Goal: Task Accomplishment & Management: Manage account settings

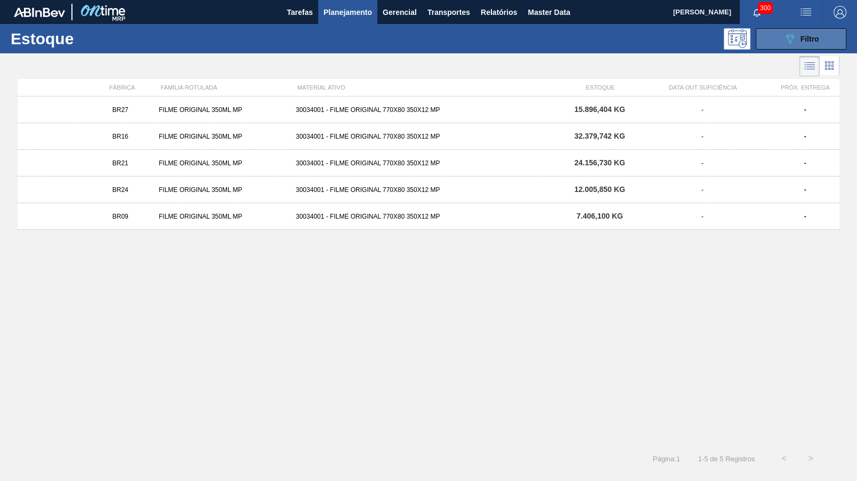
click at [830, 30] on button "089F7B8B-B2A5-4AFE-B5C0-19BA573D28AC Filtro" at bounding box center [801, 38] width 91 height 21
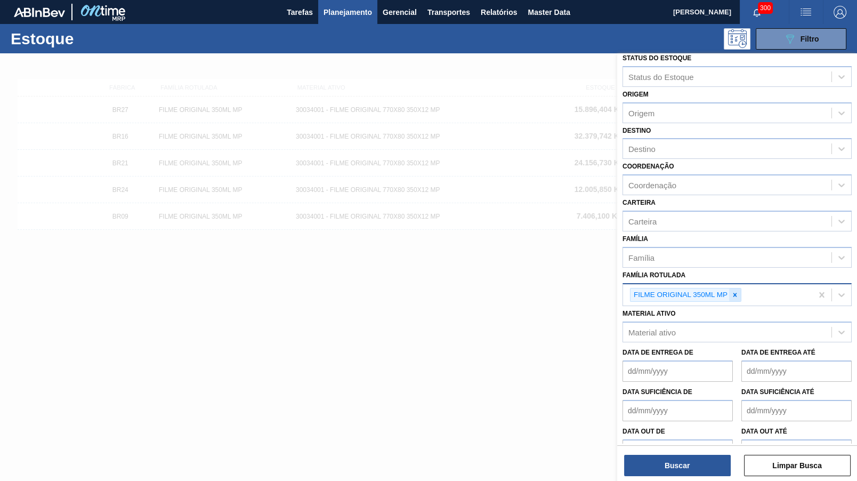
click at [737, 291] on icon at bounding box center [734, 294] width 7 height 7
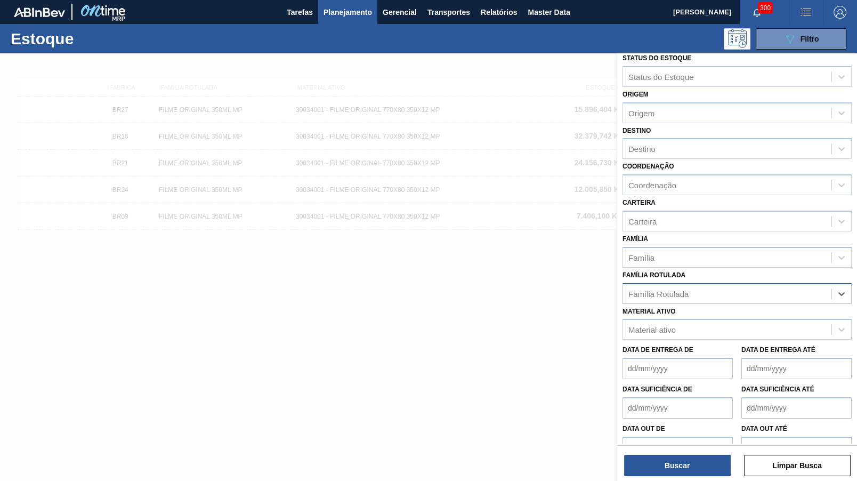
scroll to position [6, 0]
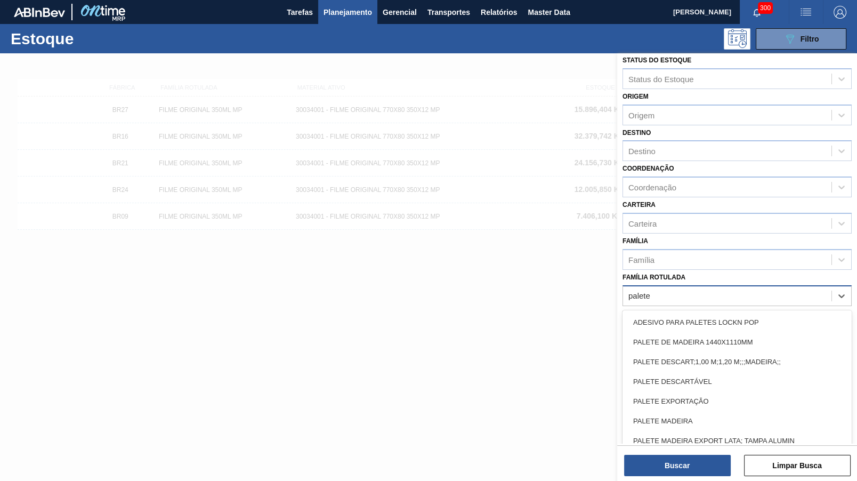
type Rotulada "palete e"
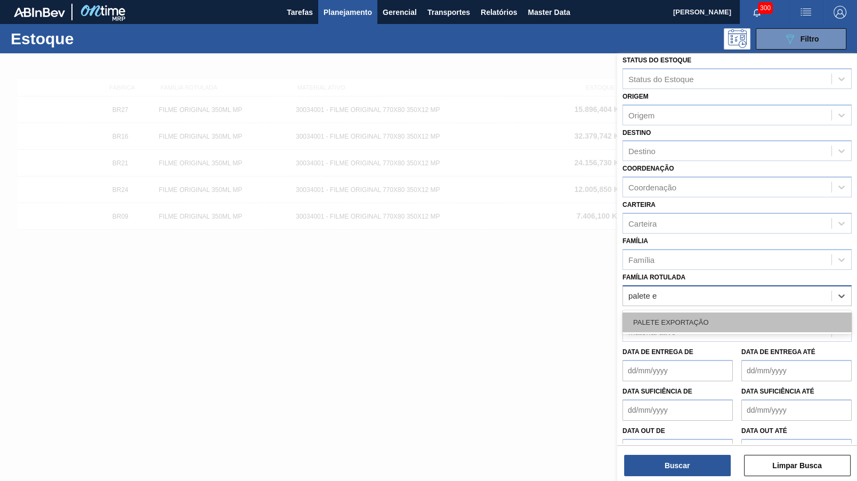
click at [720, 312] on div "PALETE EXPORTAÇÃO" at bounding box center [737, 322] width 229 height 20
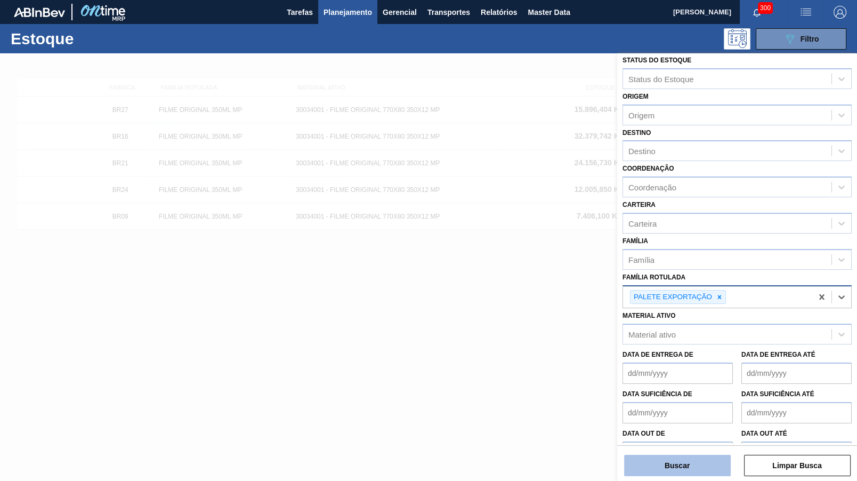
click at [707, 461] on button "Buscar" at bounding box center [677, 465] width 107 height 21
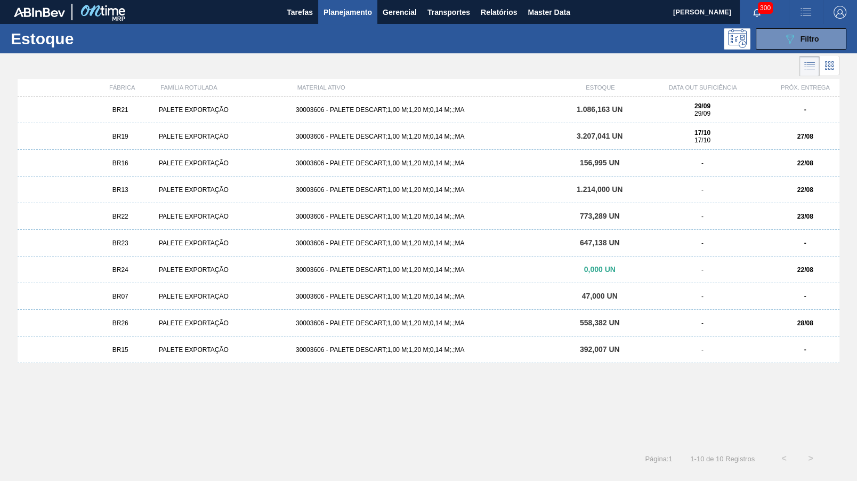
click at [541, 170] on div "BR16 PALETE EXPORTAÇÃO 30003606 - PALETE DESCART;1,00 M;1,20 M;0,14 M;.;MA 156,…" at bounding box center [429, 163] width 822 height 27
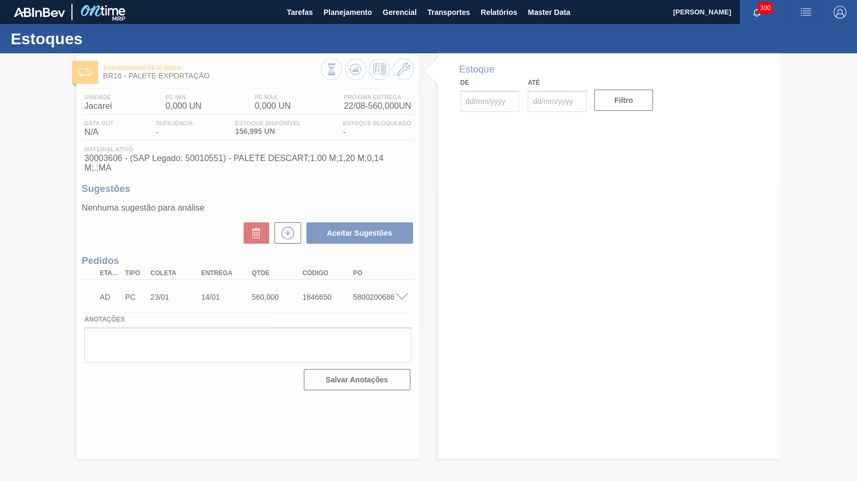
type input "[DATE]"
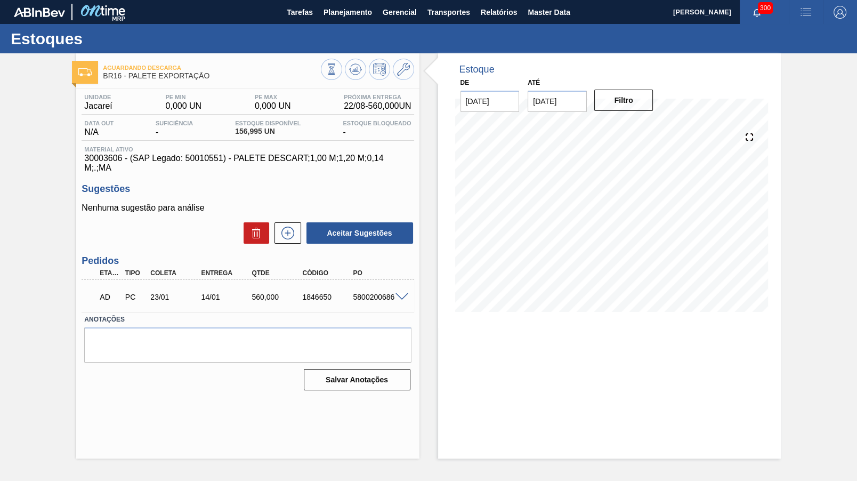
click at [388, 285] on div "AD PC 23/01 14/01 560,000 1846650 5800200686" at bounding box center [245, 295] width 304 height 21
click at [405, 290] on div "AD PC 23/01 14/01 560,000 1846650 5800200686" at bounding box center [248, 296] width 332 height 27
click at [397, 293] on span at bounding box center [402, 297] width 13 height 8
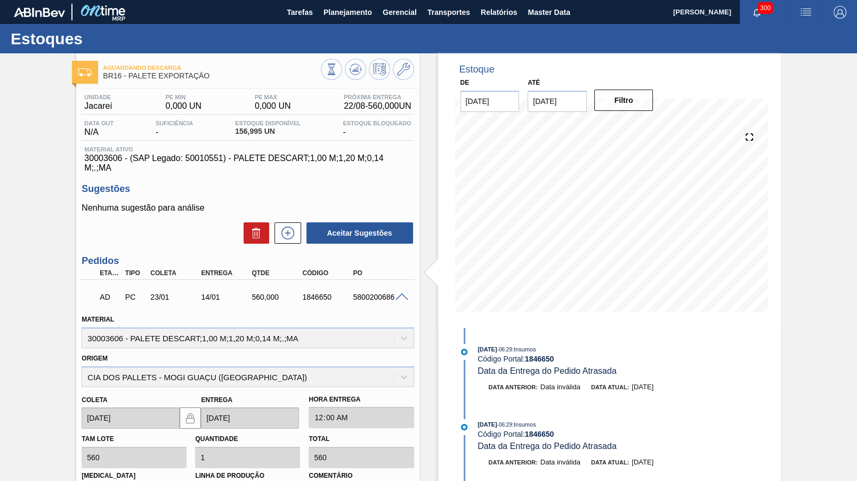
click at [369, 293] on div "5800200686" at bounding box center [378, 297] width 56 height 9
click at [357, 10] on span "Planejamento" at bounding box center [348, 12] width 49 height 13
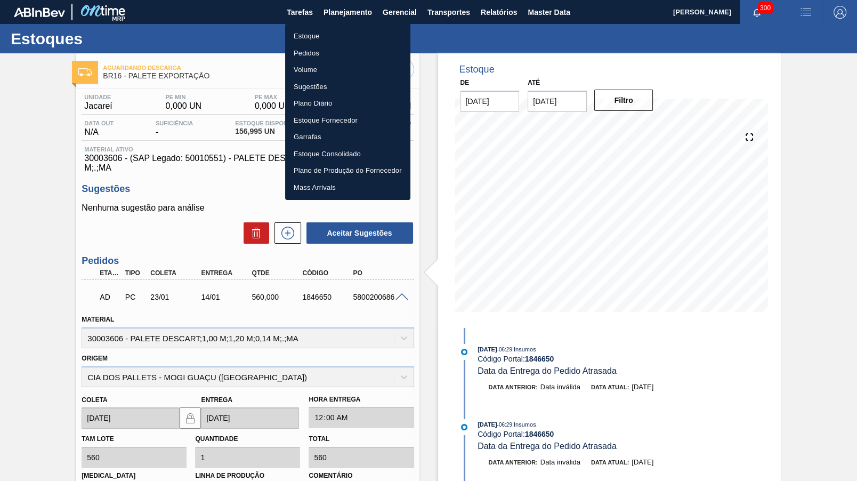
click at [333, 38] on li "Estoque" at bounding box center [347, 36] width 125 height 17
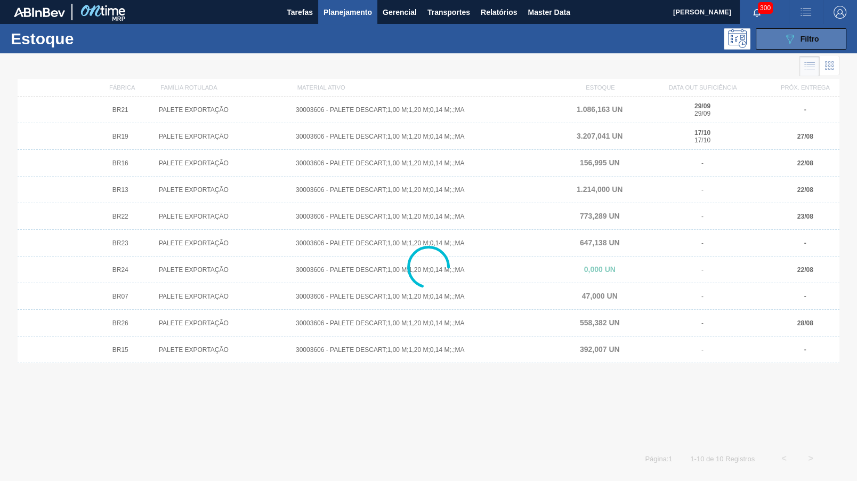
click at [797, 29] on button "089F7B8B-B2A5-4AFE-B5C0-19BA573D28AC Filtro" at bounding box center [801, 38] width 91 height 21
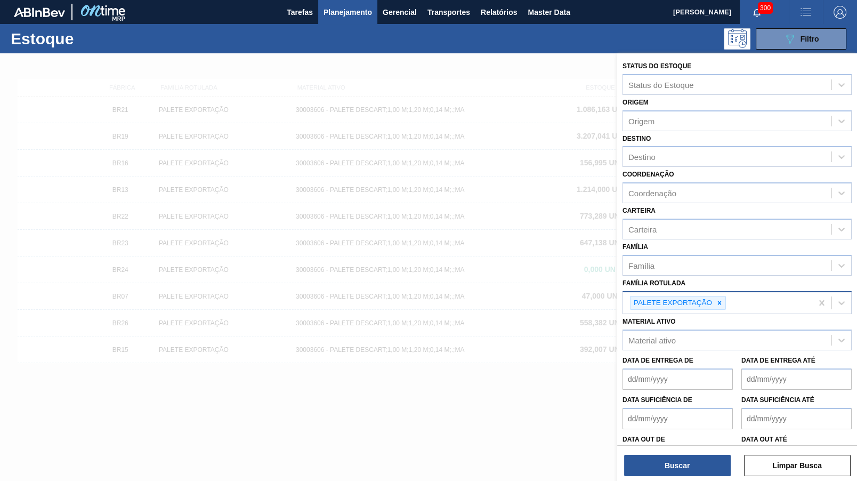
click at [716, 296] on div "PALETE EXPORTAÇÃO" at bounding box center [717, 303] width 189 height 22
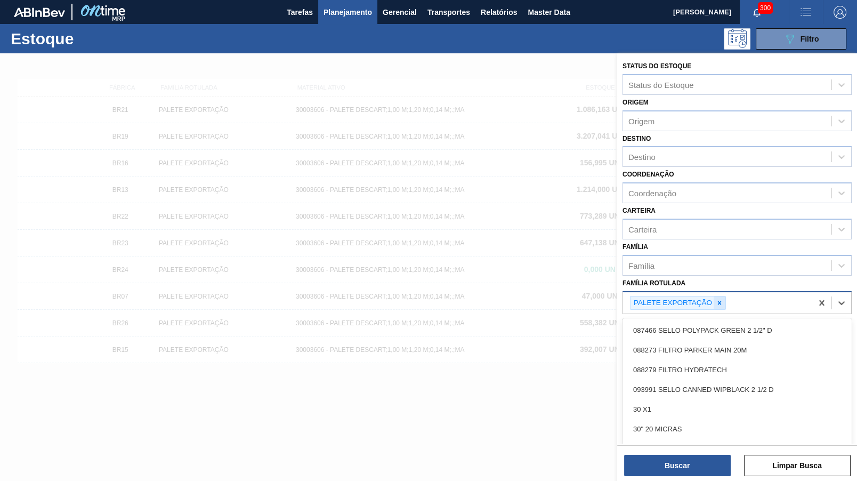
click at [724, 296] on div at bounding box center [720, 302] width 12 height 13
drag, startPoint x: 703, startPoint y: 276, endPoint x: 707, endPoint y: 289, distance: 14.0
click at [703, 276] on div "Família Rotulada option PALETE EXPORTAÇÃO, deselected. option 088273 FILTRO PAR…" at bounding box center [737, 294] width 229 height 36
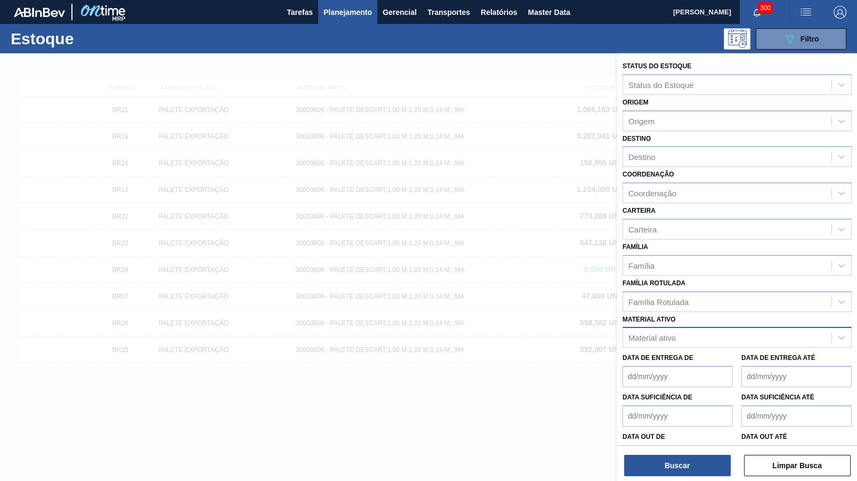
click at [716, 330] on div "Material ativo" at bounding box center [727, 337] width 208 height 15
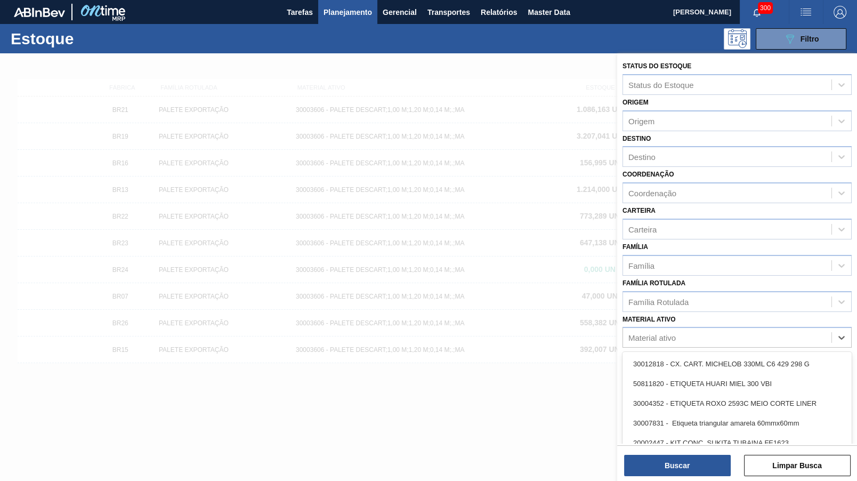
paste ativo "5800200686"
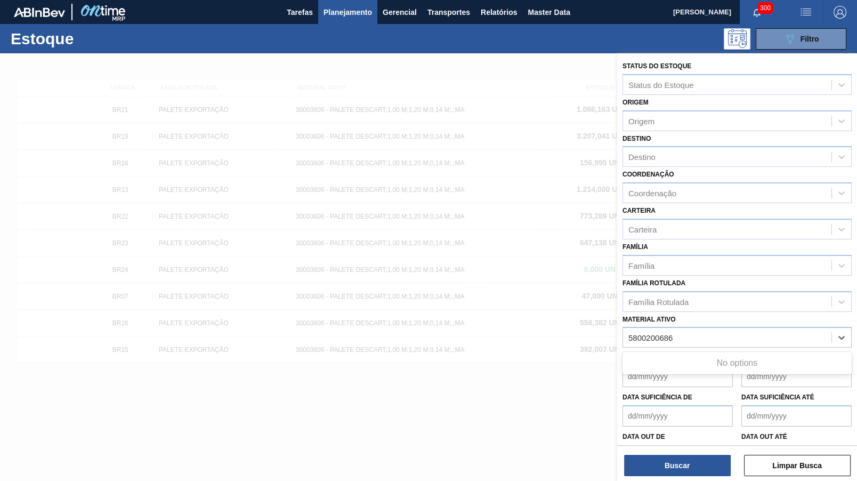
type ativo "5800200686"
click at [337, 20] on button "Planejamento" at bounding box center [347, 12] width 59 height 24
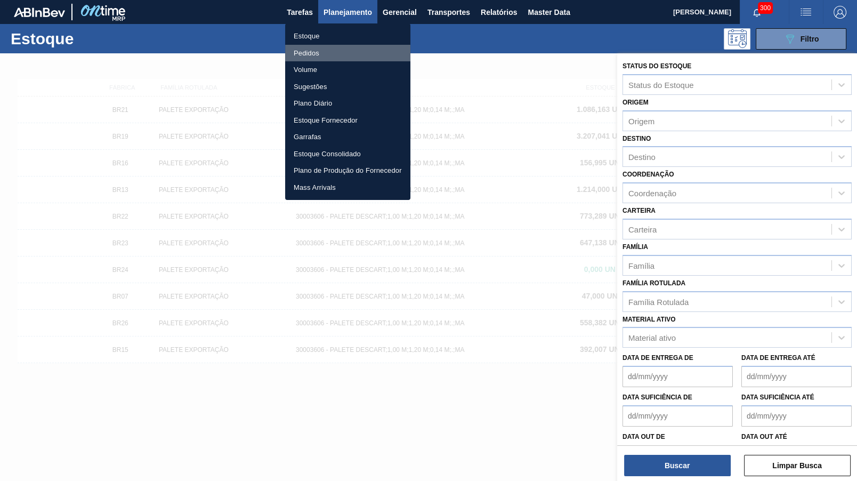
click at [300, 53] on li "Pedidos" at bounding box center [347, 53] width 125 height 17
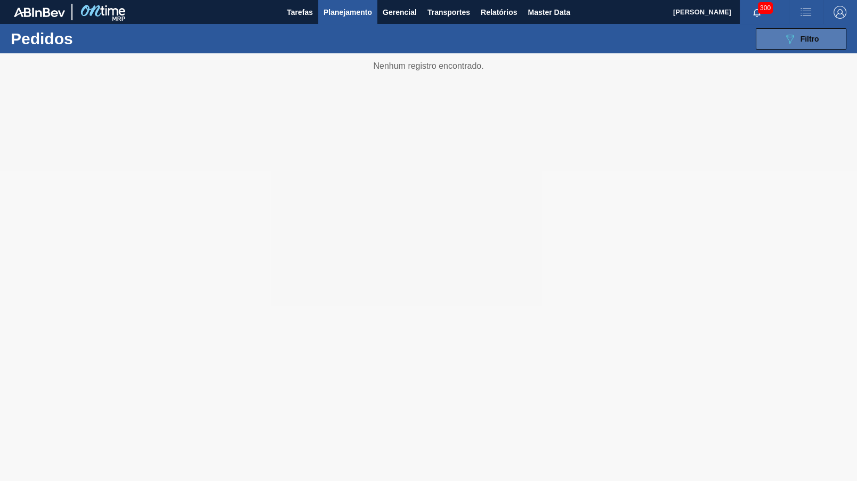
click at [803, 41] on span "Filtro" at bounding box center [810, 39] width 19 height 9
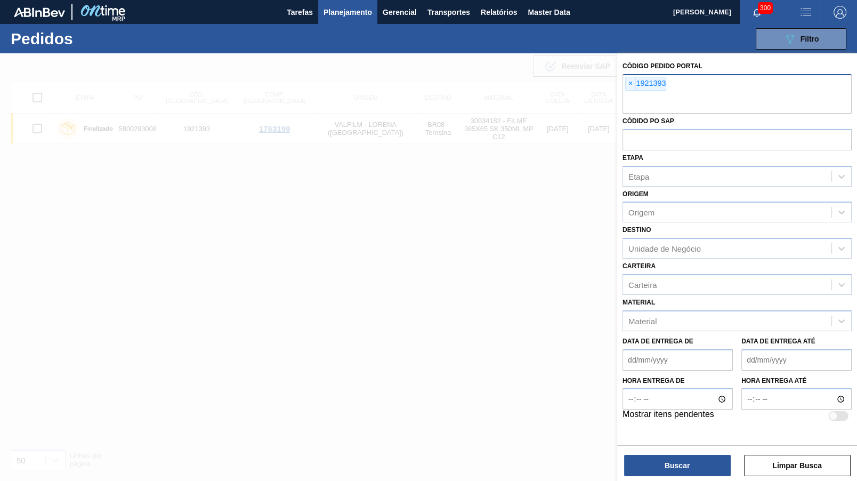
click at [625, 85] on div "× 1921393" at bounding box center [737, 93] width 229 height 39
drag, startPoint x: 625, startPoint y: 85, endPoint x: 631, endPoint y: 82, distance: 7.2
click at [631, 82] on div "× 1921393" at bounding box center [737, 93] width 229 height 39
click at [631, 82] on span "×" at bounding box center [631, 83] width 10 height 13
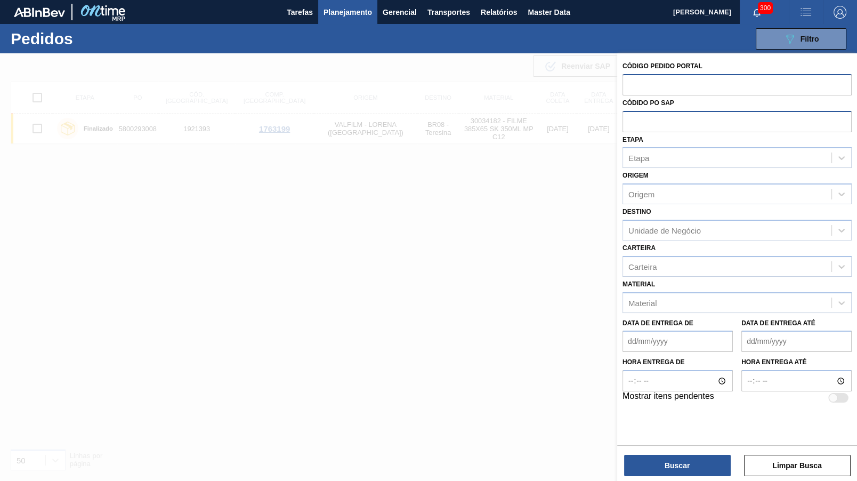
click at [648, 117] on input "text" at bounding box center [737, 121] width 229 height 20
paste input "5800200686"
type input "5800200686"
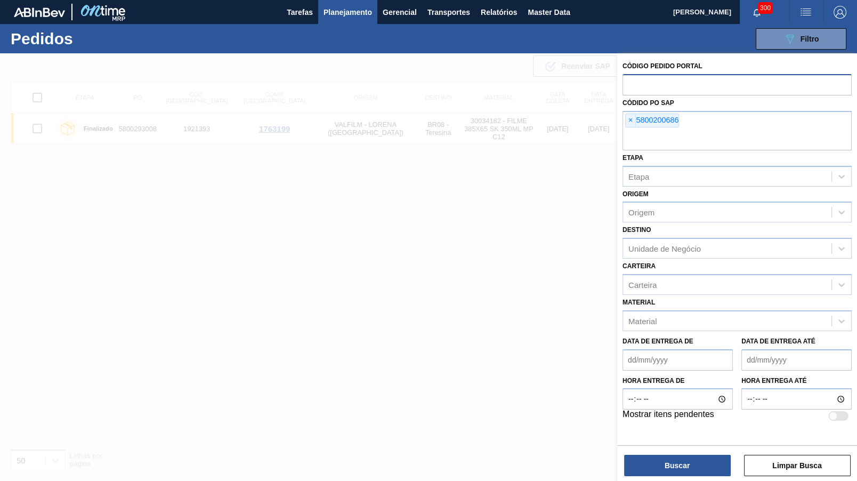
click at [507, 273] on div at bounding box center [428, 293] width 857 height 481
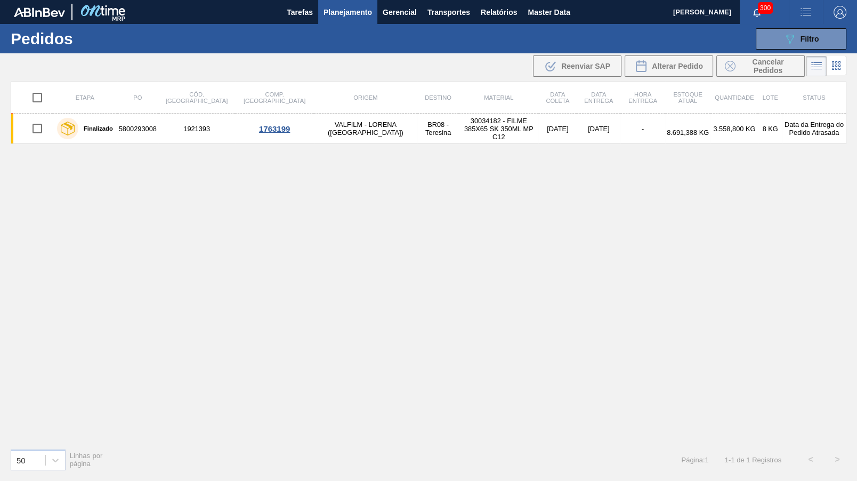
drag, startPoint x: 822, startPoint y: 34, endPoint x: 751, endPoint y: 292, distance: 268.1
click at [822, 33] on button "089F7B8B-B2A5-4AFE-B5C0-19BA573D28AC Filtro" at bounding box center [801, 38] width 91 height 21
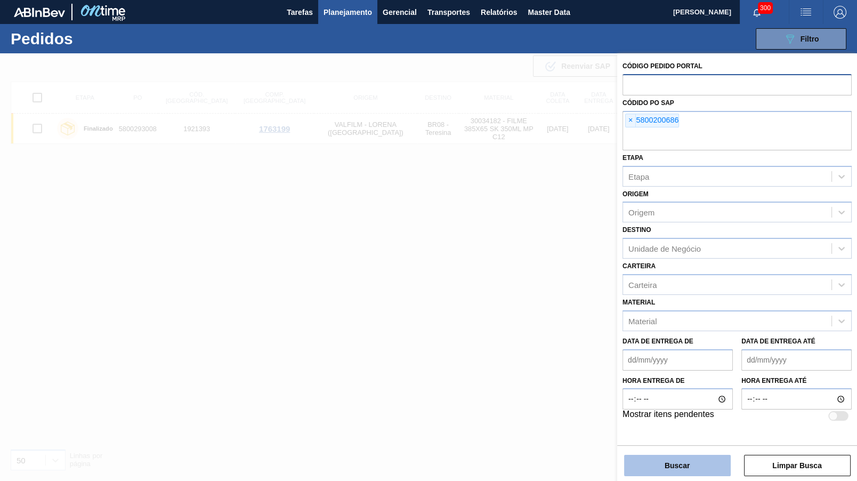
click at [681, 475] on button "Buscar" at bounding box center [677, 465] width 107 height 21
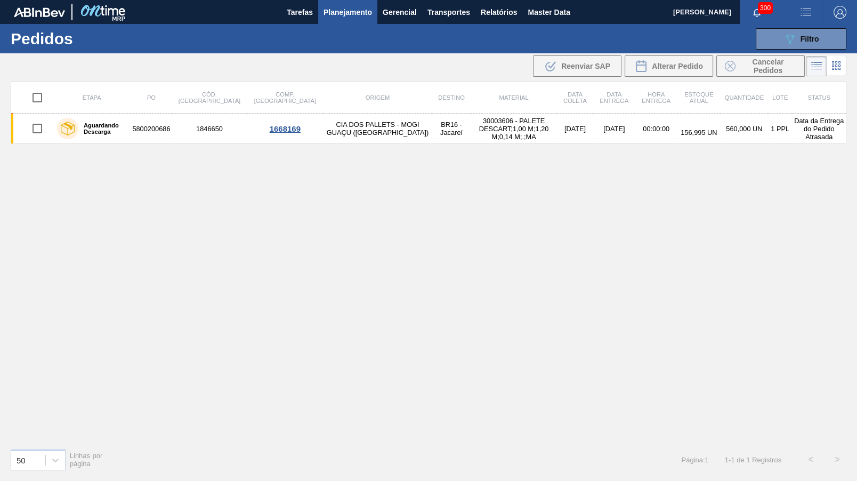
click at [31, 96] on input "checkbox" at bounding box center [37, 97] width 22 height 22
checkbox input "true"
click at [745, 66] on span "Cancelar Pedidos" at bounding box center [768, 66] width 57 height 17
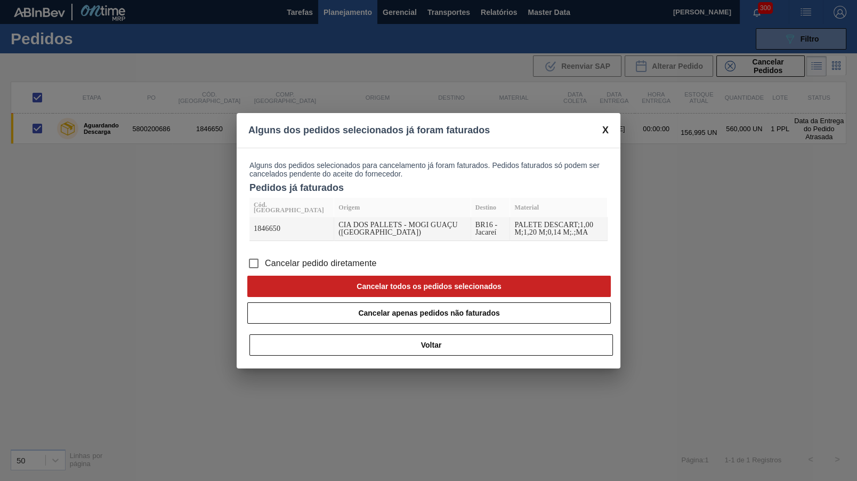
click at [327, 258] on span "Cancelar pedido diretamente" at bounding box center [321, 263] width 112 height 13
click at [265, 258] on input "Cancelar pedido diretamente" at bounding box center [254, 263] width 22 height 22
click at [370, 304] on button "Cancelar apenas pedidos não faturados" at bounding box center [429, 312] width 364 height 21
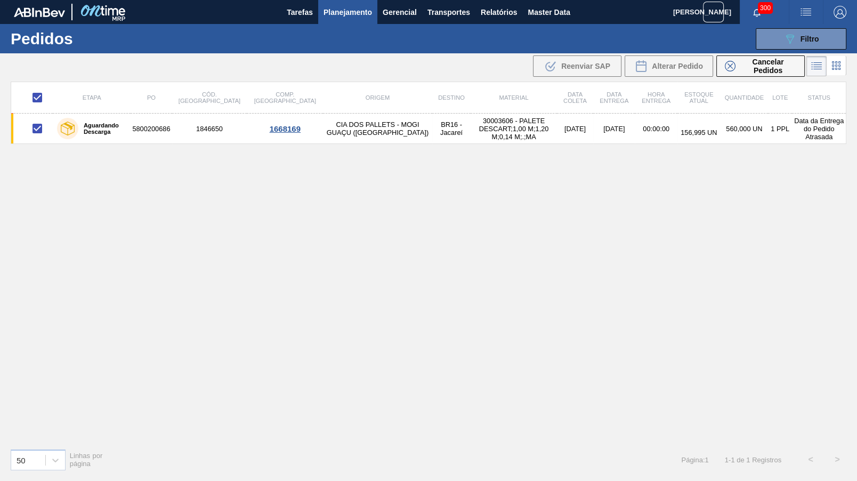
checkbox input "false"
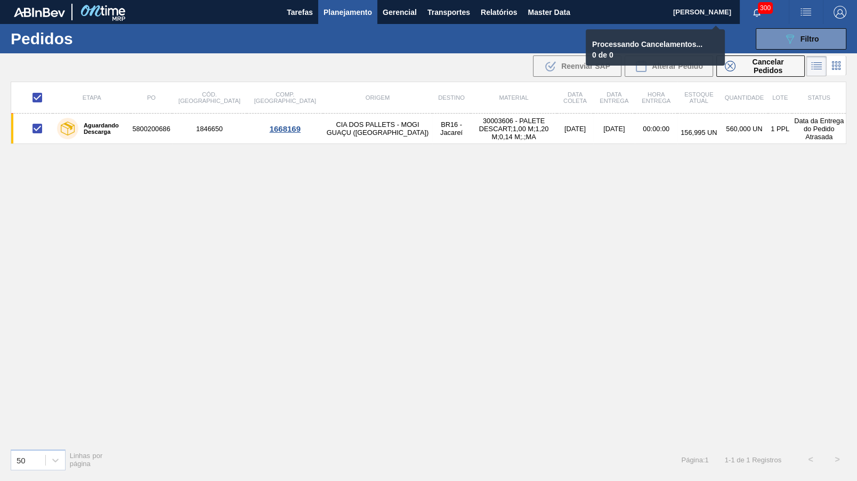
checkbox input "false"
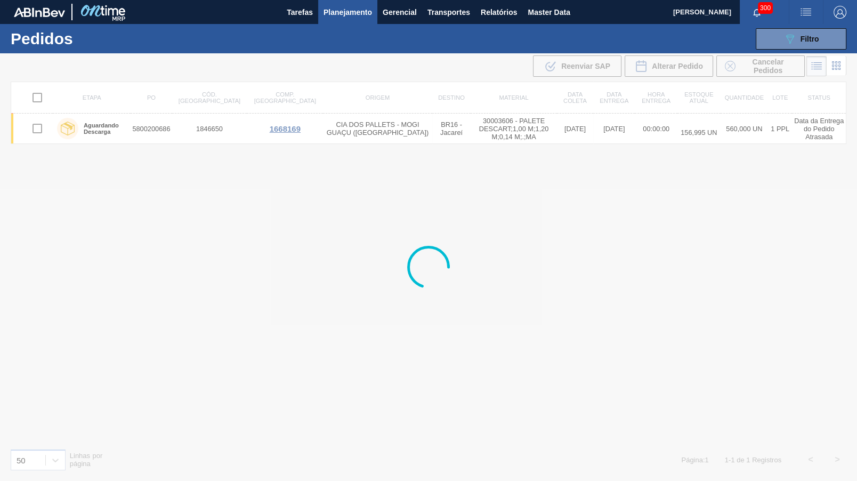
click at [331, 27] on div "089F7B8B-B2A5-4AFE-B5C0-19BA573D28AC Filtro Código Pedido Portal Códido PO SAP …" at bounding box center [508, 39] width 687 height 32
click at [343, 14] on span "Planejamento" at bounding box center [348, 12] width 49 height 13
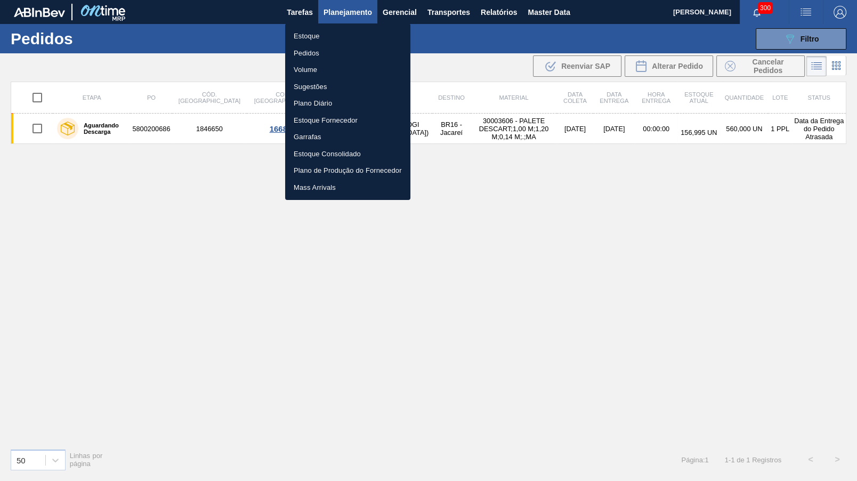
click at [335, 37] on li "Estoque" at bounding box center [347, 36] width 125 height 17
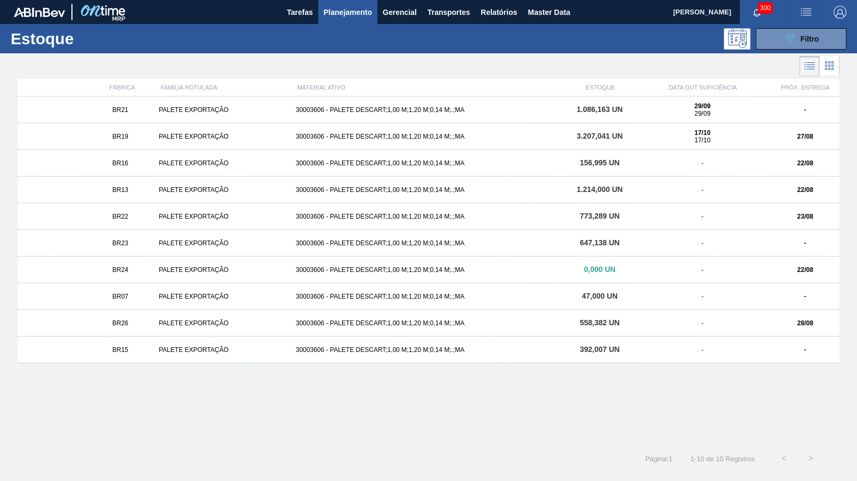
click at [743, 148] on div "BR19 PALETE EXPORTAÇÃO 30003606 - PALETE DESCART;1,00 M;1,20 M;0,14 M;.;MA 3.20…" at bounding box center [429, 136] width 822 height 27
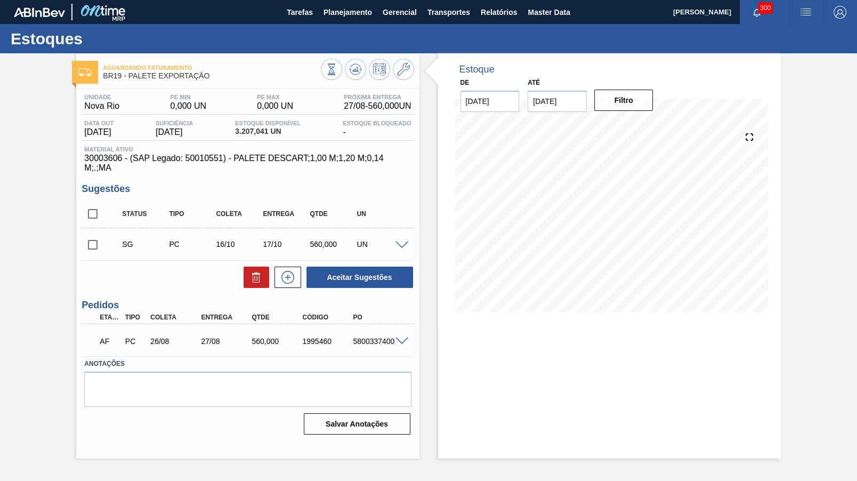
click at [374, 337] on div "5800337400" at bounding box center [378, 341] width 56 height 9
click at [406, 337] on span at bounding box center [402, 341] width 13 height 8
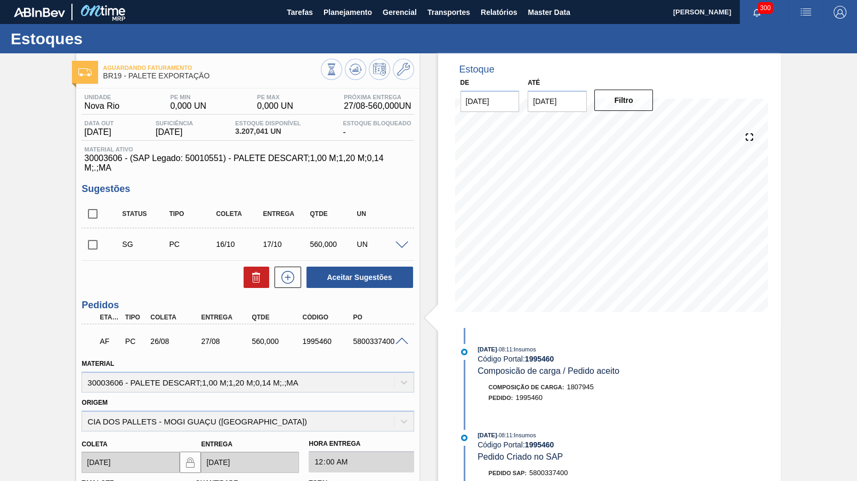
scroll to position [50, 0]
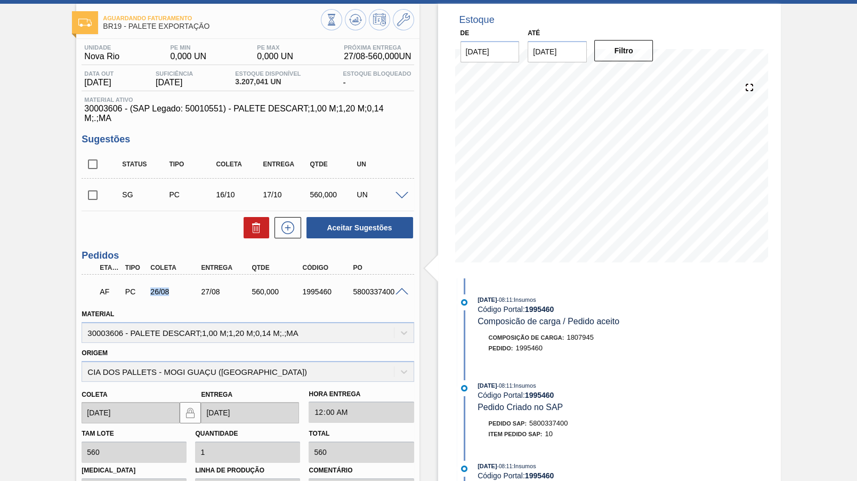
drag, startPoint x: 180, startPoint y: 283, endPoint x: 138, endPoint y: 282, distance: 42.7
click at [148, 287] on div "26/08" at bounding box center [176, 291] width 56 height 9
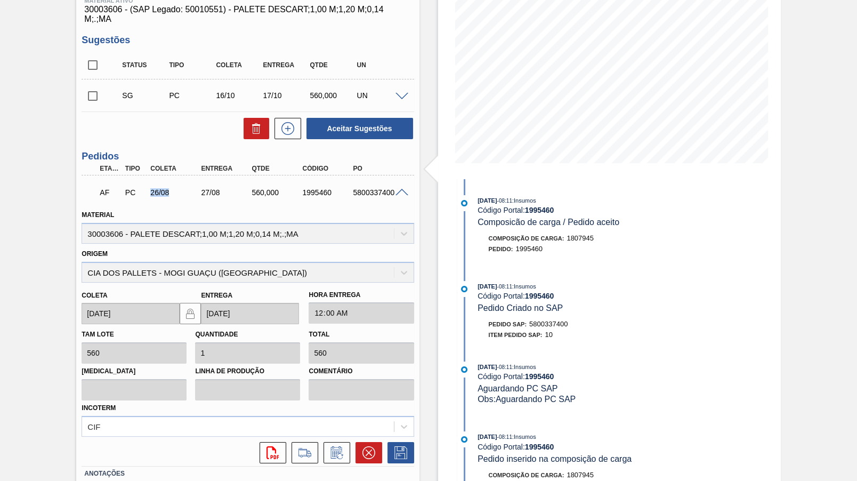
scroll to position [149, 0]
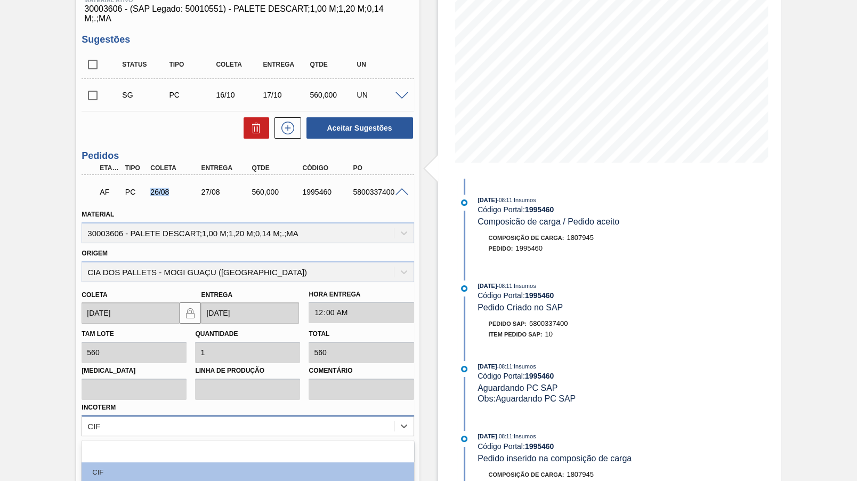
click at [150, 415] on div "option focused, 1 of 12. 12 results available. Use Up and Down to choose option…" at bounding box center [248, 425] width 332 height 21
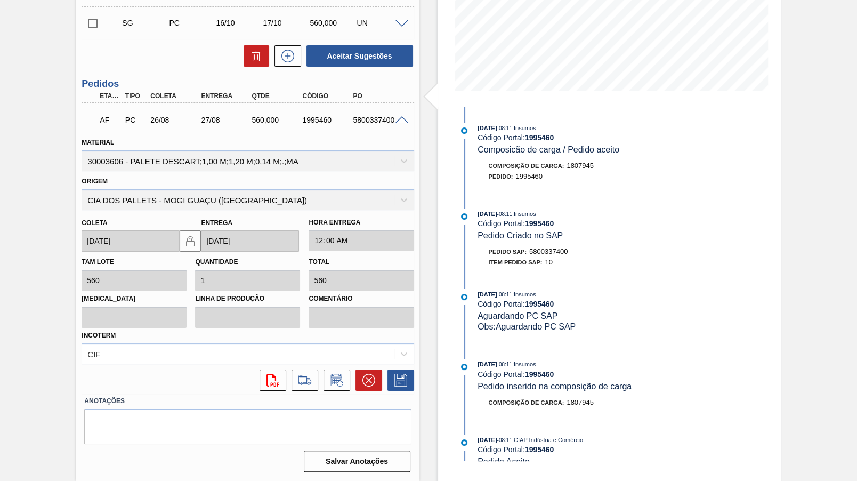
click at [493, 212] on div "[DATE] 08:11 : Insumos Código Portal: 1995460 Composicão de carga / Pedido acei…" at bounding box center [594, 284] width 275 height 354
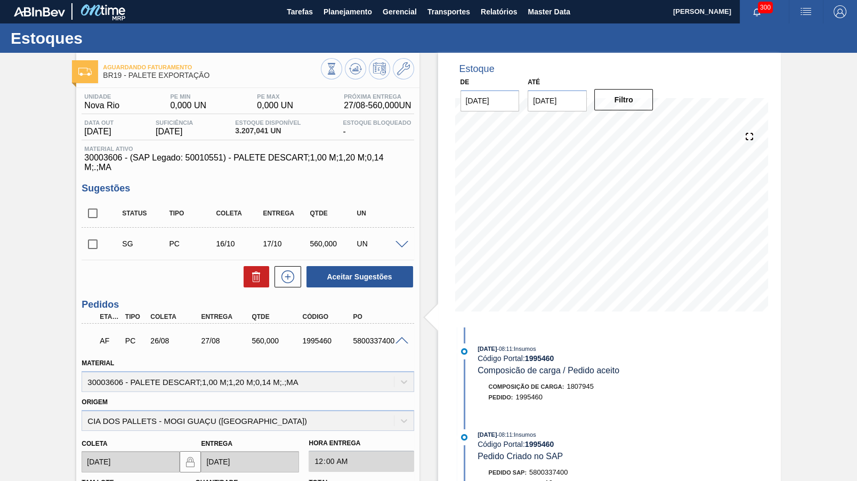
scroll to position [0, 0]
click at [401, 337] on span at bounding box center [402, 341] width 13 height 8
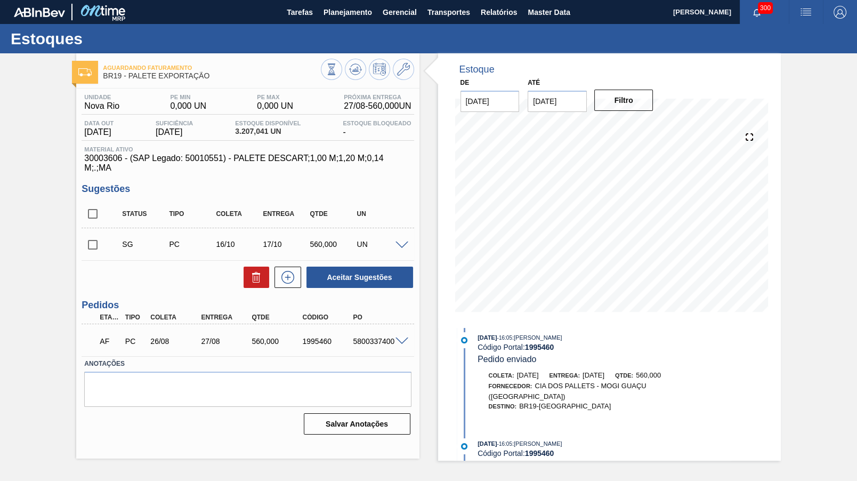
scroll to position [487, 0]
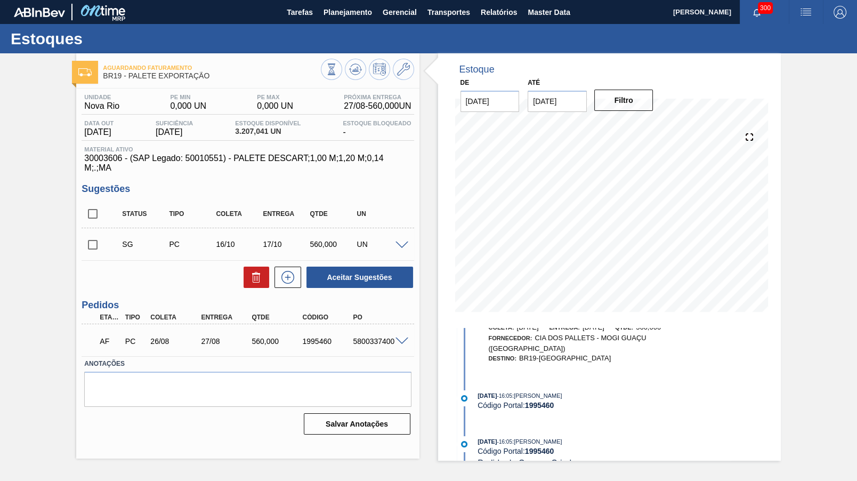
click at [485, 436] on div "[DATE] 16:05 : [PERSON_NAME]" at bounding box center [604, 441] width 253 height 11
click at [489, 438] on span "[DATE]" at bounding box center [487, 441] width 19 height 6
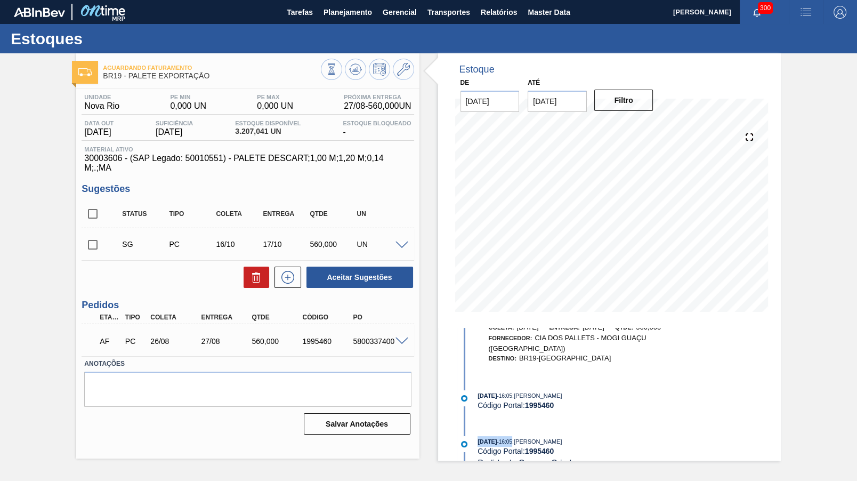
click at [402, 241] on span at bounding box center [402, 245] width 13 height 8
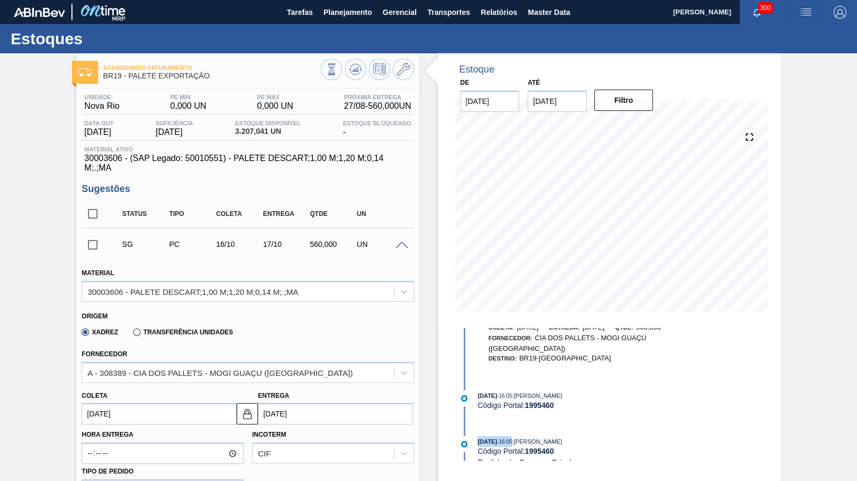
scroll to position [50, 0]
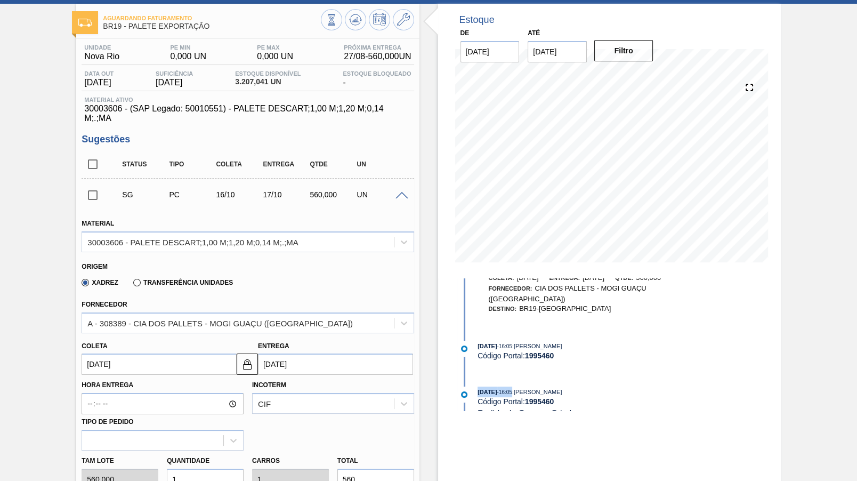
click at [203, 353] on input "[DATE]" at bounding box center [159, 363] width 155 height 21
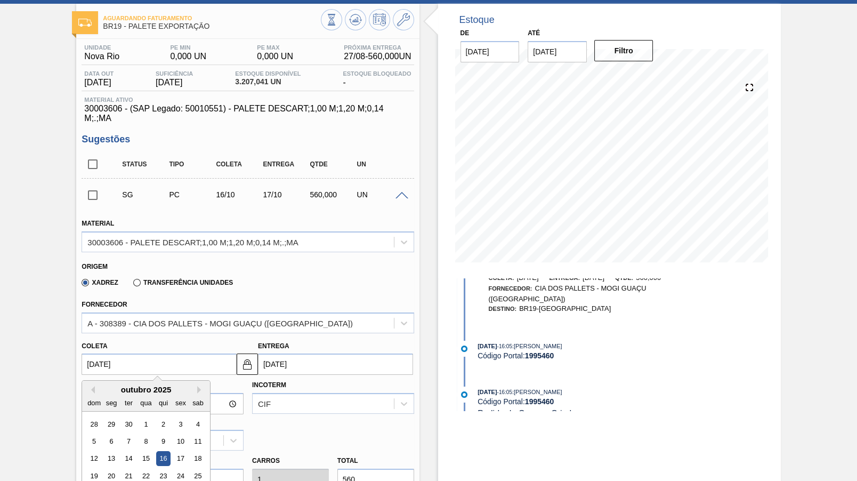
type input "2"
type input "[DATE]"
type input "22"
type input "[DATE]"
type input "22/09"
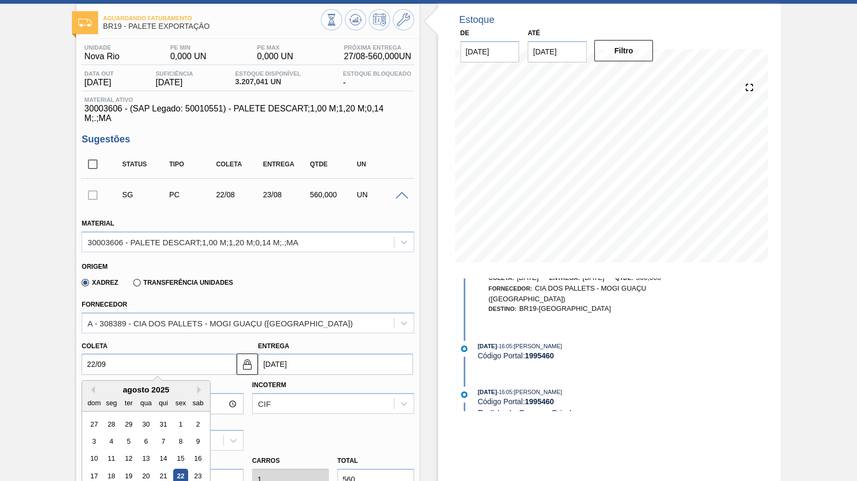
type input "[DATE]"
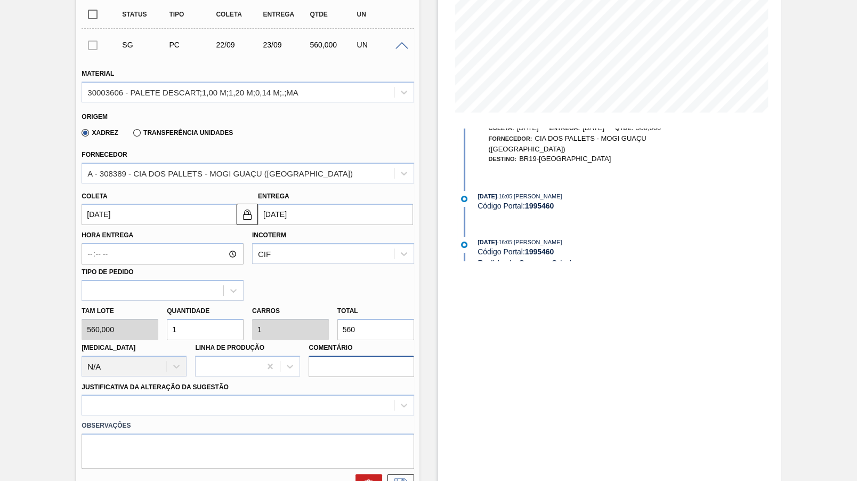
click at [340, 356] on input "Comentário" at bounding box center [361, 366] width 105 height 21
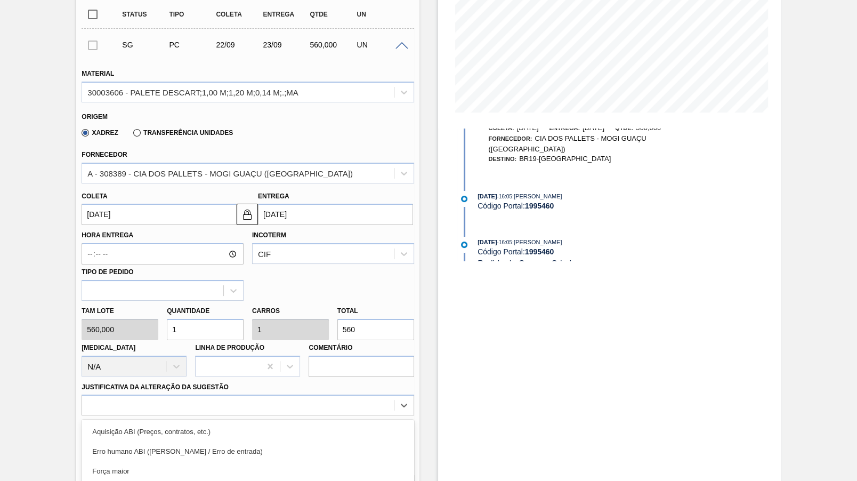
drag, startPoint x: 332, startPoint y: 376, endPoint x: 296, endPoint y: 381, distance: 35.5
click at [330, 394] on div "option Aquisição ABI (Preços, contratos, etc.) focused, 1 of 18. 18 results ava…" at bounding box center [248, 404] width 332 height 21
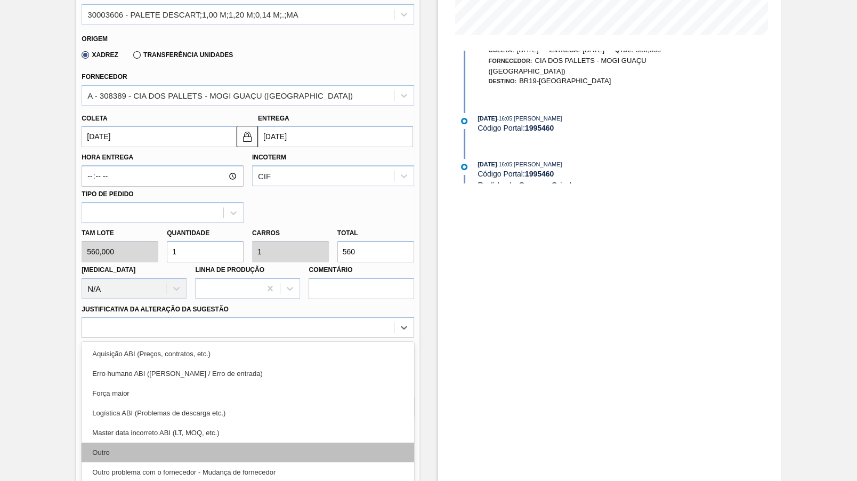
click at [146, 442] on div "Outro" at bounding box center [248, 452] width 332 height 20
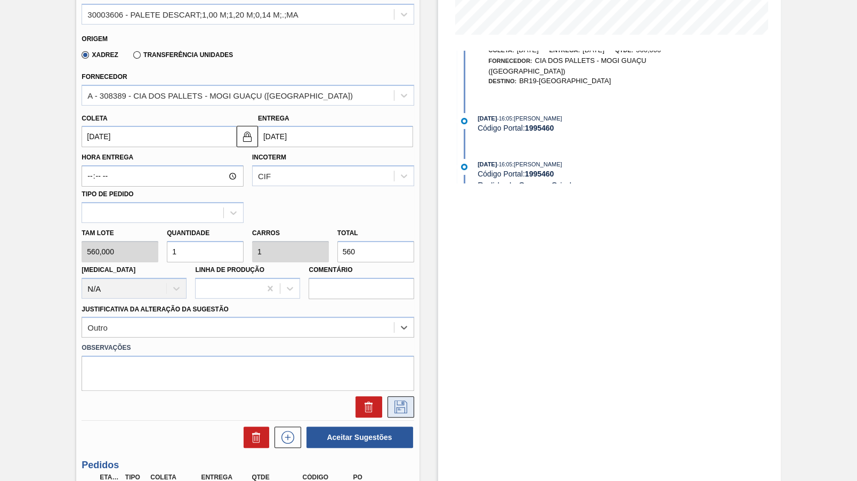
click at [411, 396] on button at bounding box center [401, 406] width 27 height 21
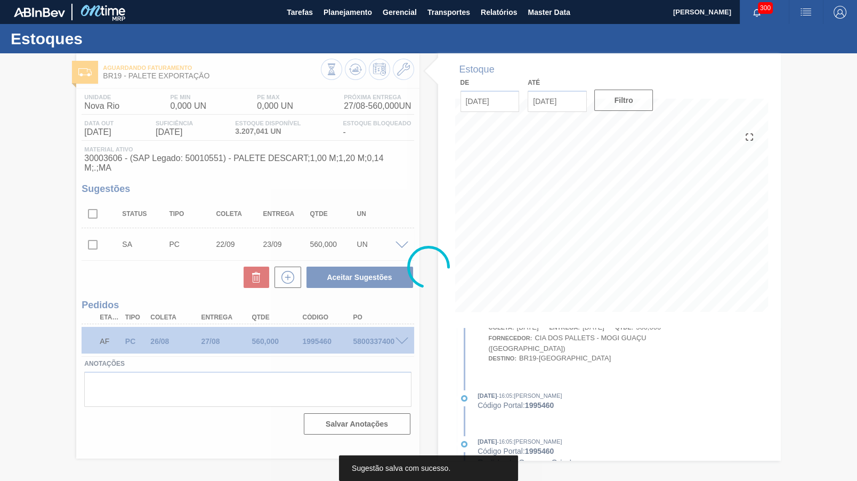
scroll to position [0, 0]
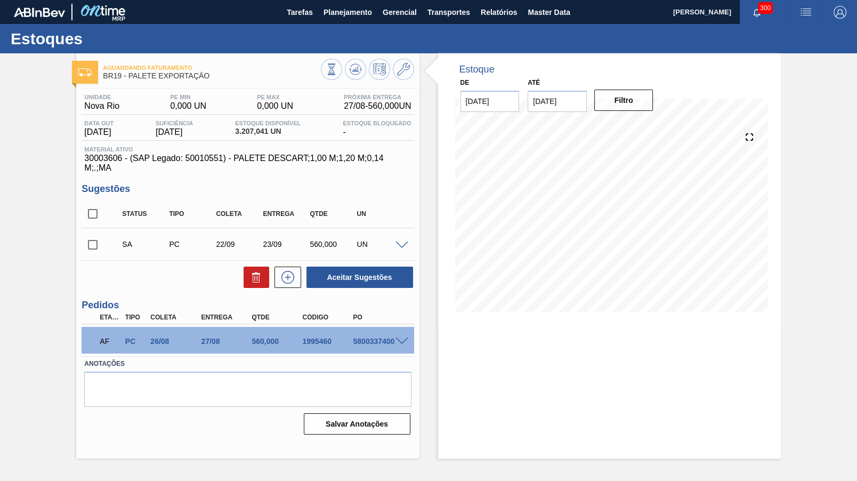
click at [91, 206] on input "checkbox" at bounding box center [93, 214] width 22 height 22
checkbox input "true"
click at [317, 267] on button "Aceitar Sugestões" at bounding box center [360, 277] width 107 height 21
checkbox input "false"
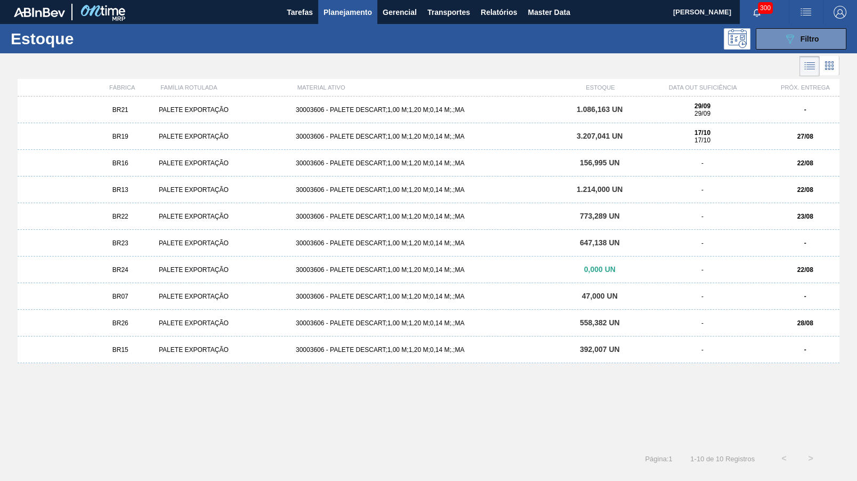
click at [195, 108] on div "PALETE EXPORTAÇÃO" at bounding box center [223, 109] width 137 height 7
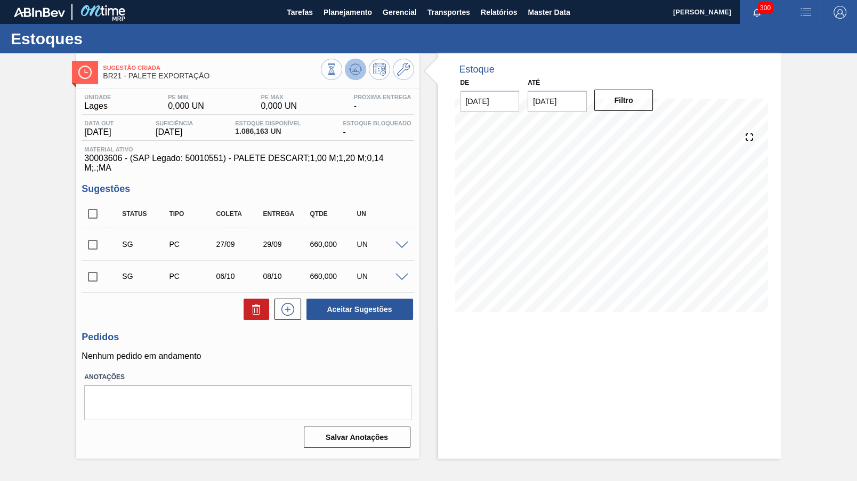
click at [337, 66] on icon at bounding box center [332, 69] width 12 height 12
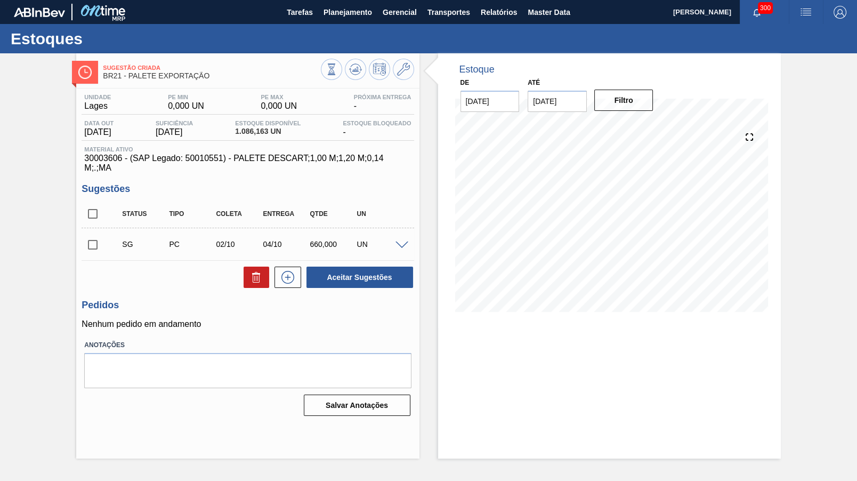
click at [402, 241] on span at bounding box center [402, 245] width 13 height 8
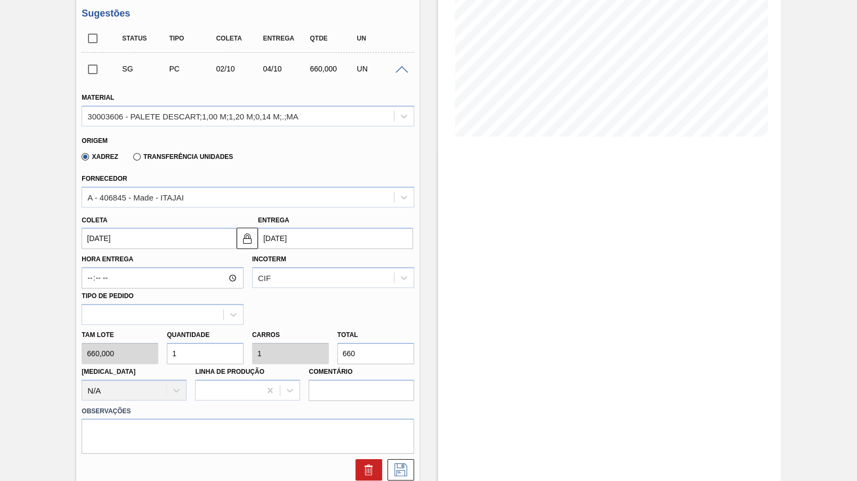
scroll to position [149, 0]
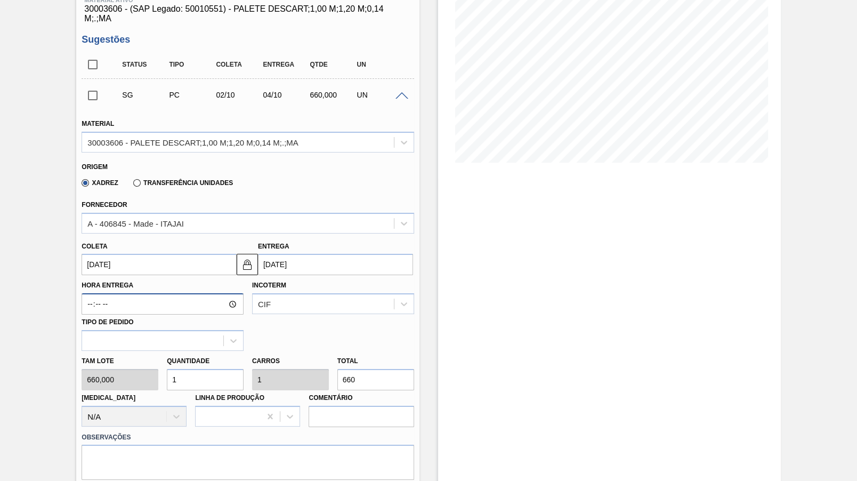
click at [134, 293] on input "Hora Entrega" at bounding box center [163, 303] width 162 height 21
click at [130, 254] on input "[DATE]" at bounding box center [159, 264] width 155 height 21
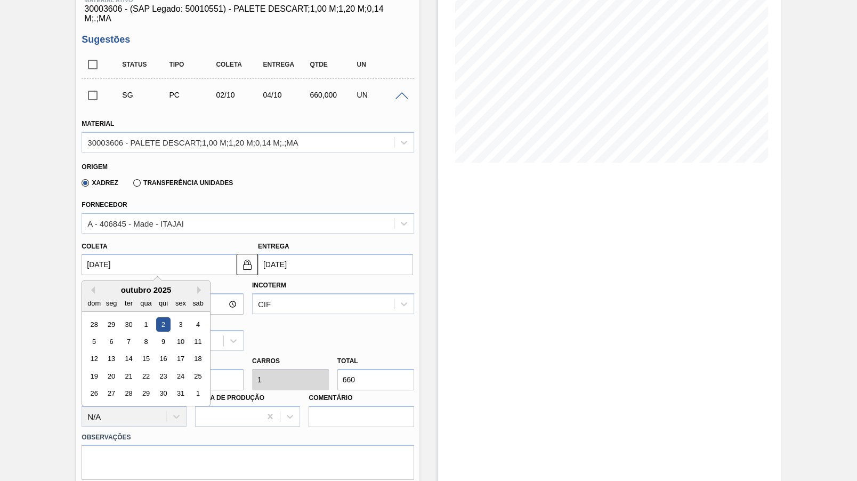
click at [130, 254] on input "[DATE]" at bounding box center [159, 264] width 155 height 21
type input "2"
type input "[DATE]"
type input "22"
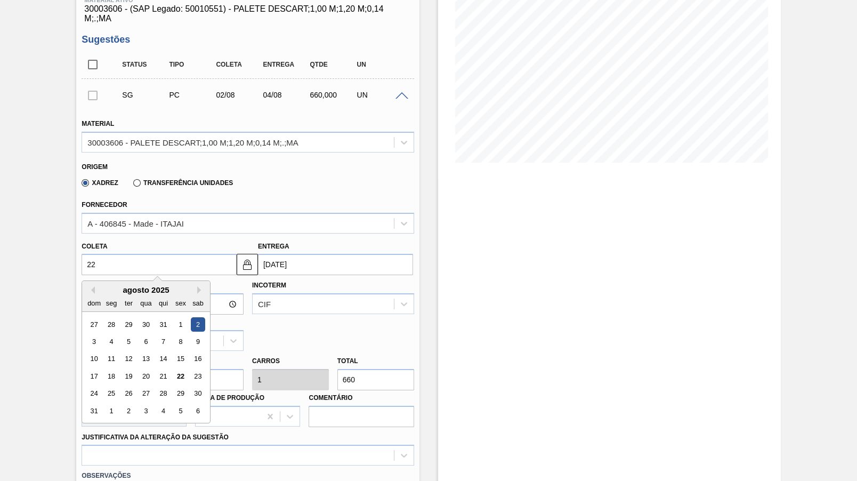
type input "[DATE]"
type input "22/09"
type input "[DATE]"
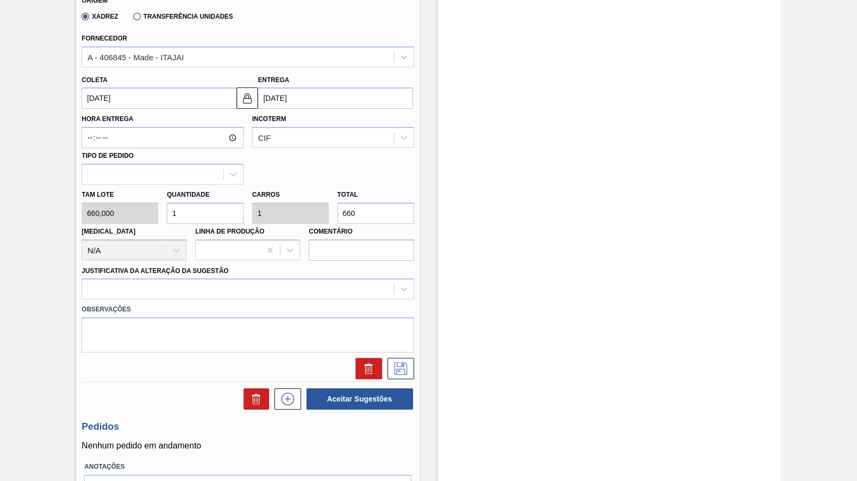
scroll to position [349, 0]
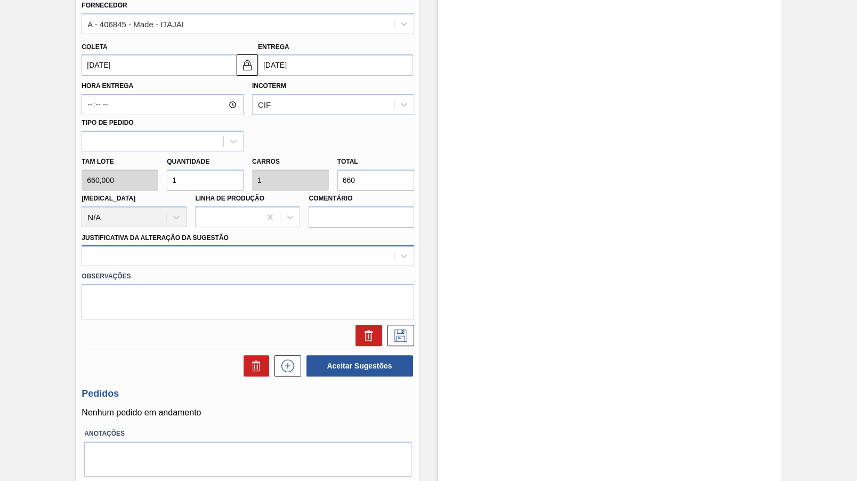
click at [144, 248] on div at bounding box center [237, 255] width 311 height 15
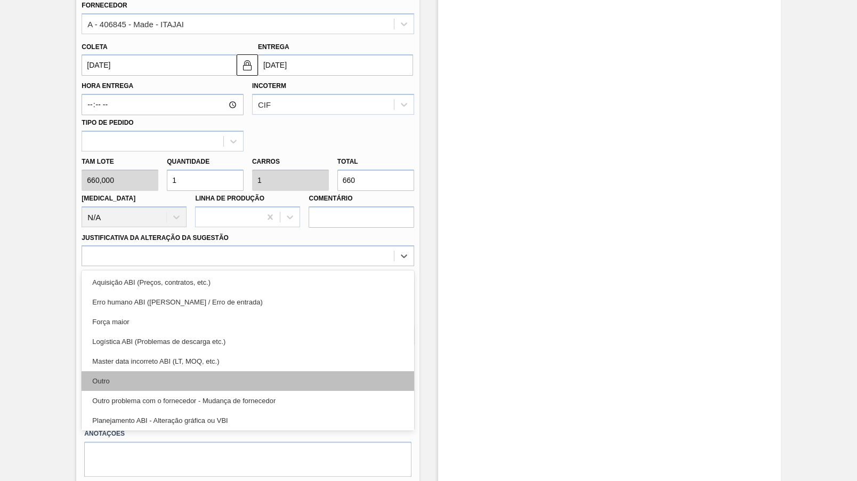
click at [150, 371] on div "Outro" at bounding box center [248, 381] width 332 height 20
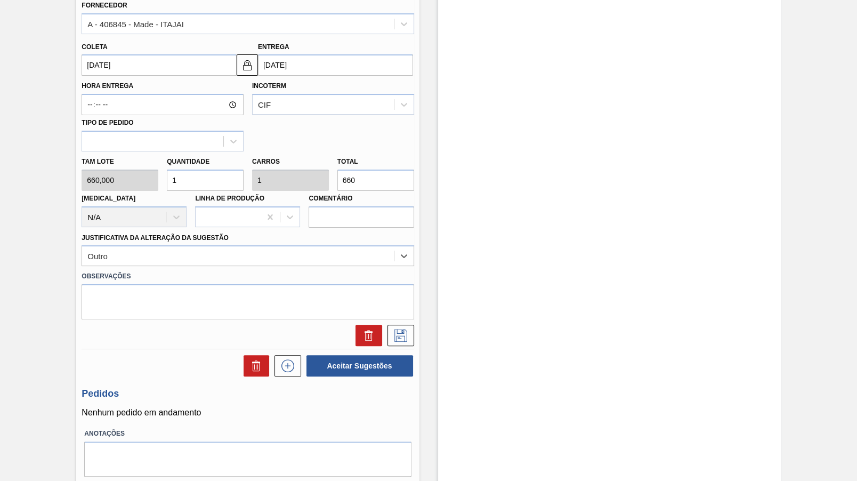
click at [418, 312] on div "Unidade Lages PE MIN 0,000 UN PE MAX 0,000 UN Próxima Entrega - Data out [DATE]…" at bounding box center [247, 124] width 343 height 768
click at [406, 329] on icon at bounding box center [400, 335] width 17 height 13
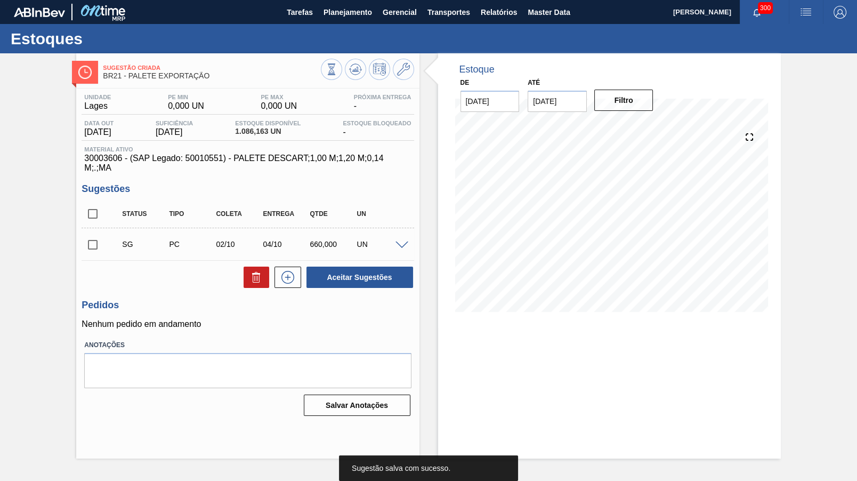
scroll to position [0, 0]
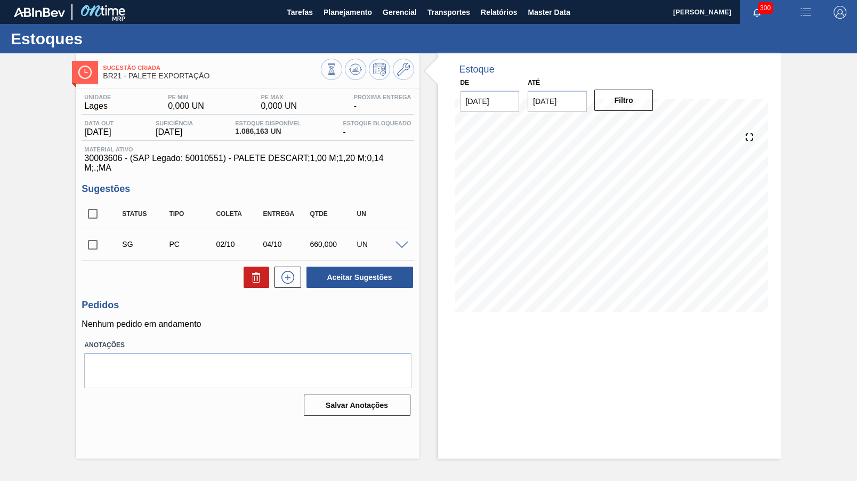
click at [95, 203] on input "checkbox" at bounding box center [93, 214] width 22 height 22
checkbox input "true"
click at [389, 265] on div "Aceitar Sugestões" at bounding box center [357, 276] width 113 height 23
click at [388, 267] on button "Aceitar Sugestões" at bounding box center [360, 277] width 107 height 21
checkbox input "false"
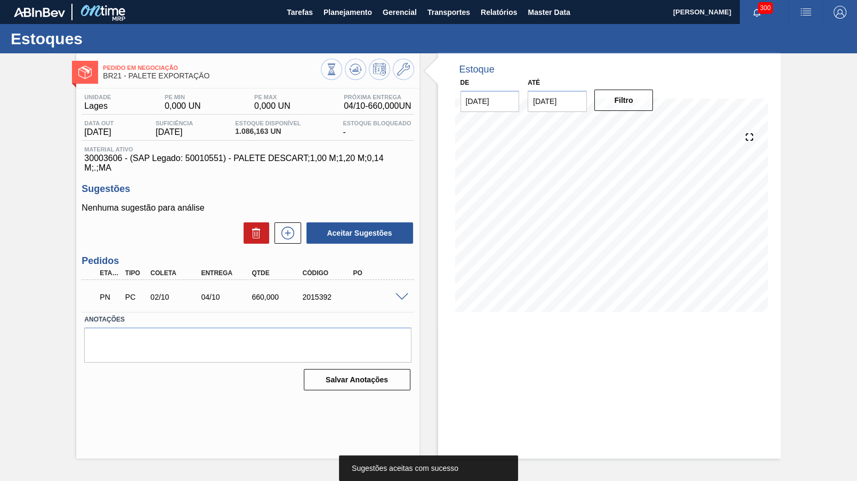
click at [396, 293] on span at bounding box center [402, 297] width 13 height 8
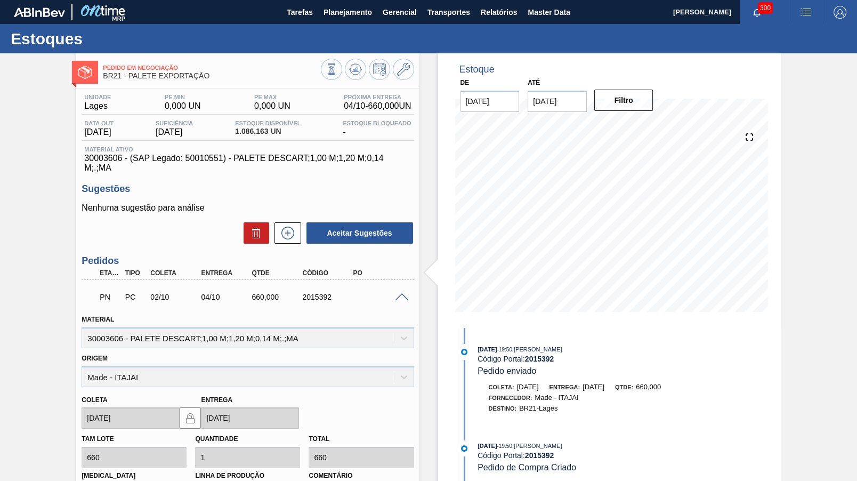
scroll to position [153, 0]
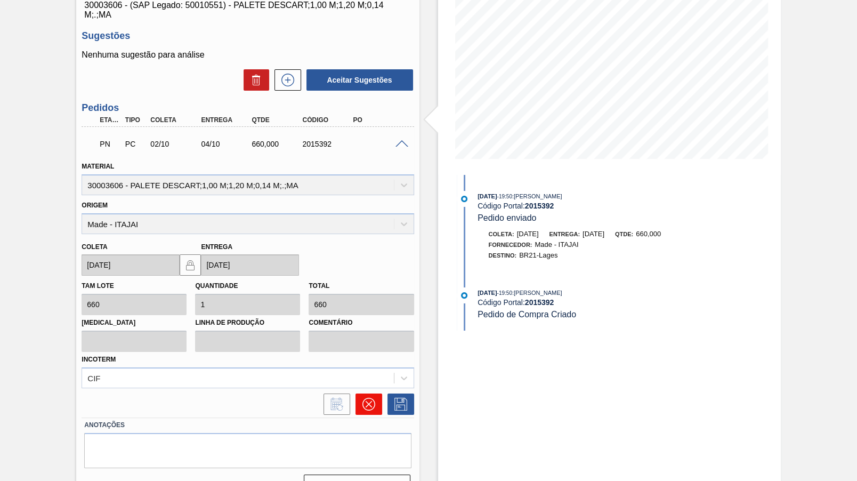
click at [360, 393] on button at bounding box center [369, 403] width 27 height 21
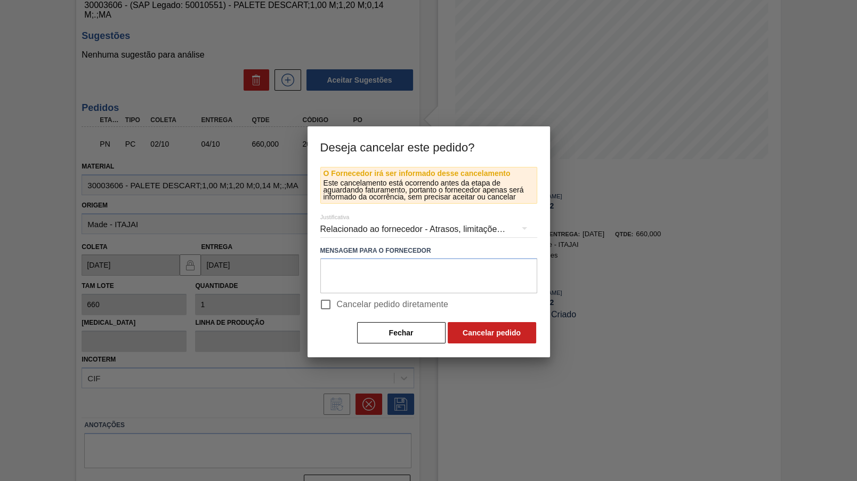
click at [356, 300] on span "Cancelar pedido diretamente" at bounding box center [393, 304] width 112 height 13
click at [337, 300] on input "Cancelar pedido diretamente" at bounding box center [326, 304] width 22 height 22
checkbox input "true"
click at [381, 230] on div "Relacionado ao fornecedor - Atrasos, limitações de capacidade, etc." at bounding box center [428, 229] width 217 height 30
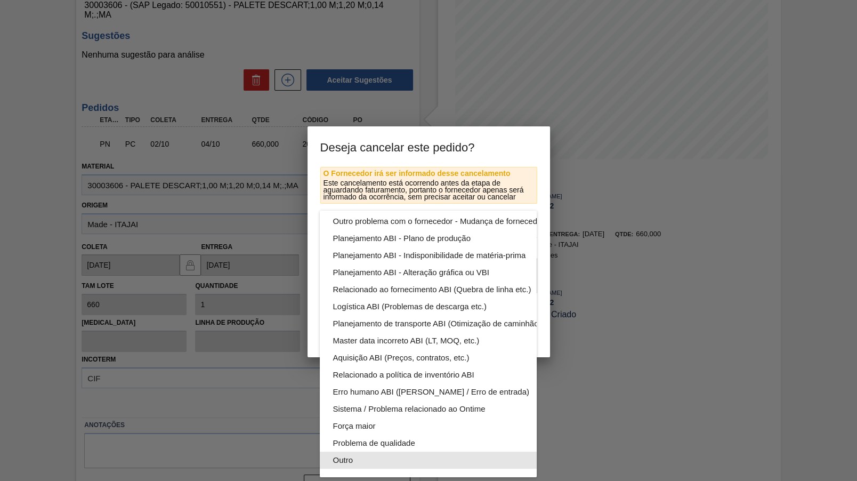
click at [381, 463] on div "Outro" at bounding box center [453, 459] width 241 height 17
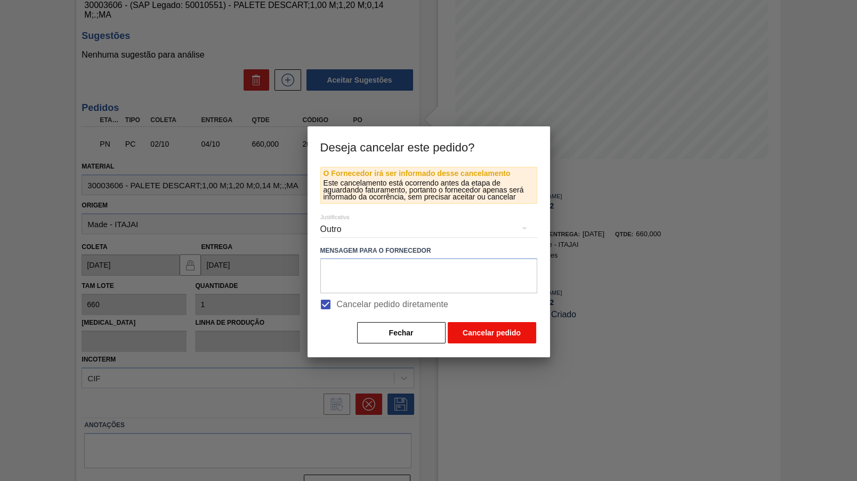
click at [488, 336] on button "Cancelar pedido" at bounding box center [492, 332] width 88 height 21
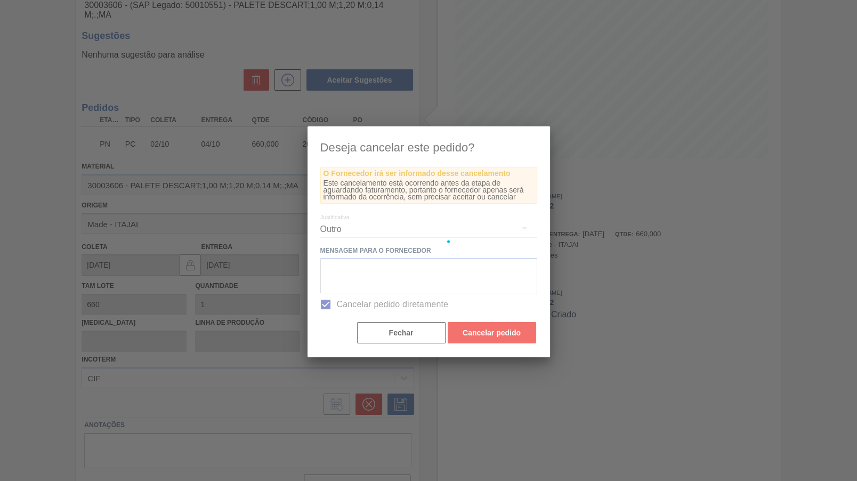
scroll to position [0, 0]
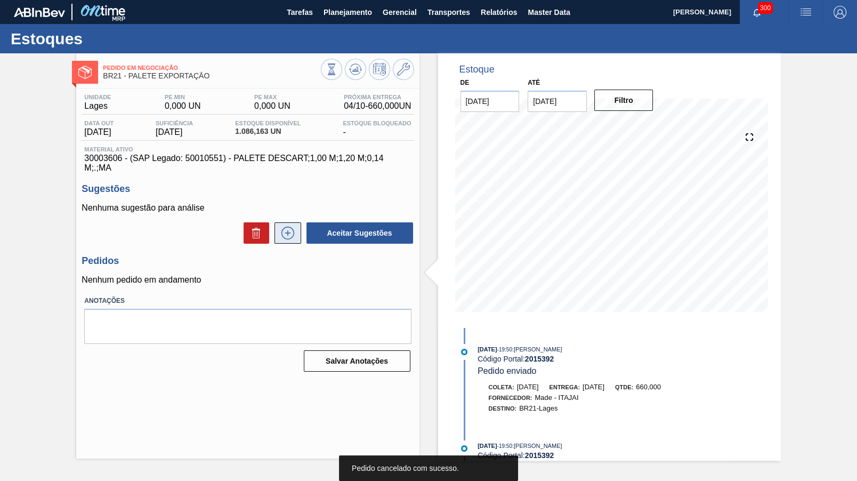
click at [283, 227] on icon at bounding box center [287, 233] width 17 height 13
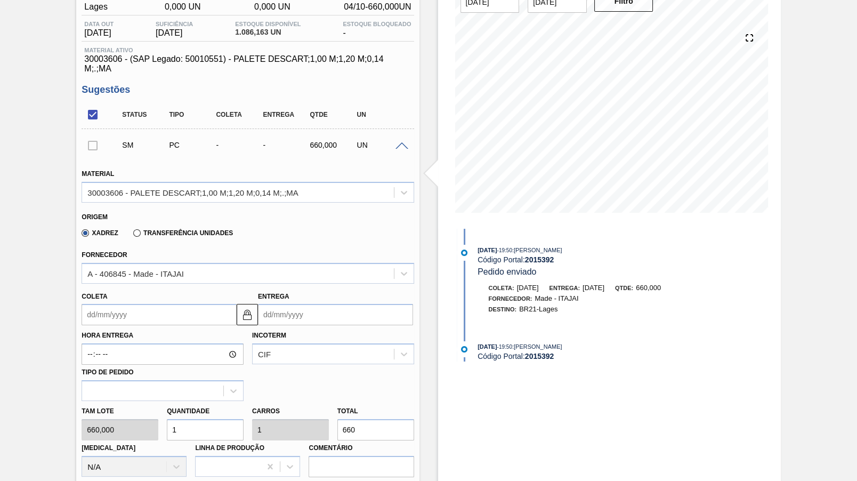
scroll to position [100, 0]
click at [117, 327] on label "Hora Entrega" at bounding box center [163, 334] width 162 height 15
click at [117, 343] on input "Hora Entrega" at bounding box center [163, 353] width 162 height 21
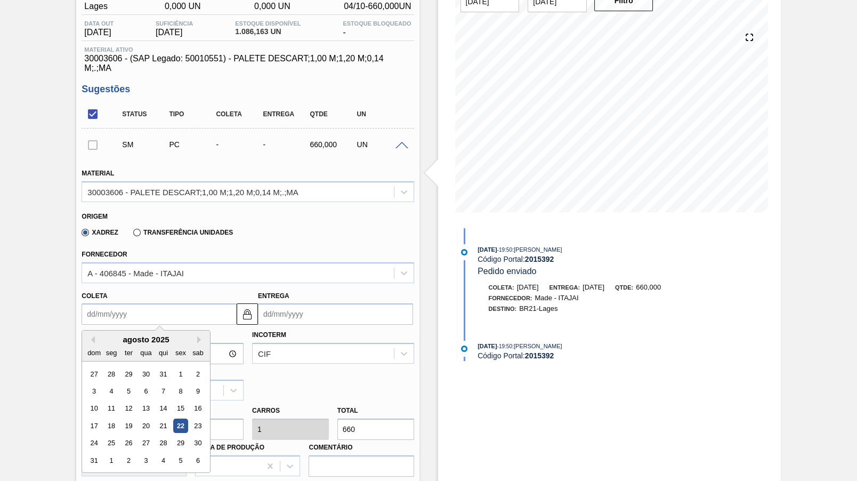
click at [124, 305] on input "Coleta" at bounding box center [159, 313] width 155 height 21
type input "2"
type input "[DATE]"
type input "22"
type input "[DATE]"
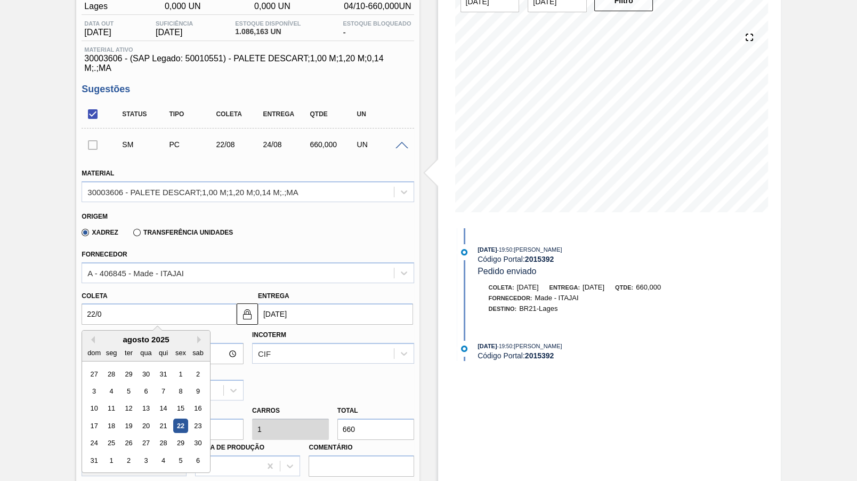
type input "22/09"
type input "[DATE]"
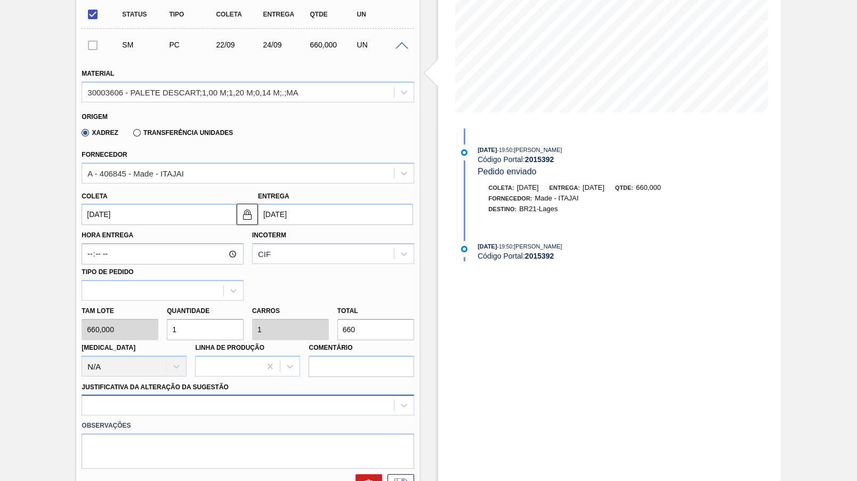
click at [187, 394] on div at bounding box center [248, 404] width 332 height 21
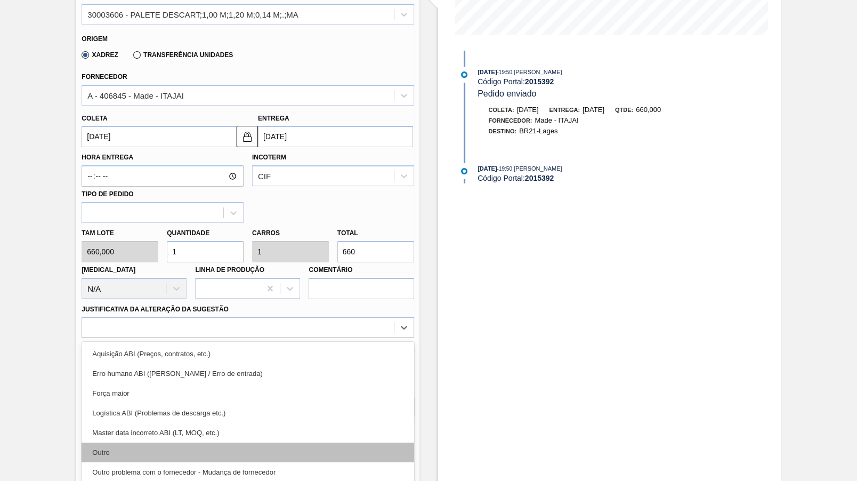
click at [151, 442] on div "Outro" at bounding box center [248, 452] width 332 height 20
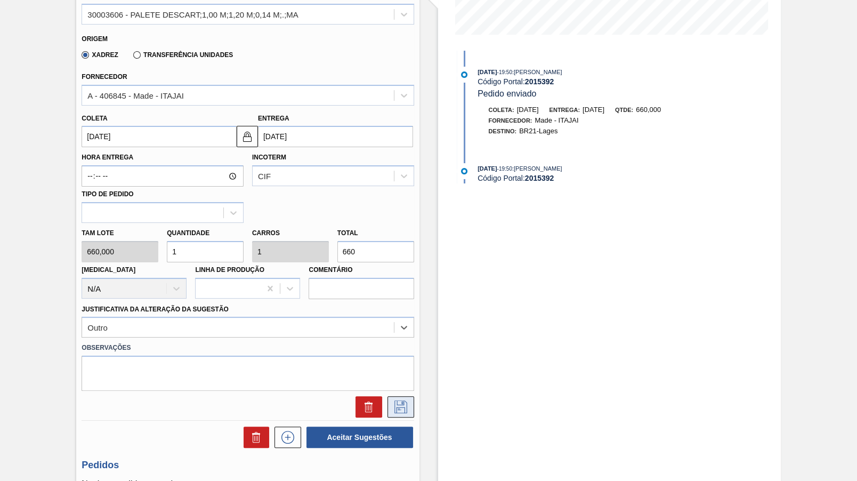
click at [401, 400] on icon at bounding box center [400, 406] width 17 height 13
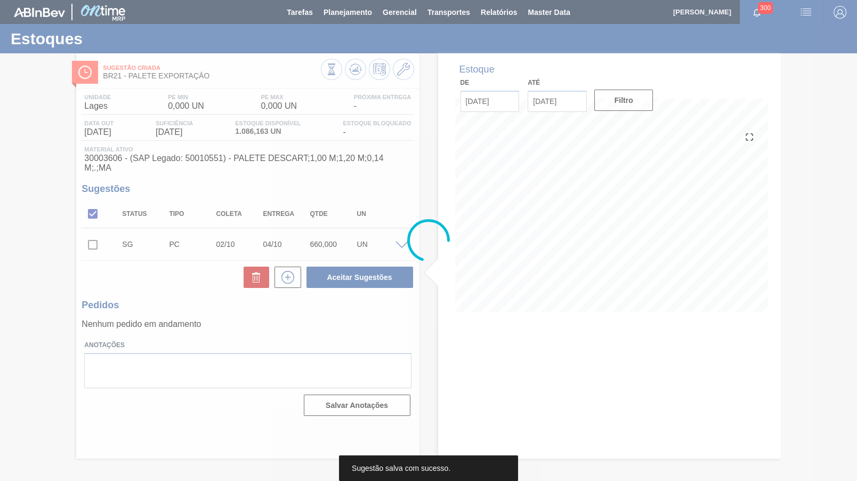
scroll to position [0, 0]
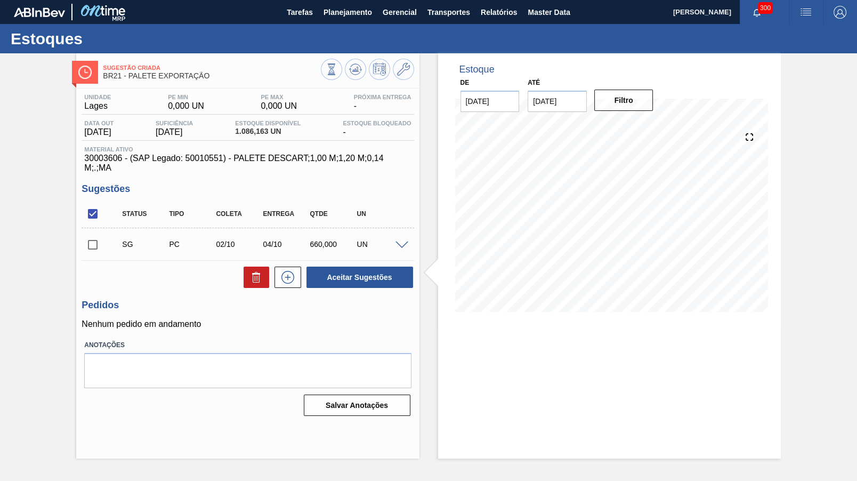
click at [93, 234] on input "checkbox" at bounding box center [93, 244] width 22 height 22
click at [392, 265] on div "Aceitar Sugestões" at bounding box center [357, 276] width 113 height 23
click at [385, 267] on button "Aceitar Sugestões" at bounding box center [360, 277] width 107 height 21
checkbox input "false"
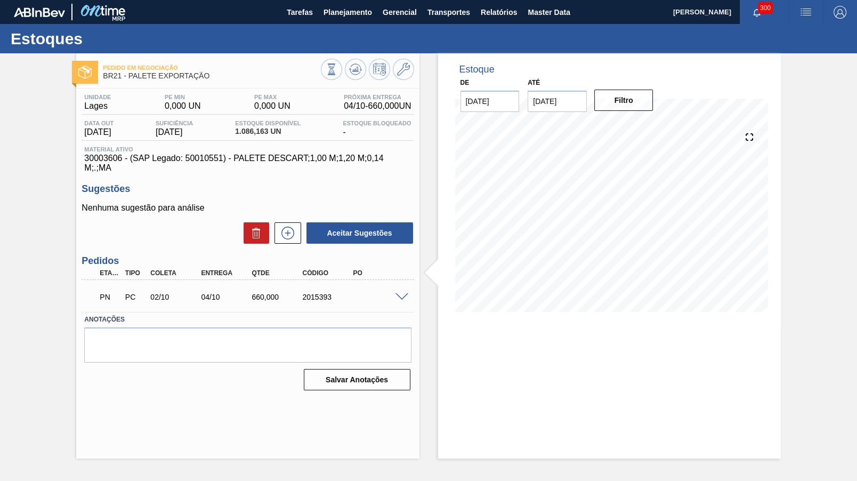
click at [398, 293] on span at bounding box center [402, 297] width 13 height 8
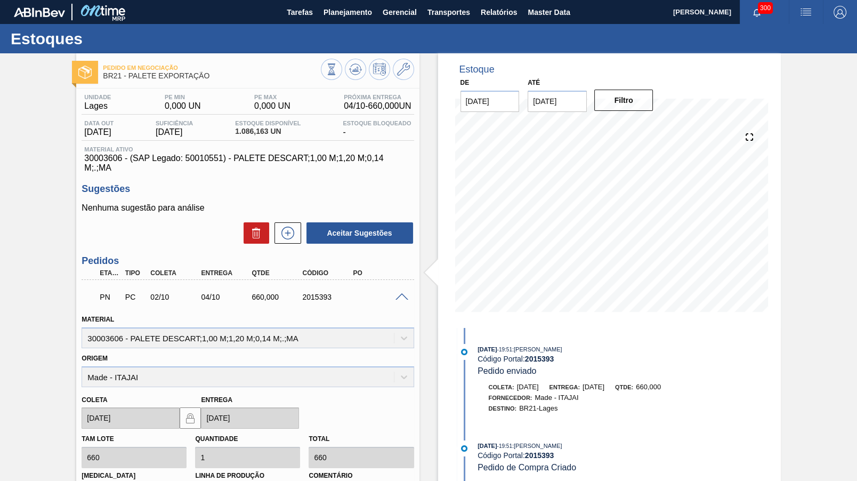
scroll to position [153, 0]
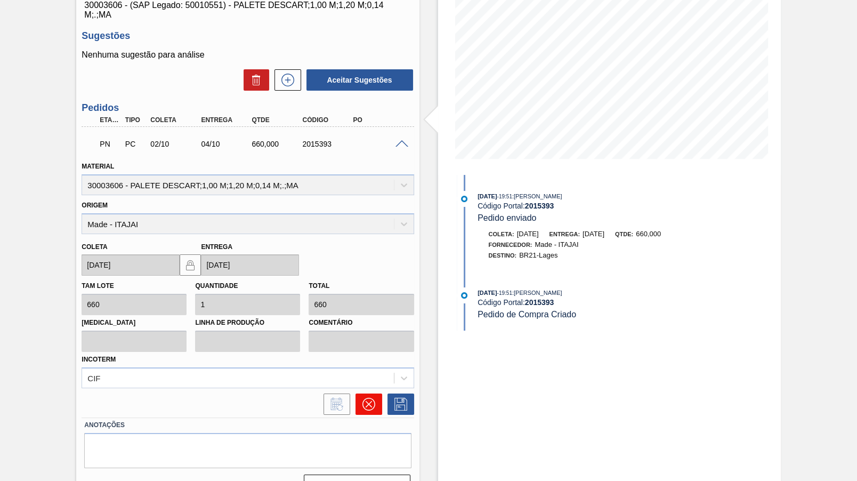
click at [370, 398] on icon at bounding box center [368, 404] width 13 height 13
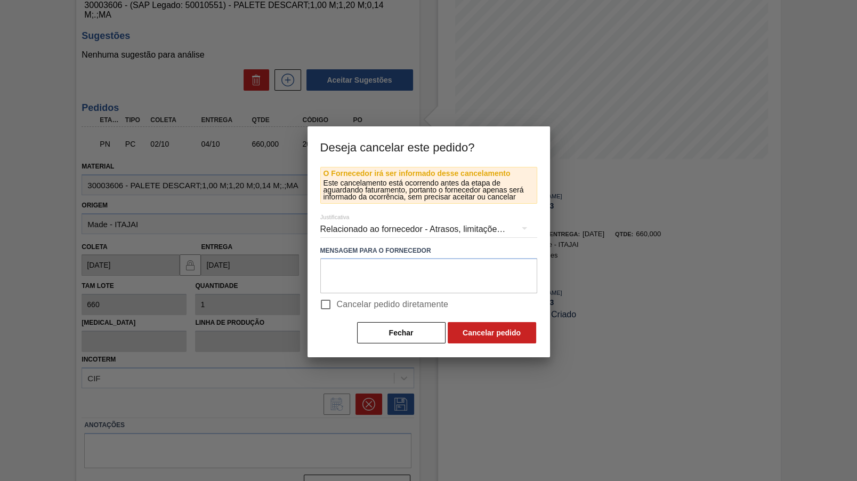
click at [346, 300] on span "Cancelar pedido diretamente" at bounding box center [393, 304] width 112 height 13
click at [337, 300] on input "Cancelar pedido diretamente" at bounding box center [326, 304] width 22 height 22
checkbox input "true"
click at [381, 232] on div "Relacionado ao fornecedor - Atrasos, limitações de capacidade, etc." at bounding box center [428, 229] width 217 height 30
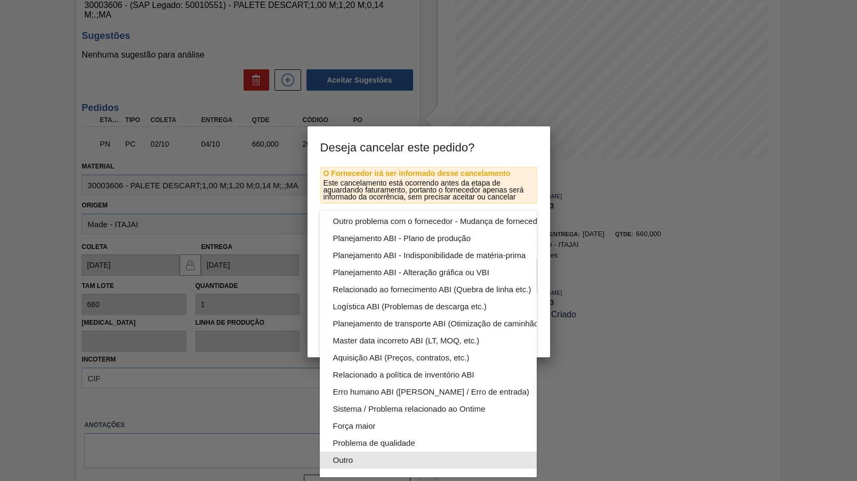
click at [371, 454] on div "Outro" at bounding box center [453, 459] width 241 height 17
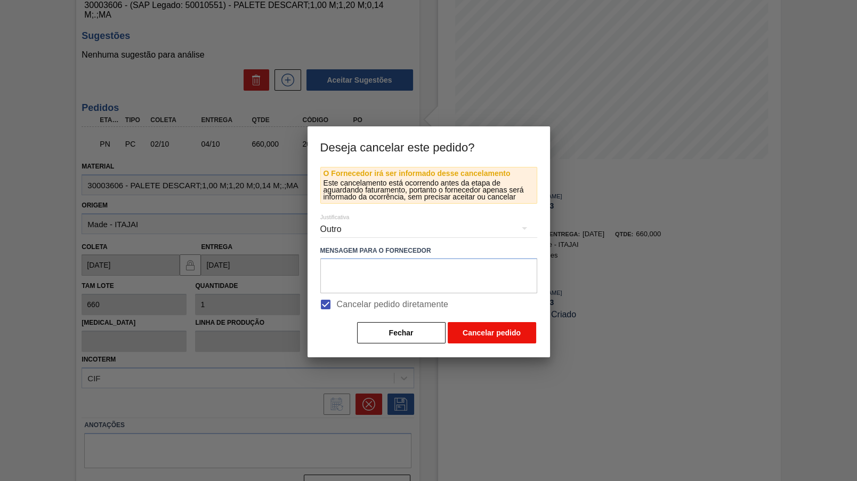
click at [485, 332] on button "Cancelar pedido" at bounding box center [492, 332] width 88 height 21
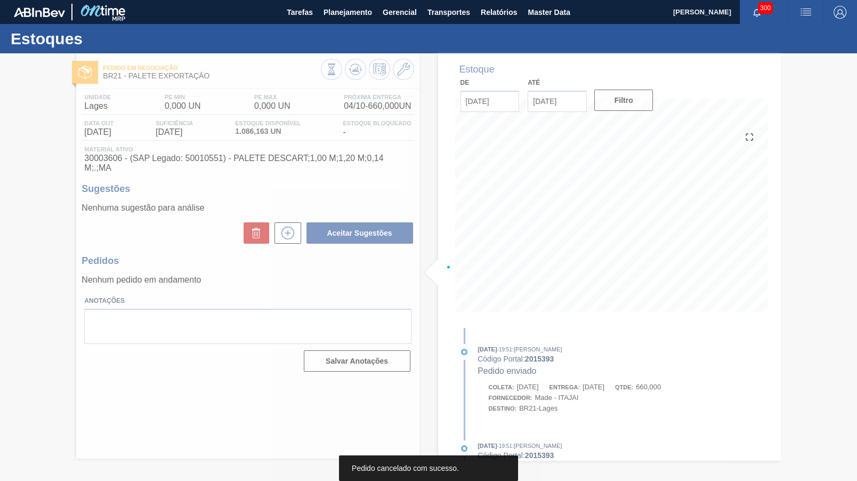
scroll to position [0, 0]
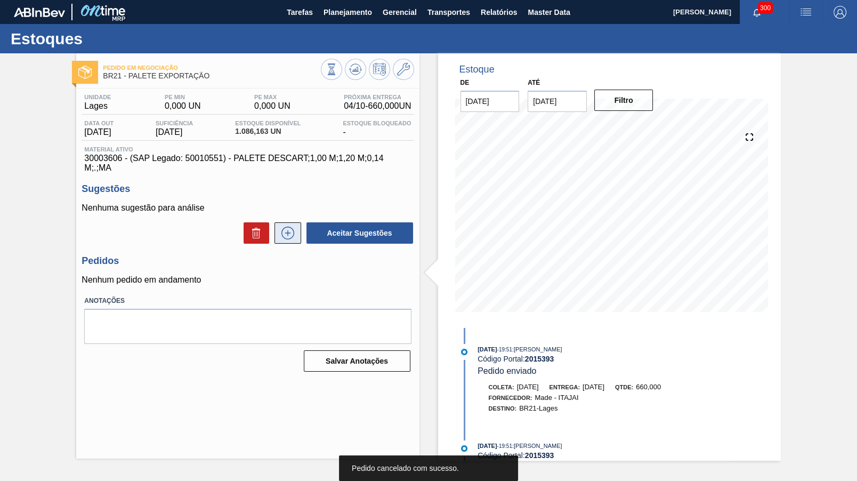
click at [300, 222] on button at bounding box center [288, 232] width 27 height 21
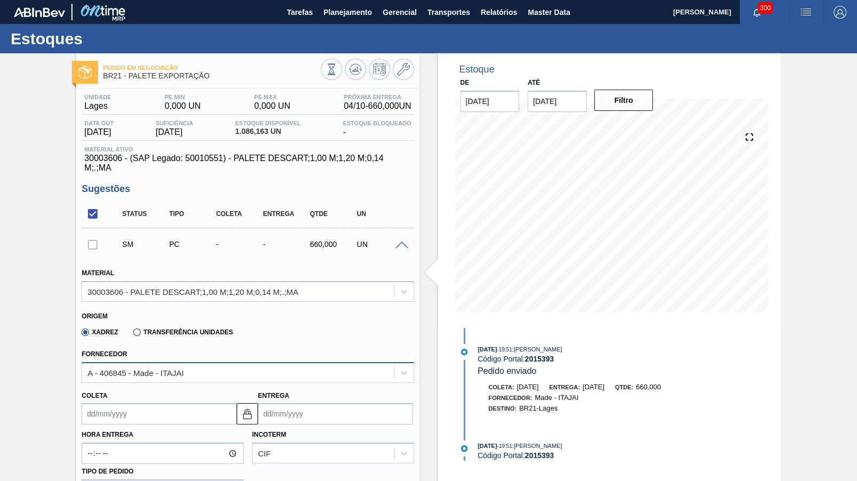
click at [159, 366] on div "A - 406845 - Made - ITAJAI" at bounding box center [248, 372] width 332 height 21
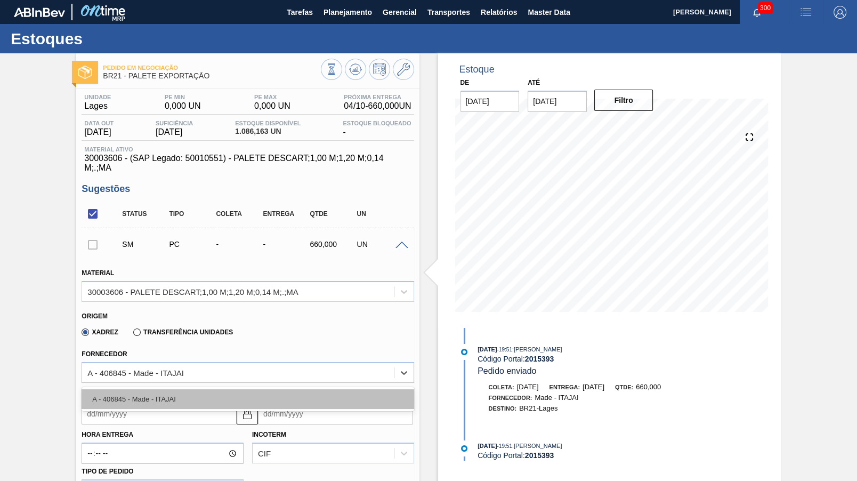
click at [151, 389] on div "A - 406845 - Made - ITAJAI" at bounding box center [248, 399] width 332 height 20
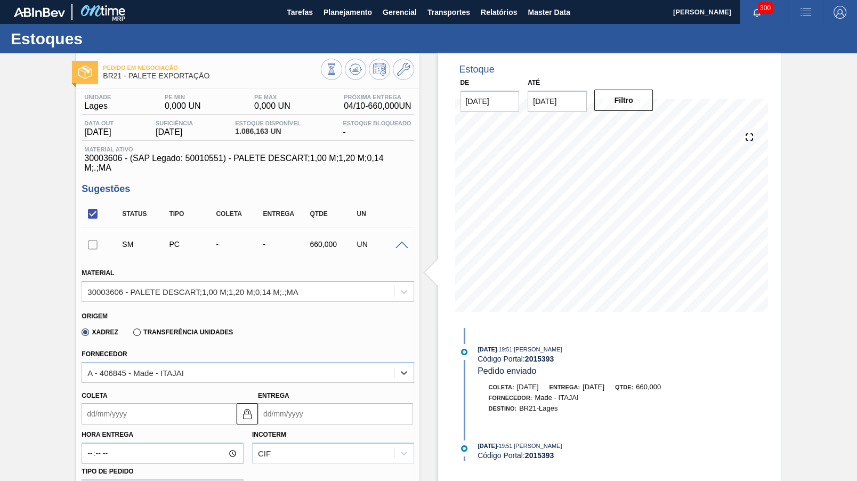
click at [150, 403] on input "Coleta" at bounding box center [159, 413] width 155 height 21
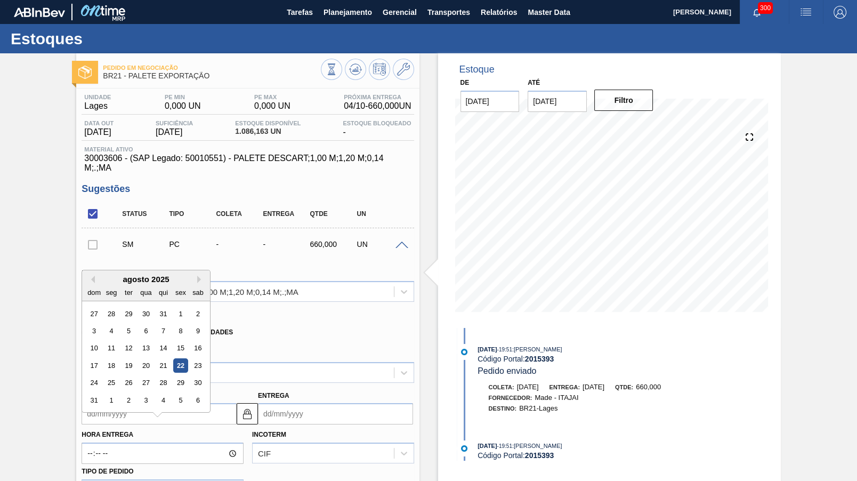
click at [184, 275] on div "agosto 2025" at bounding box center [146, 279] width 128 height 9
click at [197, 276] on button "Next Month" at bounding box center [200, 279] width 7 height 7
click at [104, 358] on div "22" at bounding box center [111, 365] width 14 height 14
type input "[DATE]"
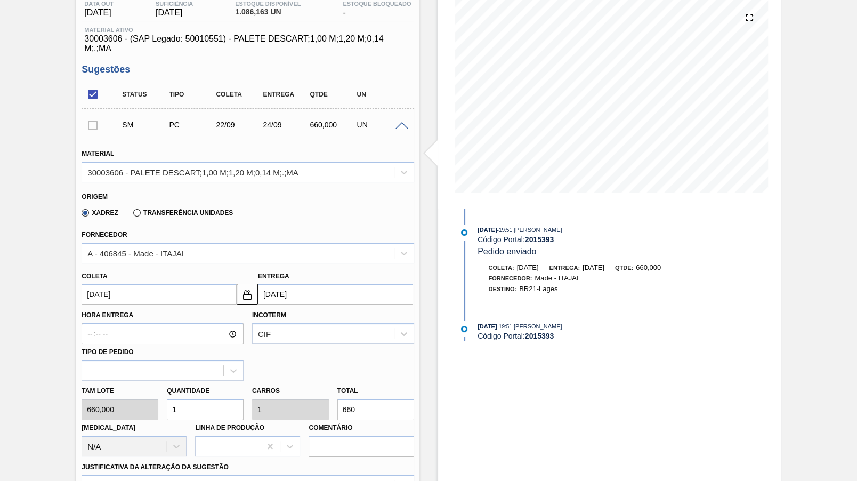
scroll to position [149, 0]
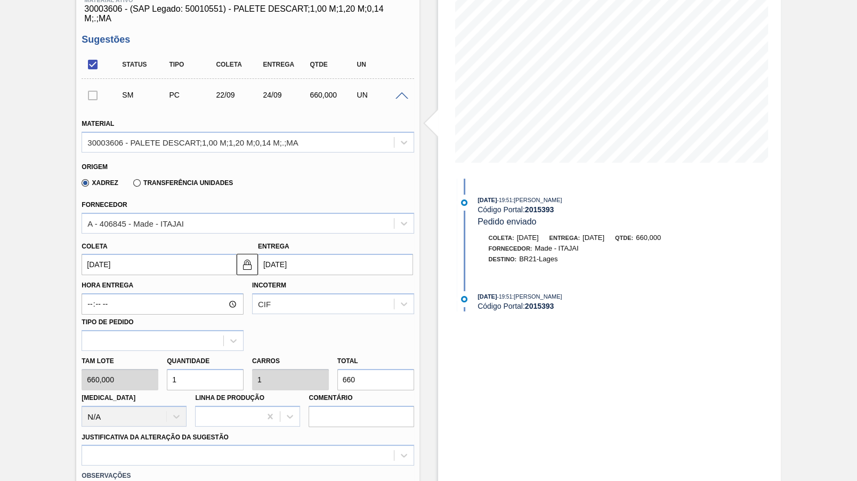
click at [367, 369] on input "660" at bounding box center [375, 379] width 77 height 21
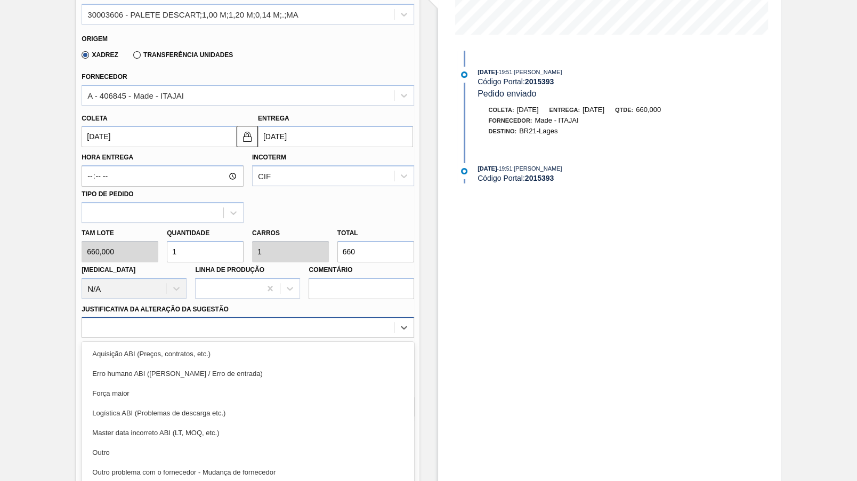
click at [319, 337] on div "option Outro focused, 6 of 18. 18 results available. Use Up and Down to choose …" at bounding box center [248, 327] width 332 height 21
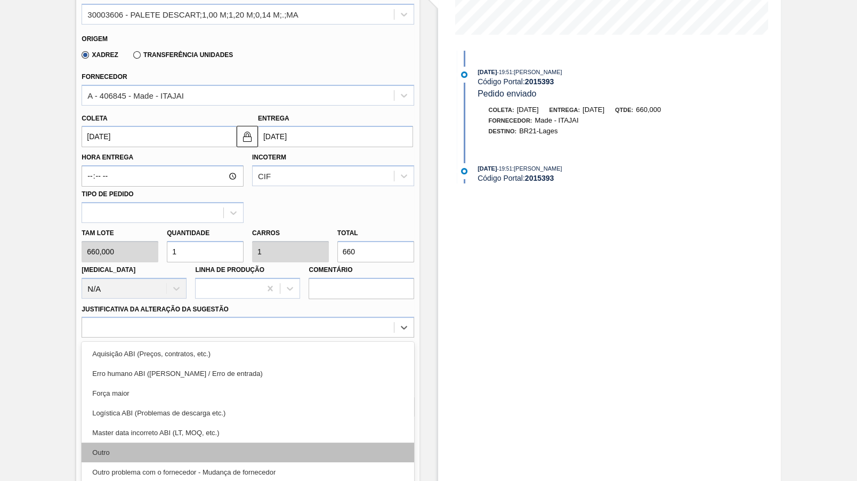
click at [151, 442] on div "Outro" at bounding box center [248, 452] width 332 height 20
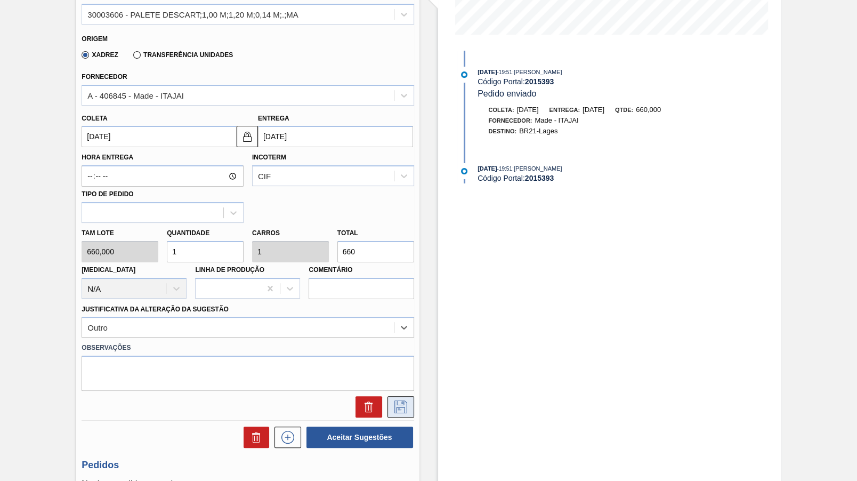
click at [408, 396] on button at bounding box center [401, 406] width 27 height 21
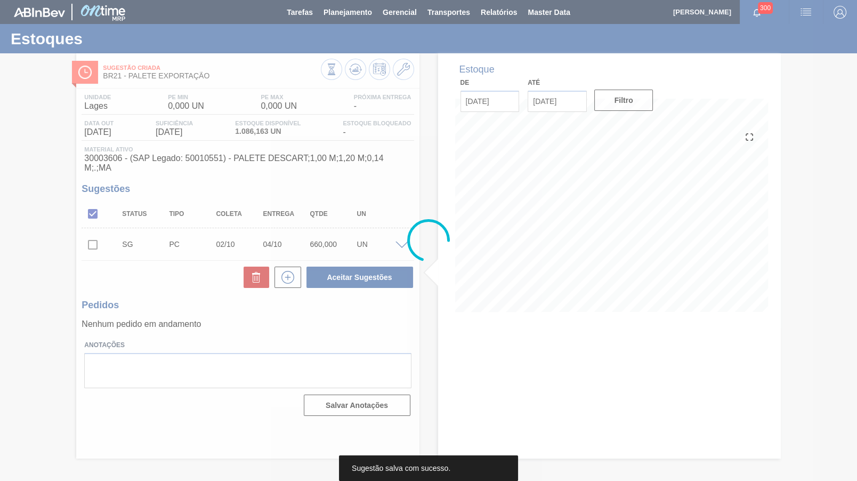
scroll to position [0, 0]
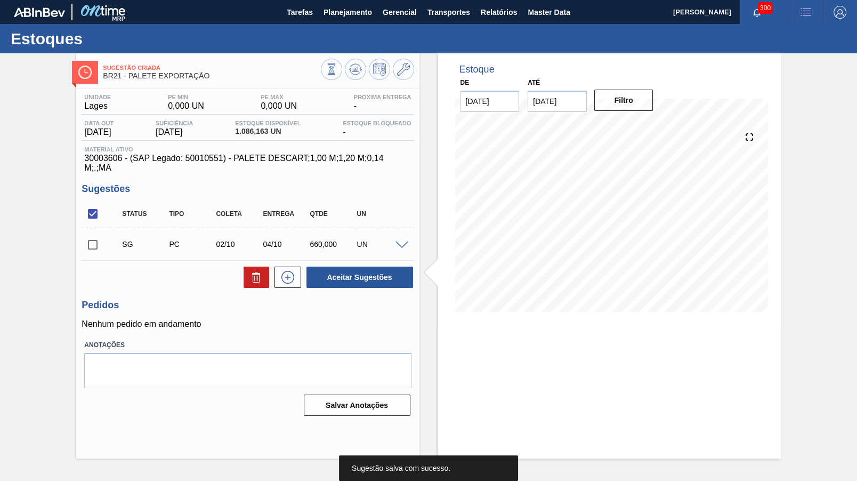
click at [95, 233] on input "checkbox" at bounding box center [93, 244] width 22 height 22
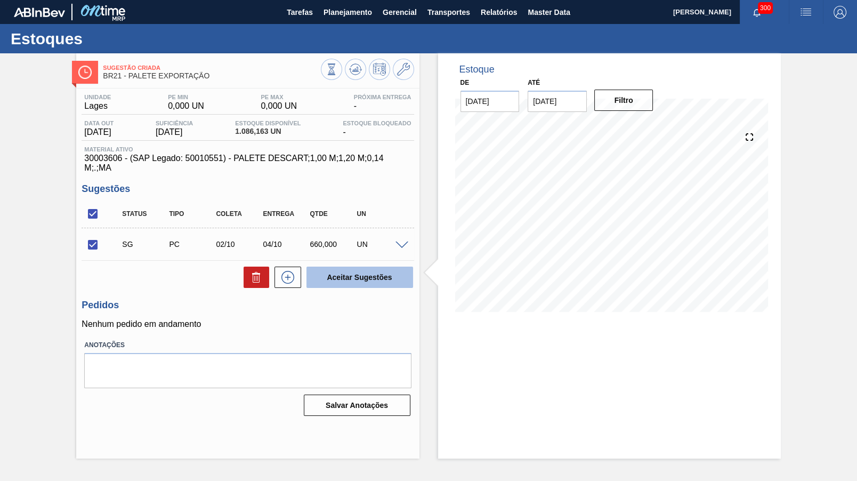
click at [334, 267] on button "Aceitar Sugestões" at bounding box center [360, 277] width 107 height 21
checkbox input "false"
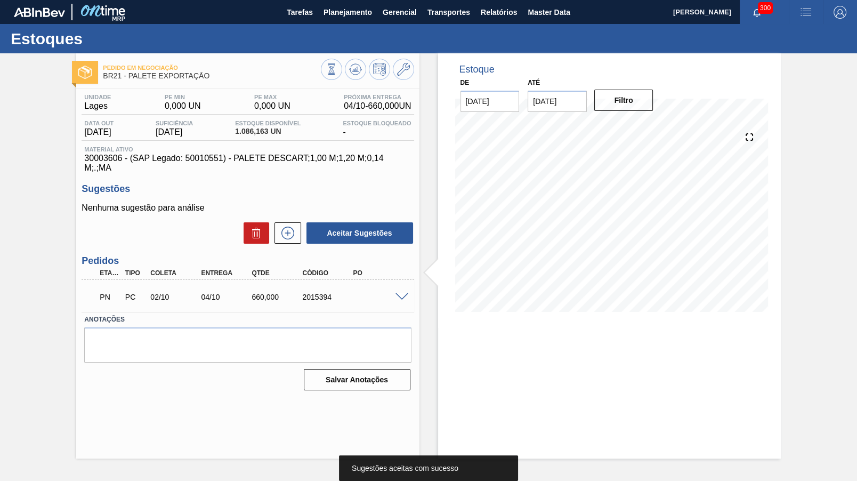
click at [402, 292] on div at bounding box center [403, 296] width 21 height 8
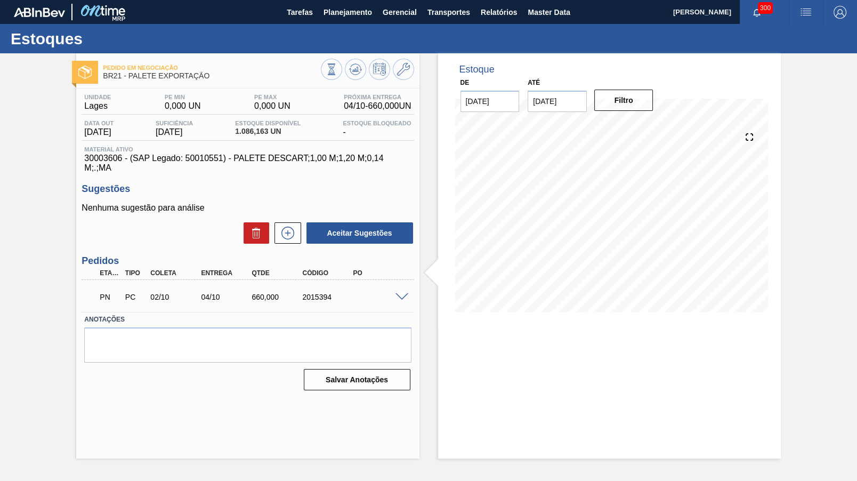
click at [402, 289] on div "PN PC 02/10 04/10 660,000 2015394" at bounding box center [248, 296] width 332 height 27
click at [393, 292] on div at bounding box center [403, 296] width 21 height 8
click at [396, 293] on span at bounding box center [402, 297] width 13 height 8
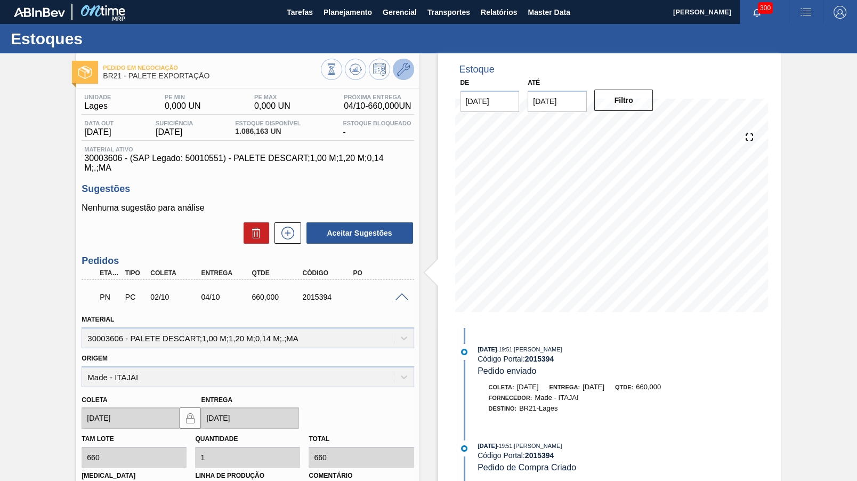
click at [399, 75] on icon at bounding box center [403, 69] width 13 height 13
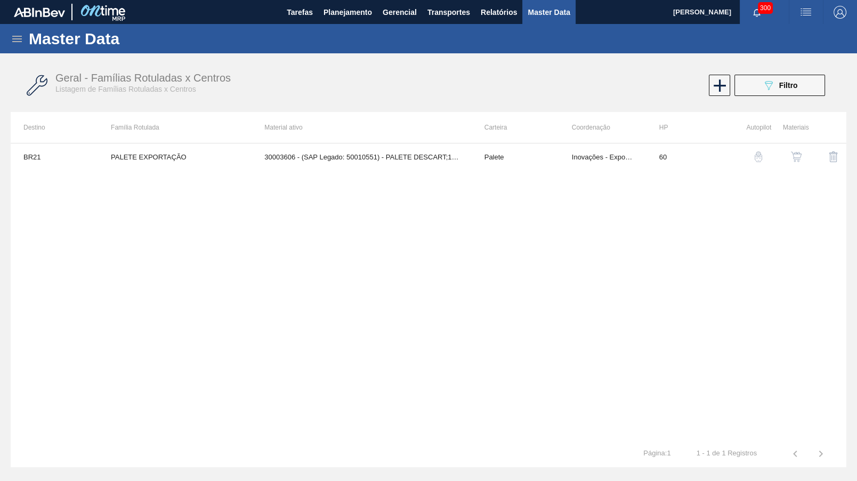
click at [796, 151] on img "button" at bounding box center [796, 156] width 11 height 11
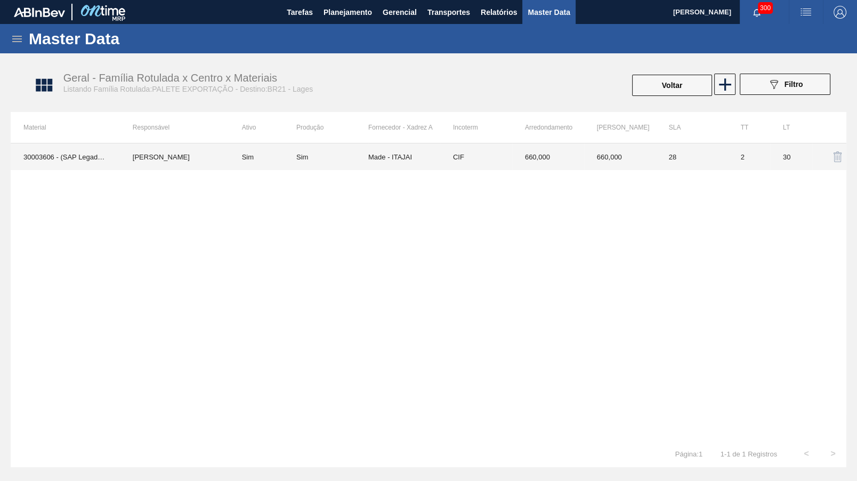
click at [413, 167] on td "Made - ITAJAI" at bounding box center [404, 156] width 72 height 27
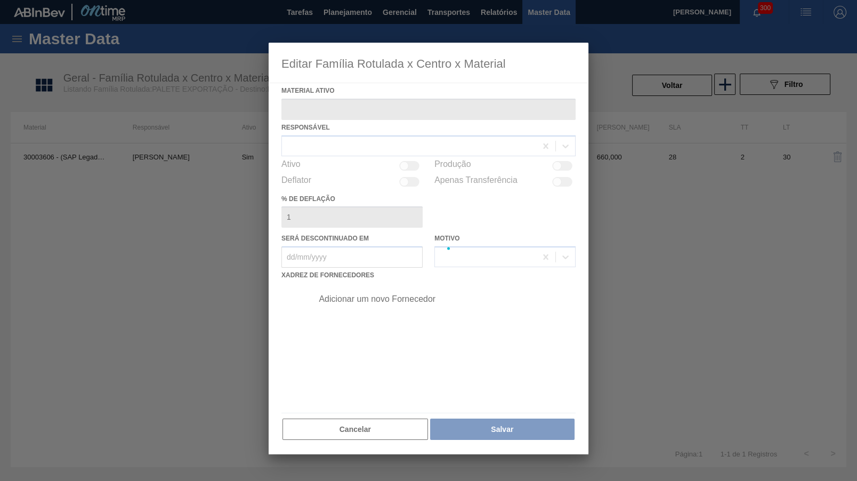
type ativo "30003606 - (SAP Legado: 50010551) - PALETE DESCART;1,00 M;1,20 M;0,14 M;.;MA"
checkbox input "true"
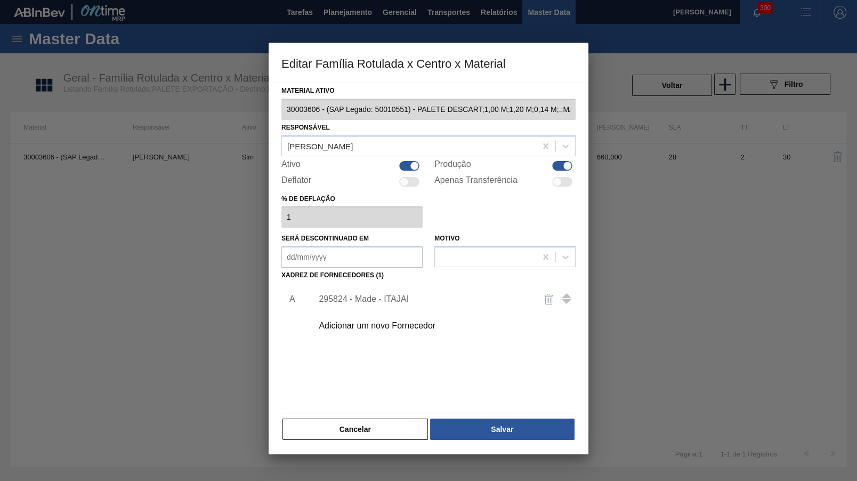
click at [363, 301] on div "295824 - Made - ITAJAI" at bounding box center [441, 299] width 269 height 27
click at [367, 294] on div "295824 - Made - ITAJAI" at bounding box center [423, 299] width 209 height 10
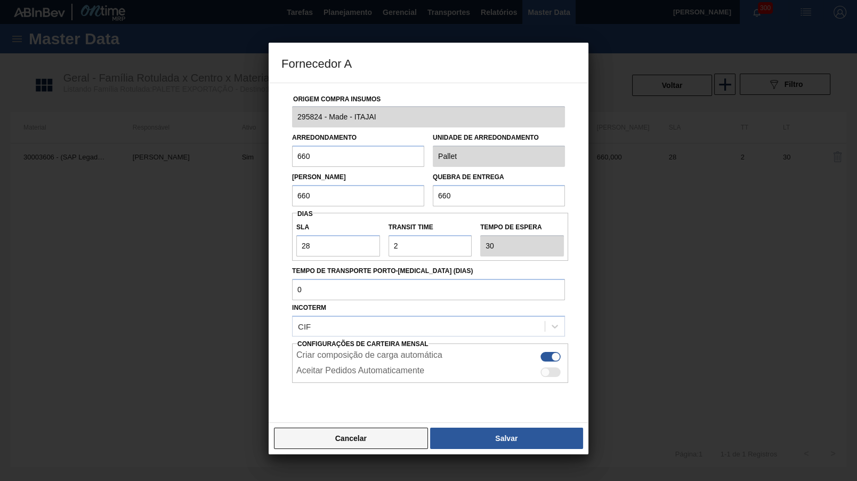
click at [327, 429] on button "Cancelar" at bounding box center [351, 438] width 154 height 21
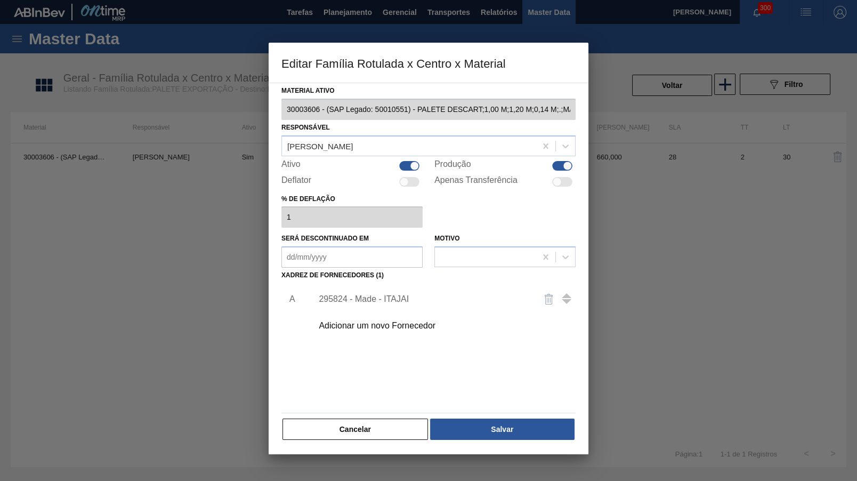
click at [375, 438] on div "Material ativo 30003606 - (SAP Legado: 50010551) - PALETE DESCART;1,00 M;1,20 M…" at bounding box center [429, 269] width 320 height 372
click at [367, 428] on button "Cancelar" at bounding box center [356, 428] width 146 height 21
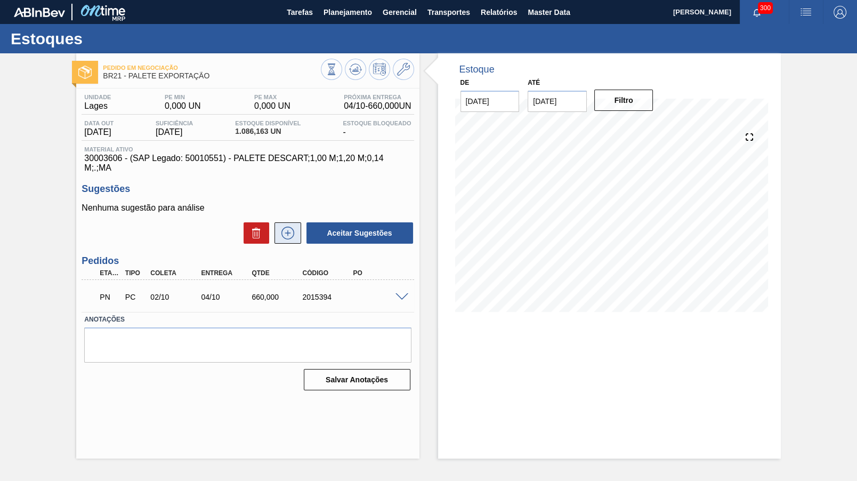
click at [291, 227] on icon at bounding box center [287, 233] width 17 height 13
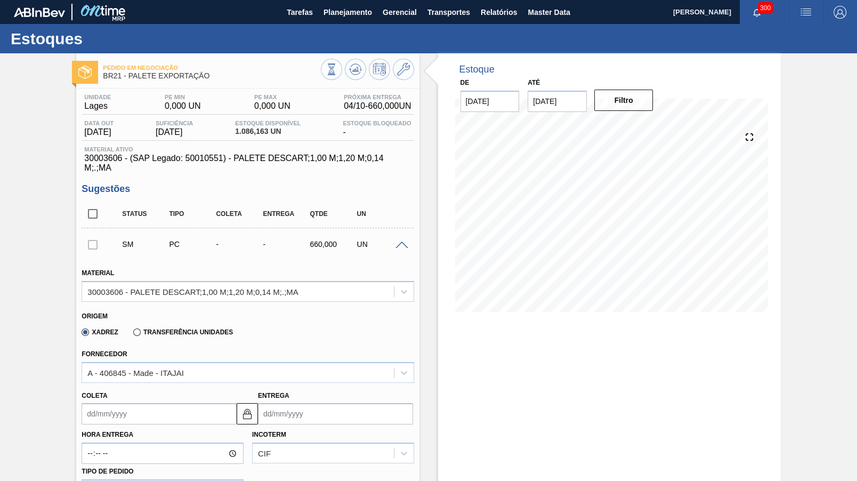
click at [119, 404] on input "Coleta" at bounding box center [159, 413] width 155 height 21
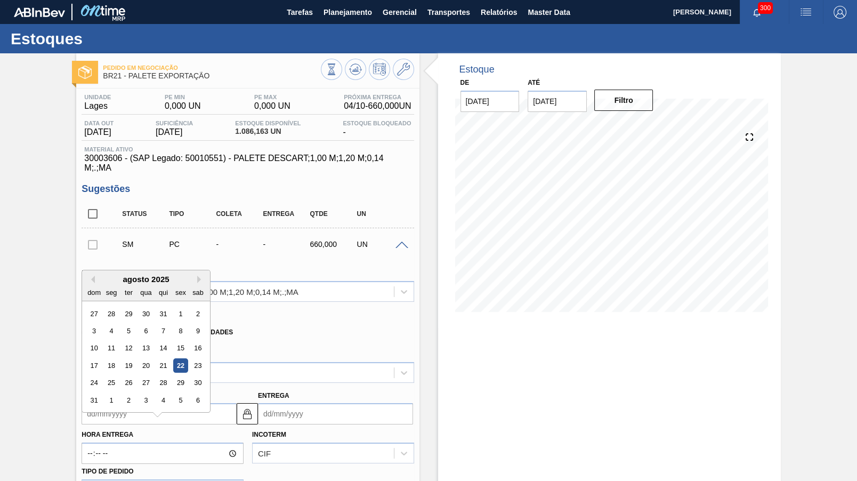
click at [174, 358] on div "22" at bounding box center [181, 365] width 14 height 14
type input "[DATE]"
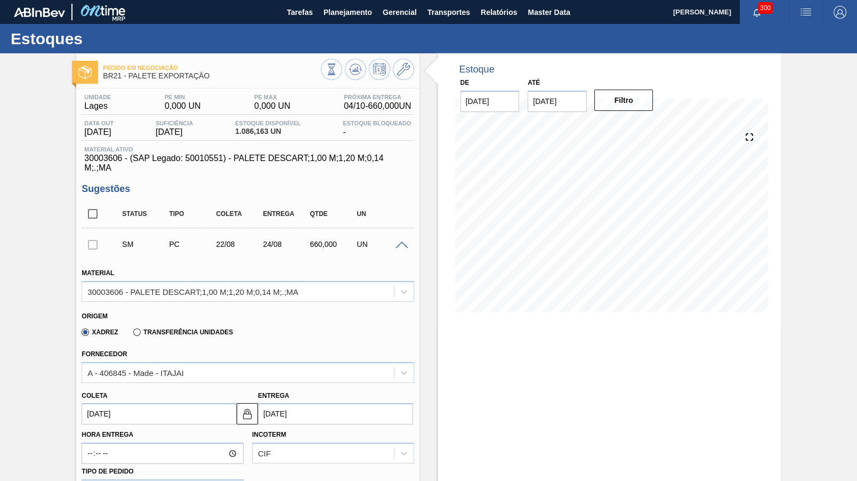
click at [104, 403] on input "[DATE]" at bounding box center [159, 413] width 155 height 21
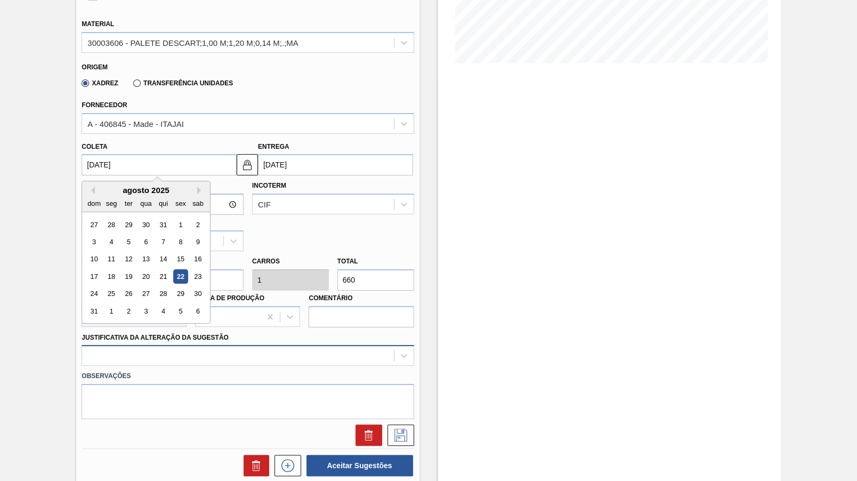
click at [143, 345] on div at bounding box center [248, 355] width 332 height 21
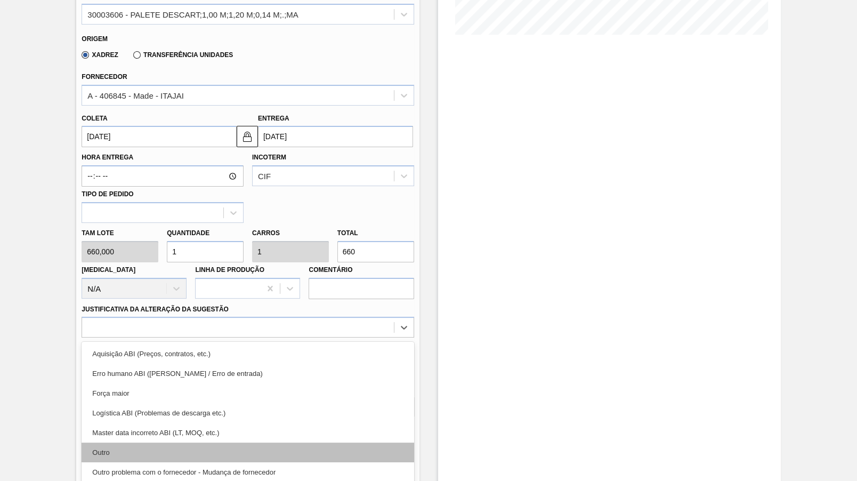
click at [155, 442] on div "Outro" at bounding box center [248, 452] width 332 height 20
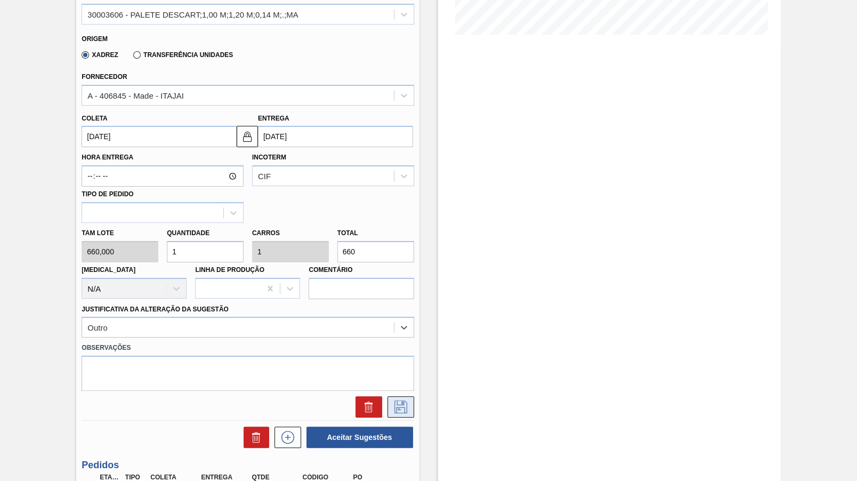
click at [401, 400] on icon at bounding box center [400, 406] width 17 height 13
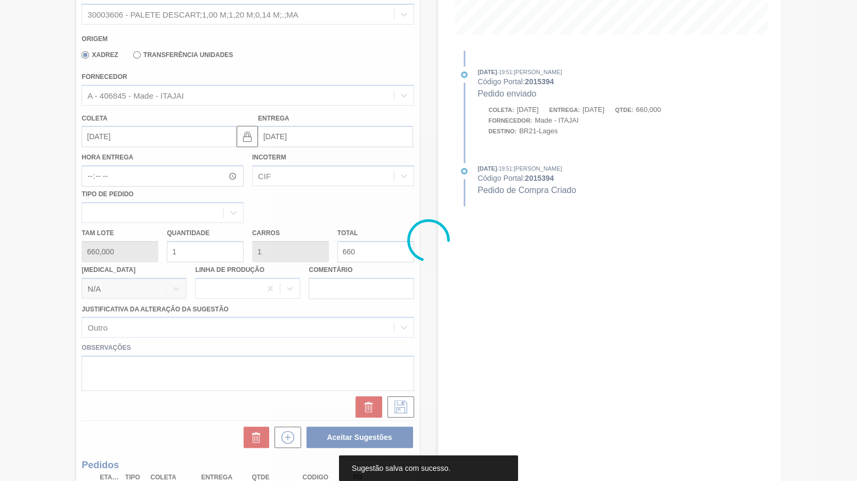
scroll to position [0, 0]
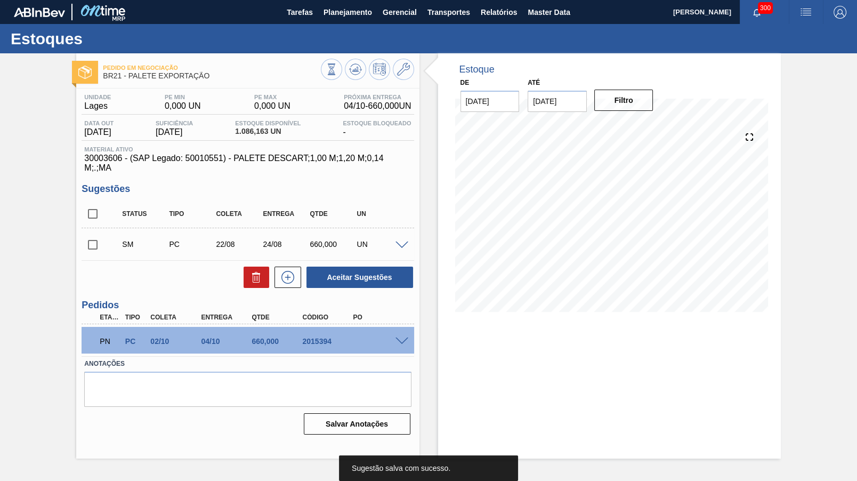
click at [401, 240] on div at bounding box center [403, 244] width 21 height 8
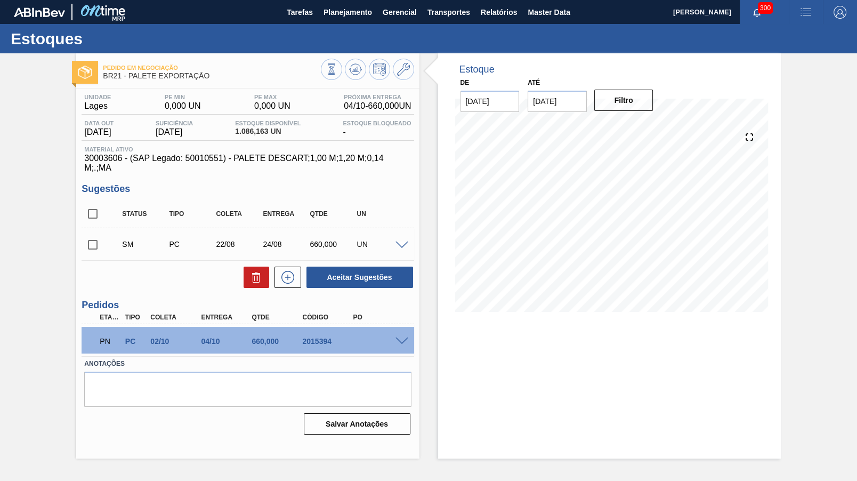
click at [401, 240] on div at bounding box center [403, 244] width 21 height 8
click at [404, 241] on span at bounding box center [402, 245] width 13 height 8
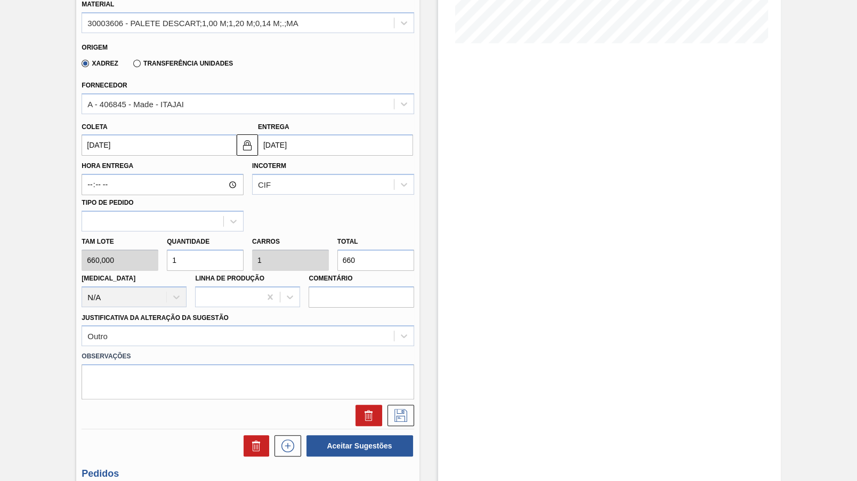
scroll to position [299, 0]
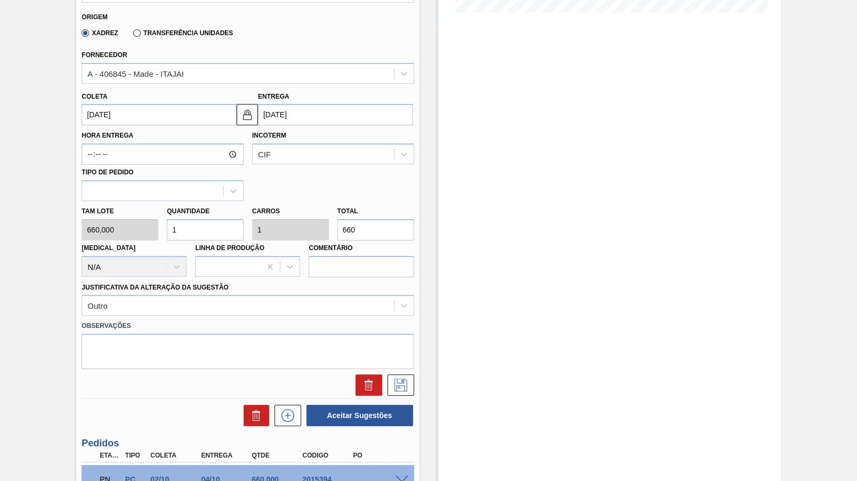
click at [139, 104] on input "[DATE]" at bounding box center [159, 114] width 155 height 21
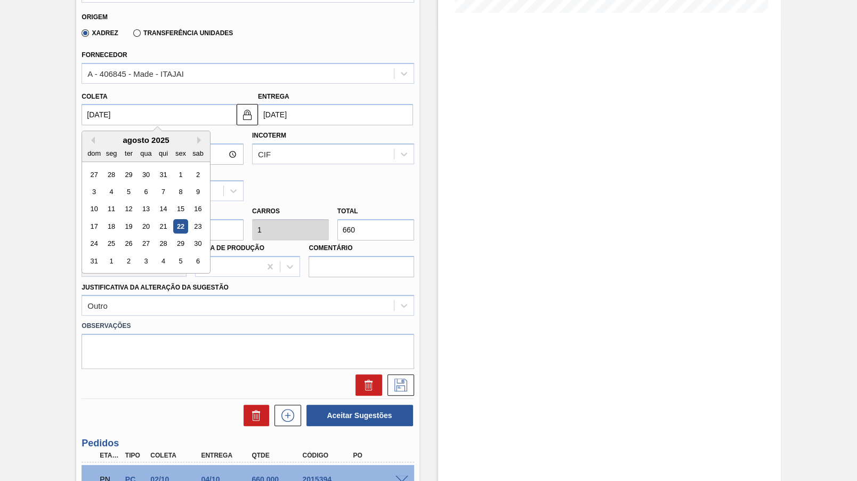
click at [139, 104] on input "[DATE]" at bounding box center [159, 114] width 155 height 21
type input "2"
type input "[DATE]"
type input "22"
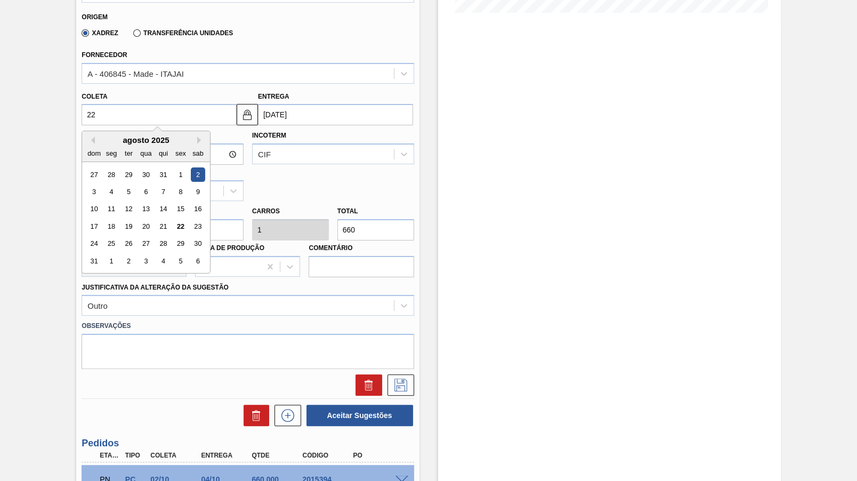
type input "[DATE]"
type input "22/09"
type input "[DATE]"
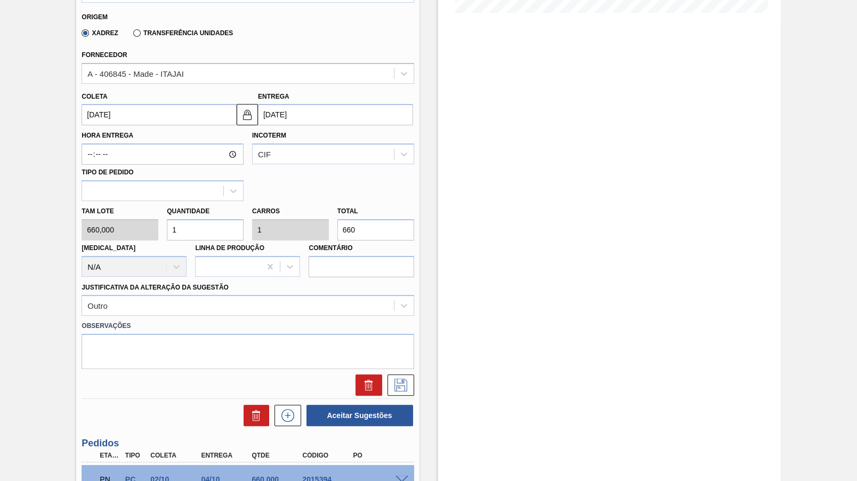
click at [329, 104] on input "[DATE]" at bounding box center [335, 114] width 155 height 21
click at [396, 378] on icon at bounding box center [400, 384] width 17 height 13
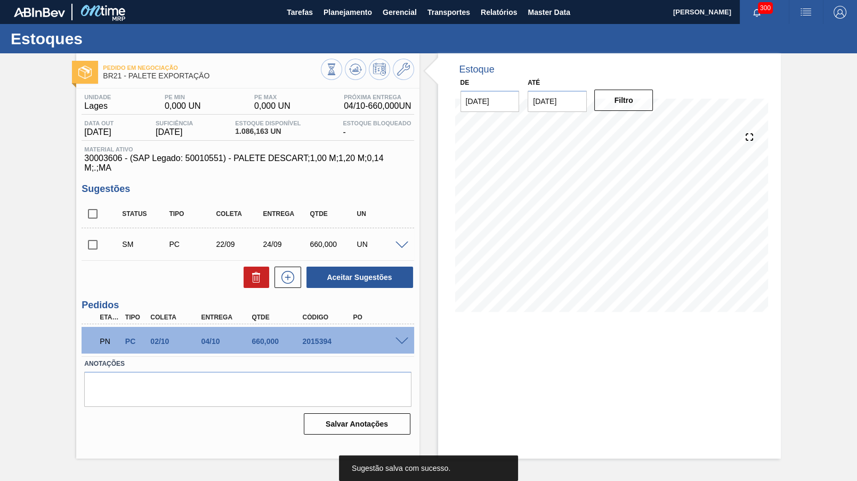
scroll to position [0, 0]
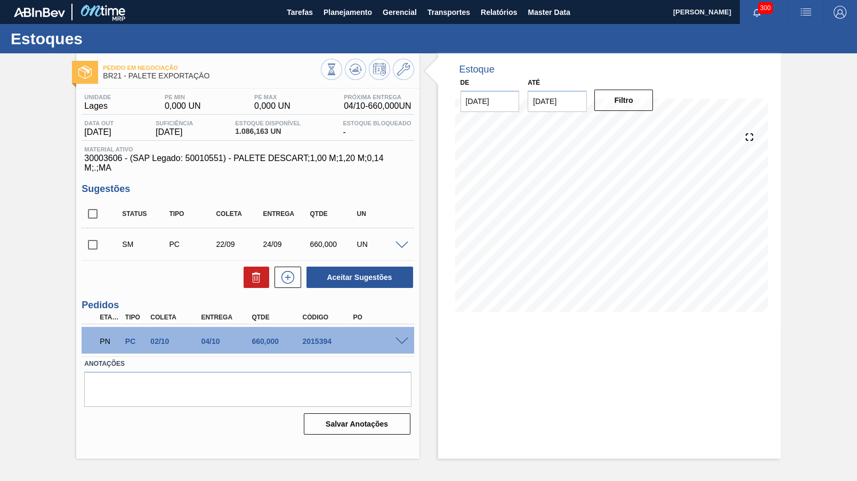
click at [83, 233] on input "checkbox" at bounding box center [93, 244] width 22 height 22
click at [346, 278] on div "Aceitar Sugestões" at bounding box center [357, 276] width 113 height 23
click at [346, 275] on button "Aceitar Sugestões" at bounding box center [360, 277] width 107 height 21
checkbox input "false"
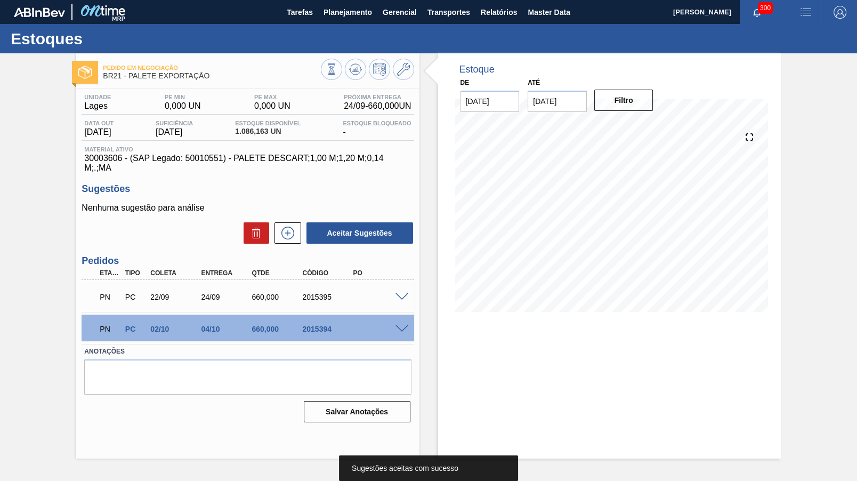
click at [402, 315] on div "PN PC 02/10 04/10 660,000 2015394" at bounding box center [248, 328] width 332 height 27
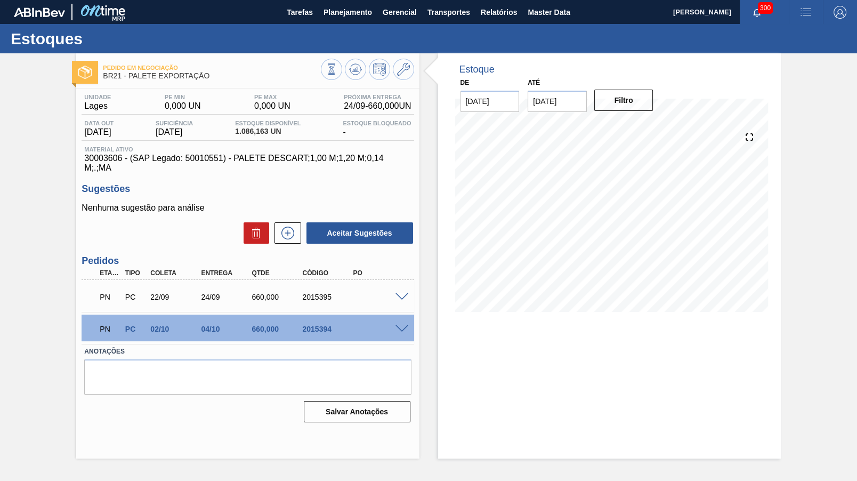
click at [401, 325] on span at bounding box center [402, 329] width 13 height 8
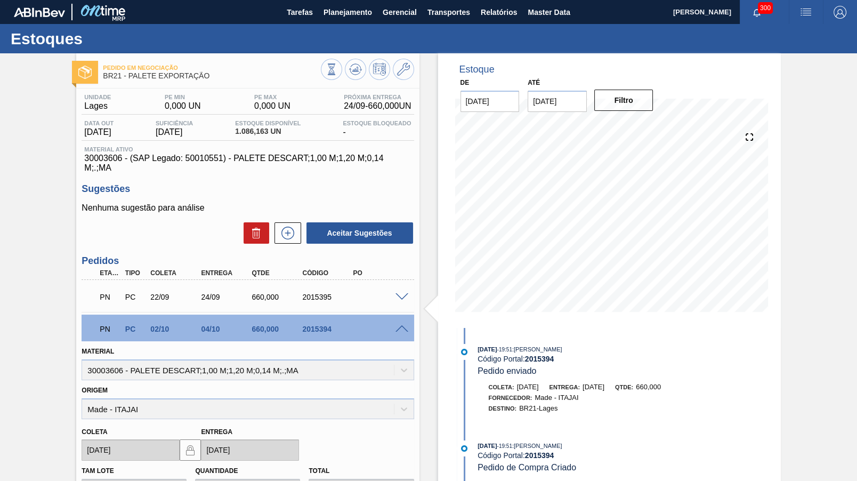
scroll to position [186, 0]
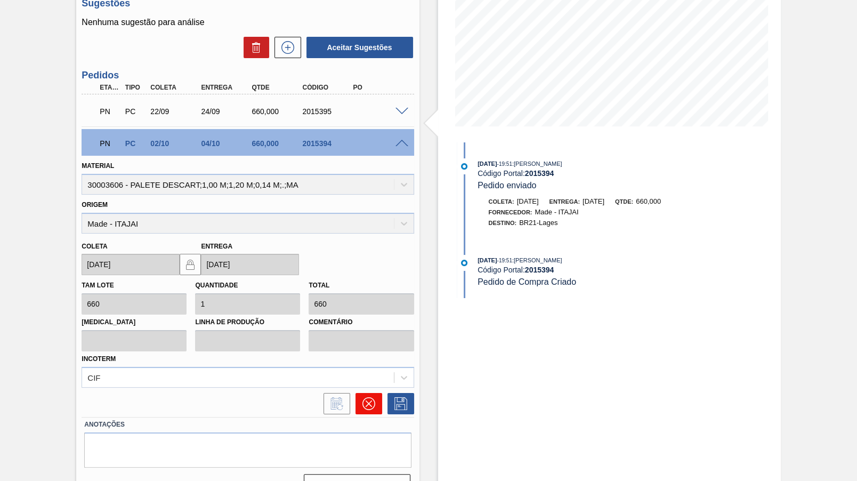
click at [374, 393] on button at bounding box center [369, 403] width 27 height 21
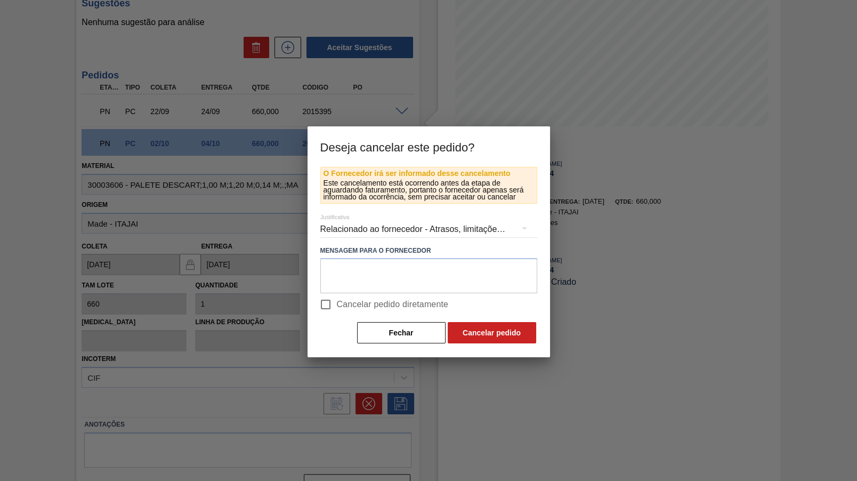
click at [358, 314] on div "O Fornecedor irá ser informado desse cancelamento Este cancelamento está ocorre…" at bounding box center [428, 256] width 217 height 178
click at [356, 308] on span "Cancelar pedido diretamente" at bounding box center [393, 304] width 112 height 13
click at [337, 308] on input "Cancelar pedido diretamente" at bounding box center [326, 304] width 22 height 22
checkbox input "true"
click at [358, 220] on div "Relacionado ao fornecedor - Atrasos, limitações de capacidade, etc." at bounding box center [428, 229] width 217 height 30
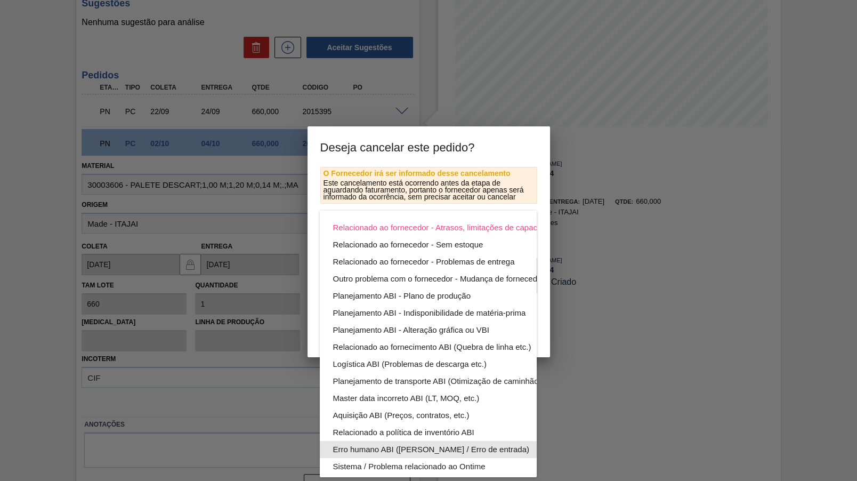
scroll to position [58, 0]
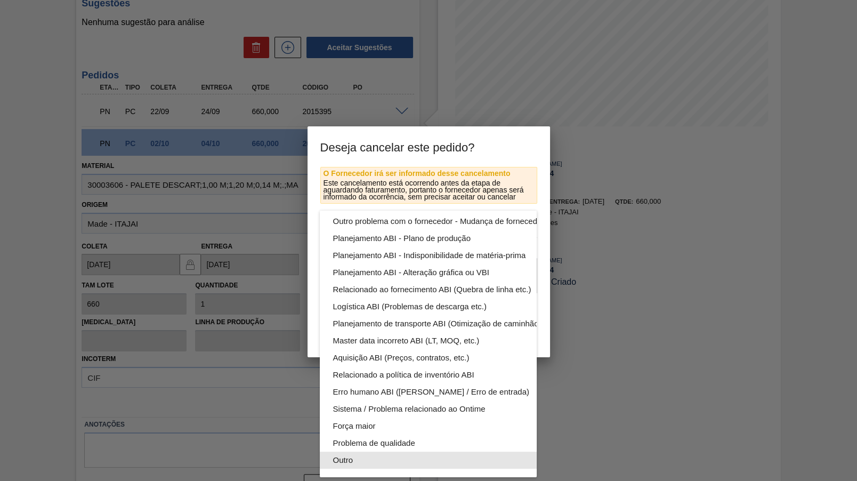
click at [360, 456] on div "Outro" at bounding box center [453, 459] width 241 height 17
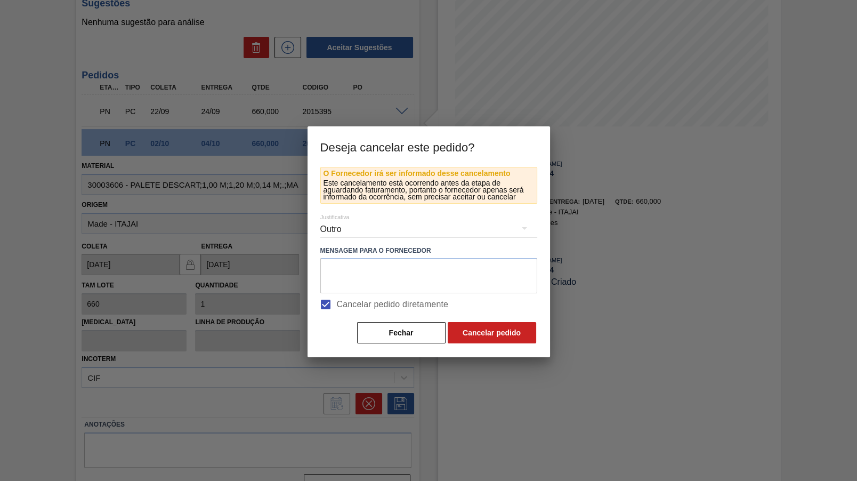
click at [475, 317] on div "O Fornecedor irá ser informado desse cancelamento Este cancelamento está ocorre…" at bounding box center [428, 256] width 217 height 178
click at [477, 330] on button "Cancelar pedido" at bounding box center [492, 332] width 88 height 21
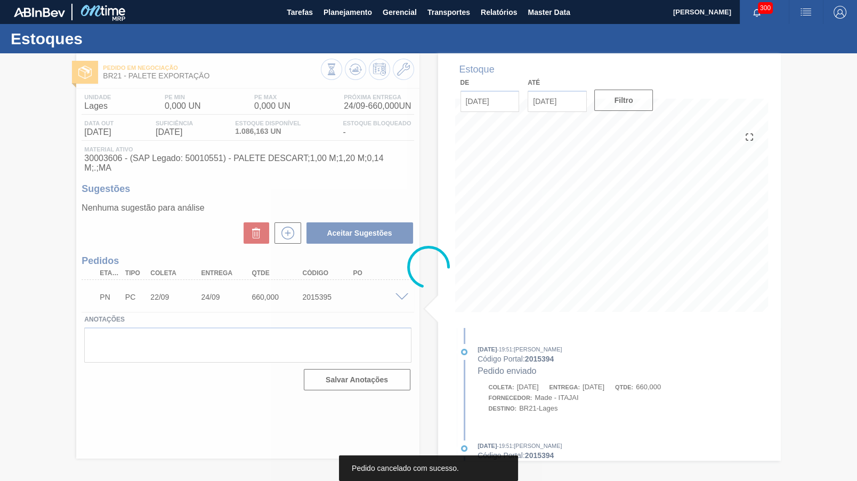
scroll to position [0, 0]
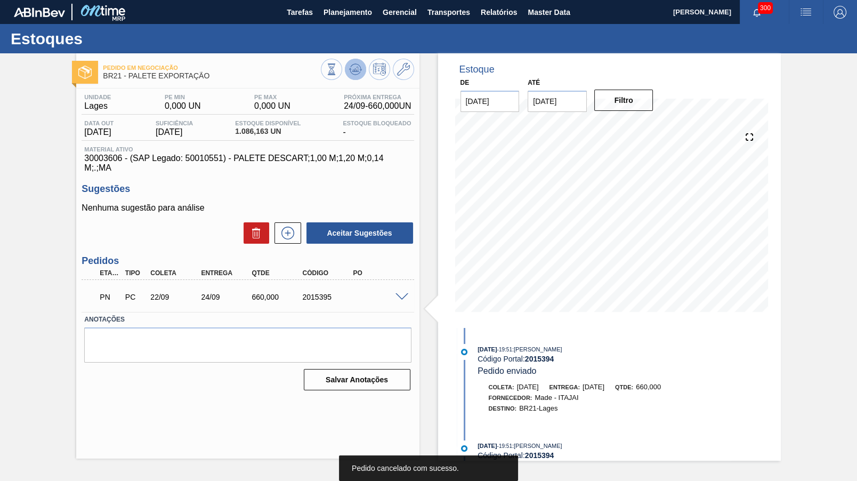
click at [337, 71] on icon at bounding box center [332, 69] width 12 height 12
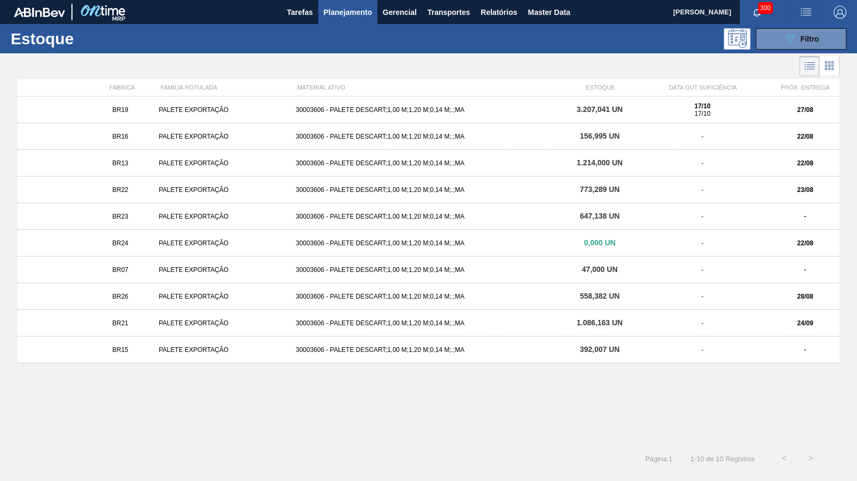
click at [163, 142] on div "BR16 PALETE EXPORTAÇÃO 30003606 - PALETE DESCART;1,00 M;1,20 M;0,14 M;.;MA 156,…" at bounding box center [429, 136] width 822 height 27
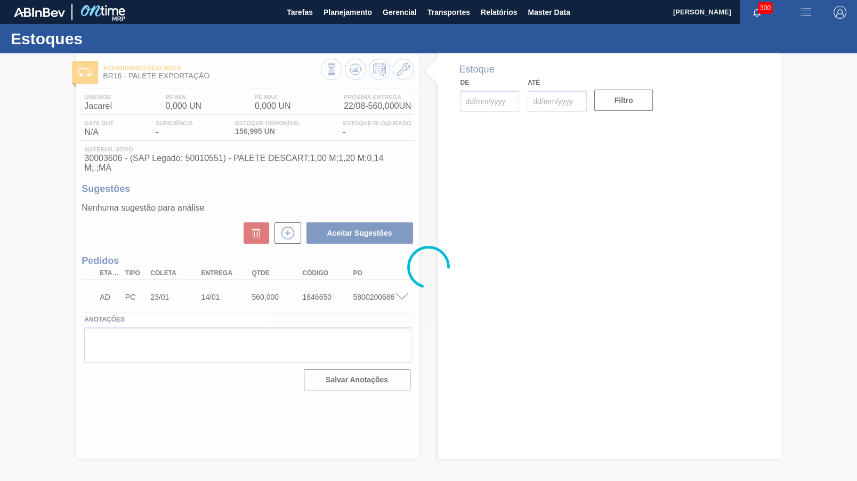
type input "[DATE]"
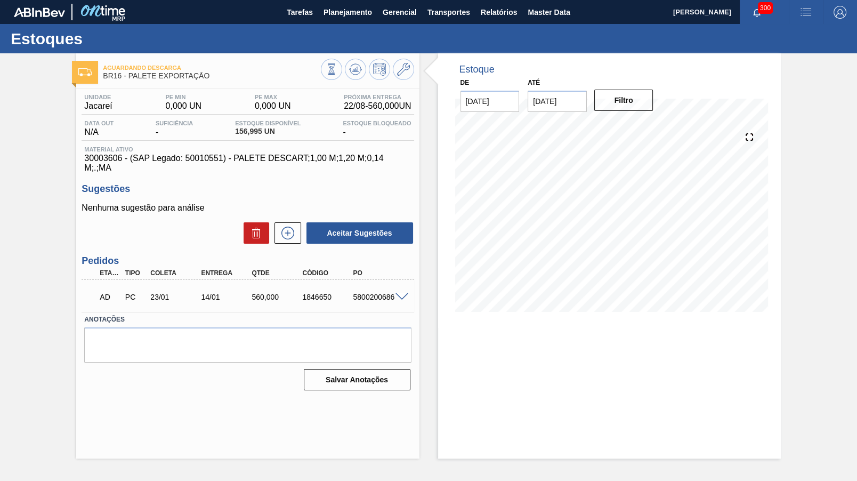
click at [365, 293] on div "5800200686" at bounding box center [378, 297] width 56 height 9
click at [357, 22] on button "Planejamento" at bounding box center [347, 12] width 59 height 24
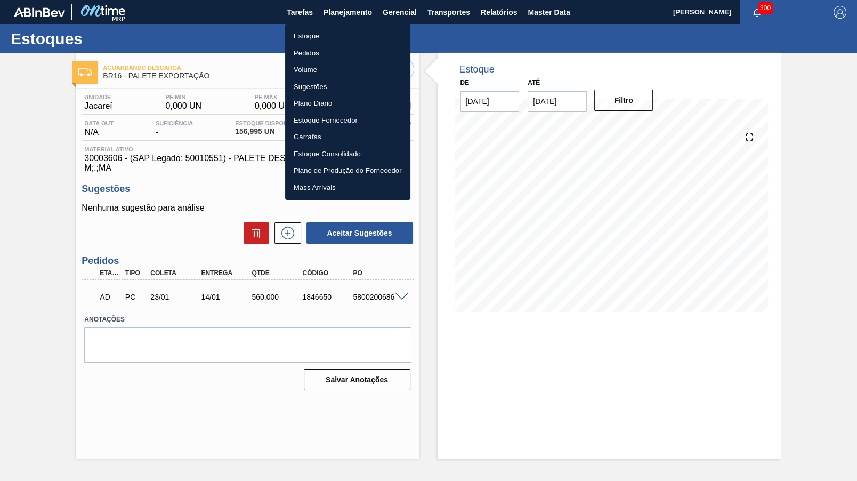
click at [341, 53] on li "Pedidos" at bounding box center [347, 53] width 125 height 17
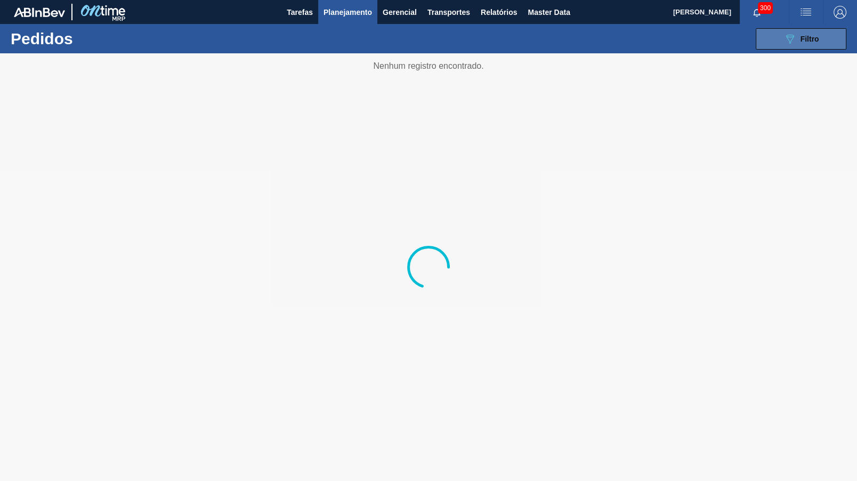
click at [804, 45] on button "089F7B8B-B2A5-4AFE-B5C0-19BA573D28AC Filtro" at bounding box center [801, 38] width 91 height 21
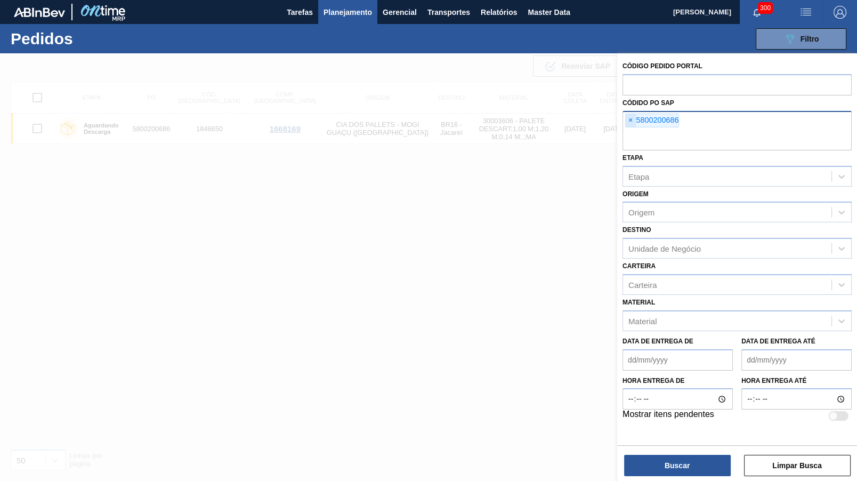
click at [628, 118] on span "×" at bounding box center [631, 120] width 10 height 13
paste input "5800200686"
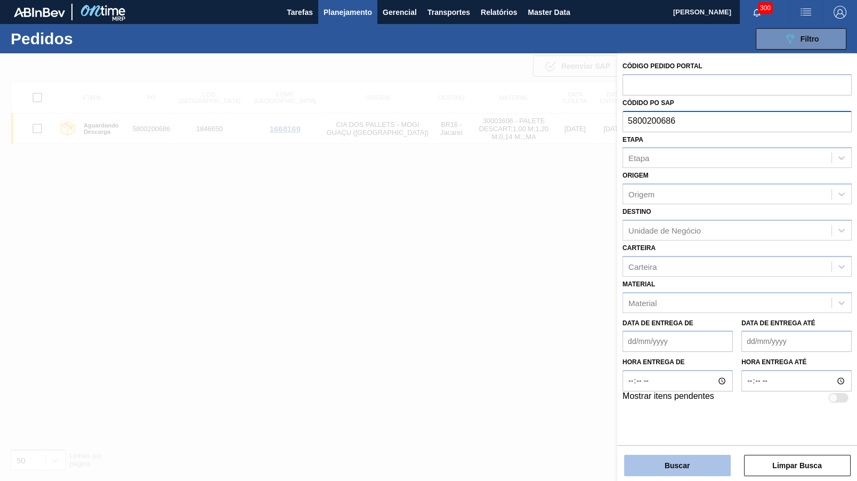
type input "5800200686"
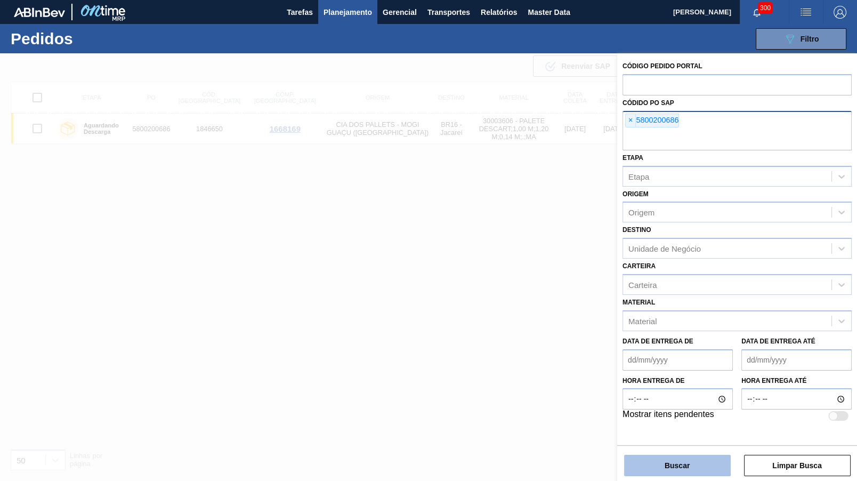
click at [678, 464] on button "Buscar" at bounding box center [677, 465] width 107 height 21
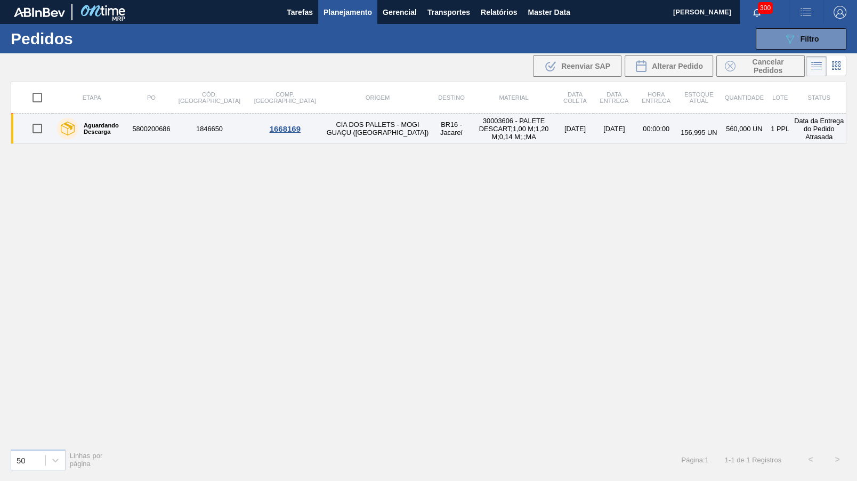
click at [34, 122] on input "checkbox" at bounding box center [37, 128] width 22 height 22
checkbox input "true"
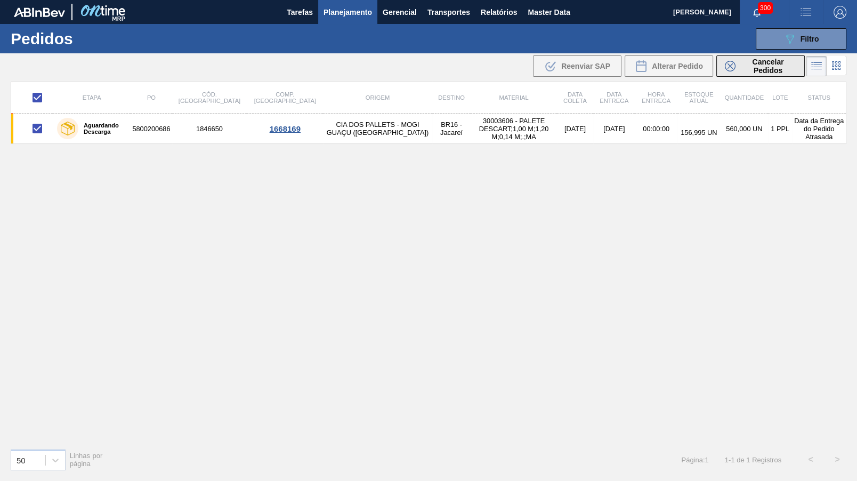
click at [746, 70] on span "Cancelar Pedidos" at bounding box center [768, 66] width 57 height 17
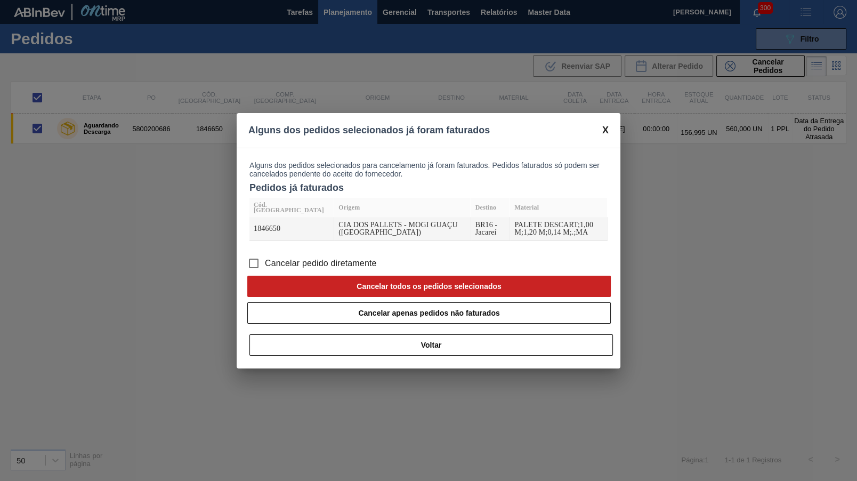
click at [330, 259] on span "Cancelar pedido diretamente" at bounding box center [321, 263] width 112 height 13
click at [265, 259] on input "Cancelar pedido diretamente" at bounding box center [254, 263] width 22 height 22
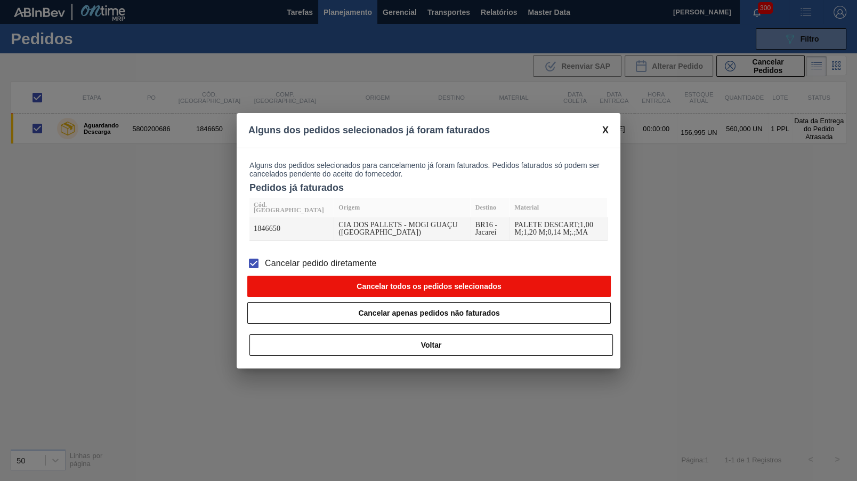
click at [458, 286] on button "Cancelar todos os pedidos selecionados" at bounding box center [429, 286] width 364 height 21
checkbox input "false"
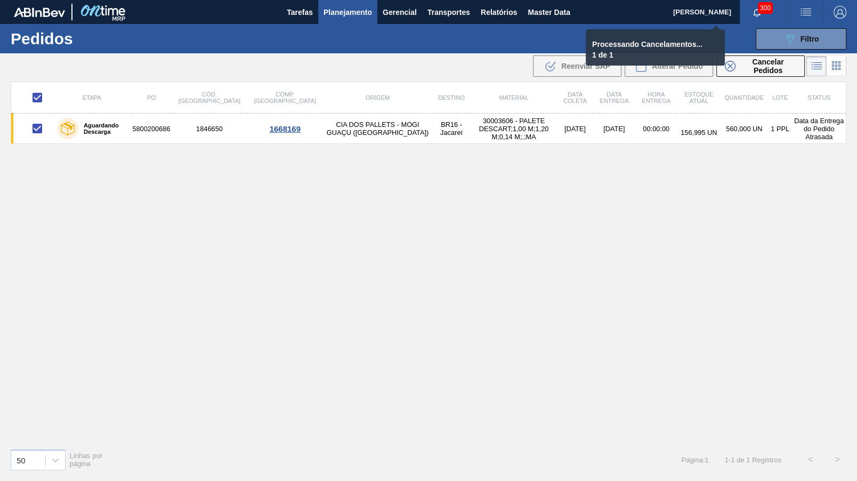
checkbox input "false"
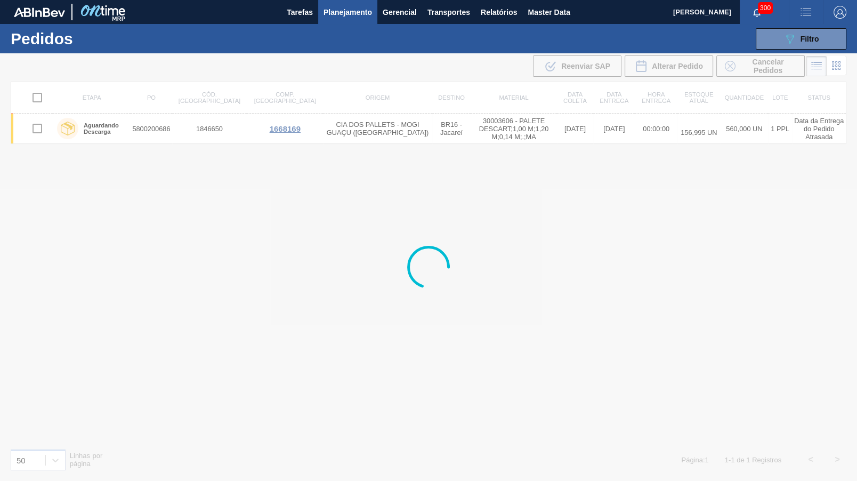
click at [357, 12] on span "Planejamento" at bounding box center [348, 12] width 49 height 13
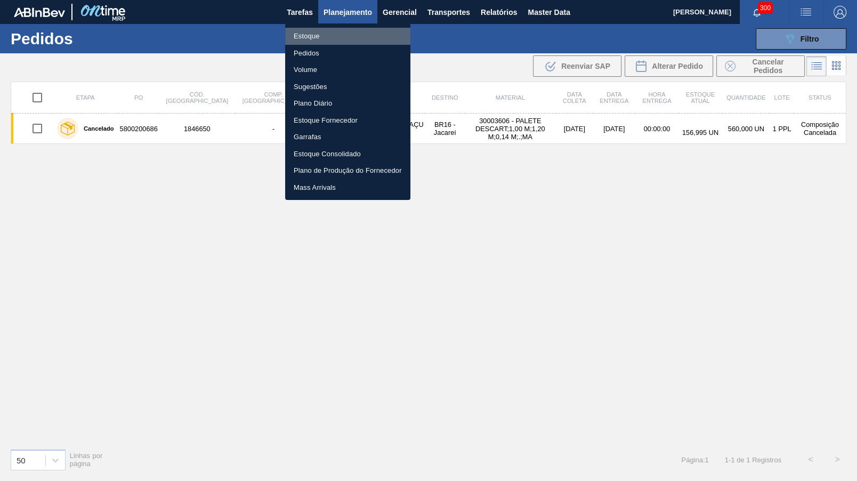
click at [343, 31] on li "Estoque" at bounding box center [347, 36] width 125 height 17
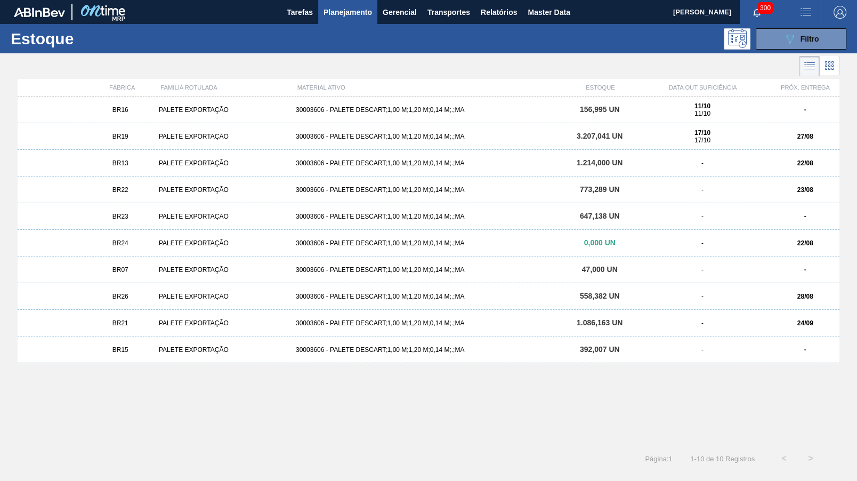
click at [232, 131] on div "BR19 PALETE EXPORTAÇÃO 30003606 - PALETE DESCART;1,00 M;1,20 M;0,14 M;.;MA 3.20…" at bounding box center [429, 136] width 822 height 27
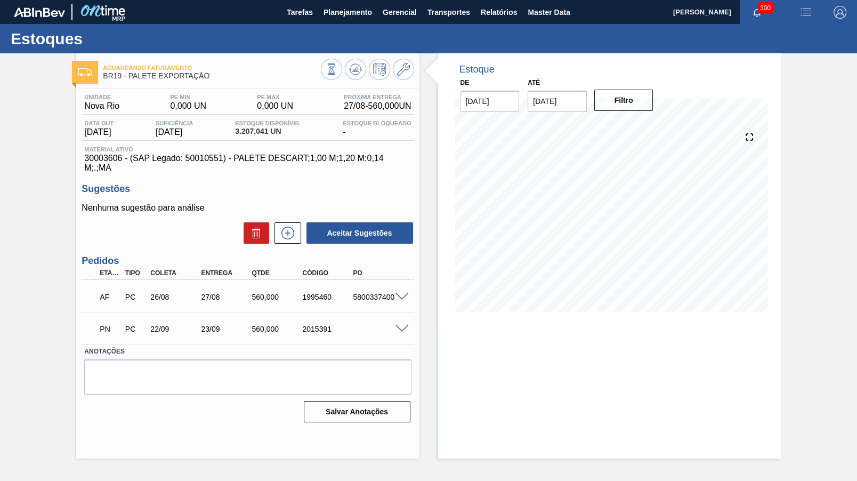
click at [398, 292] on div at bounding box center [403, 296] width 21 height 8
click at [404, 293] on span at bounding box center [402, 297] width 13 height 8
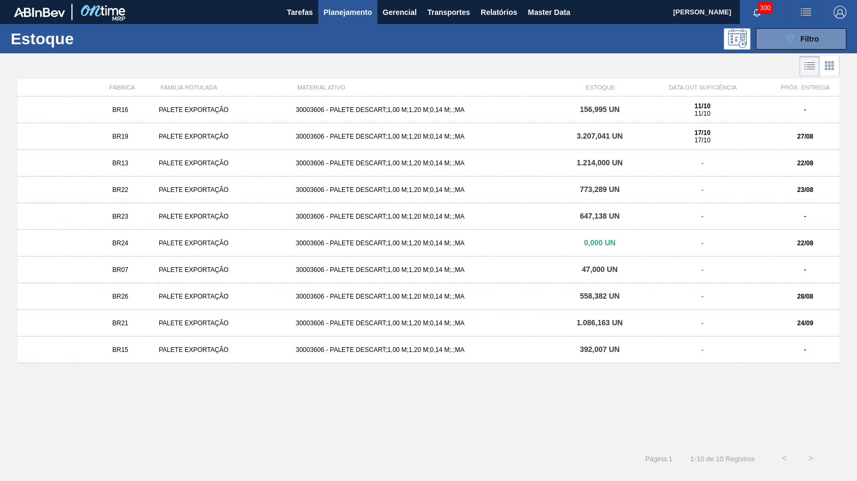
click at [368, 108] on div "30003606 - PALETE DESCART;1,00 M;1,20 M;0,14 M;.;MA" at bounding box center [429, 109] width 274 height 7
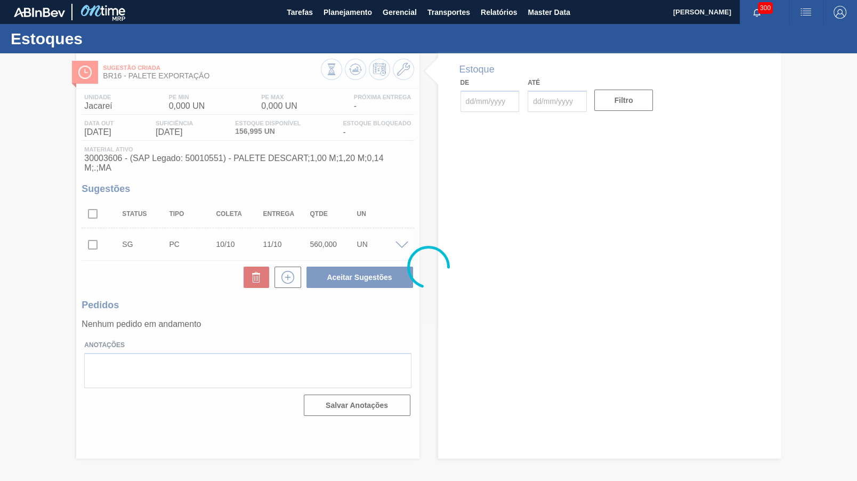
type input "[DATE]"
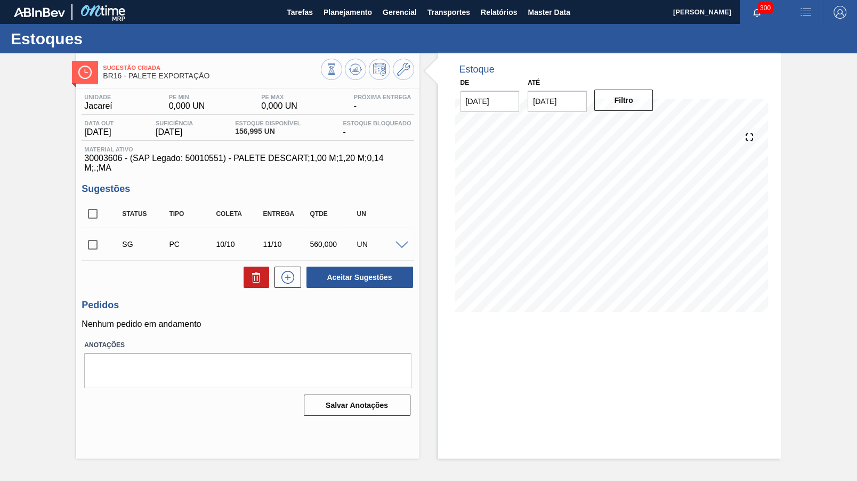
click at [399, 241] on span at bounding box center [402, 245] width 13 height 8
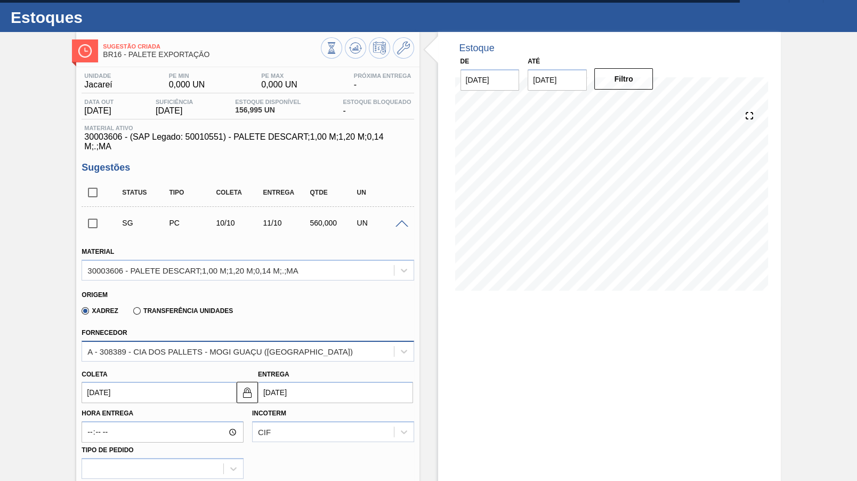
scroll to position [199, 0]
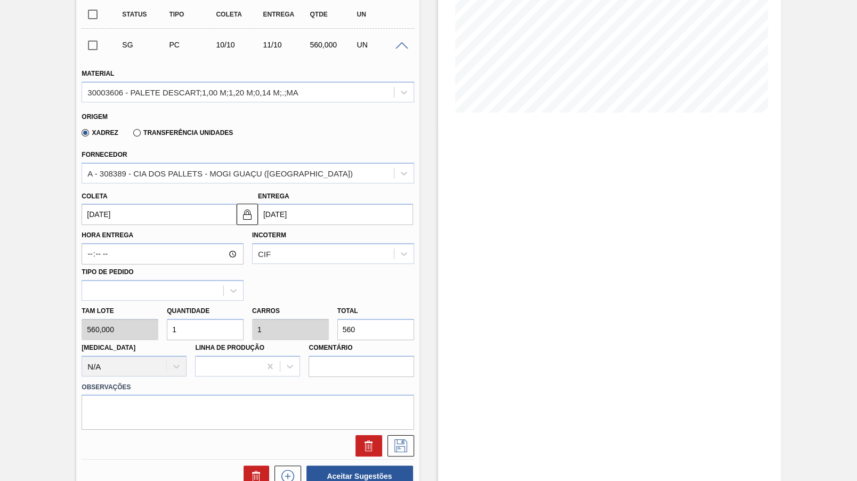
click at [377, 319] on input "560" at bounding box center [375, 329] width 77 height 21
click at [173, 204] on input "[DATE]" at bounding box center [159, 214] width 155 height 21
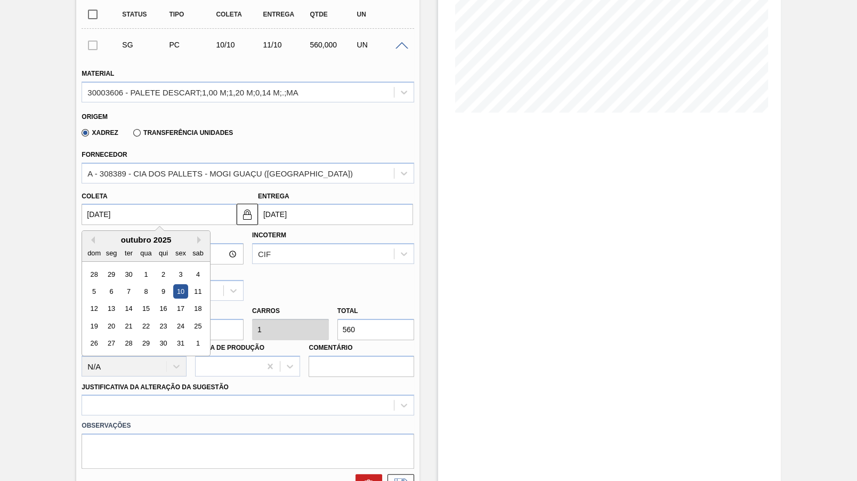
click at [173, 204] on input "[DATE]" at bounding box center [159, 214] width 155 height 21
type input "2"
type input "[DATE]"
type input "22"
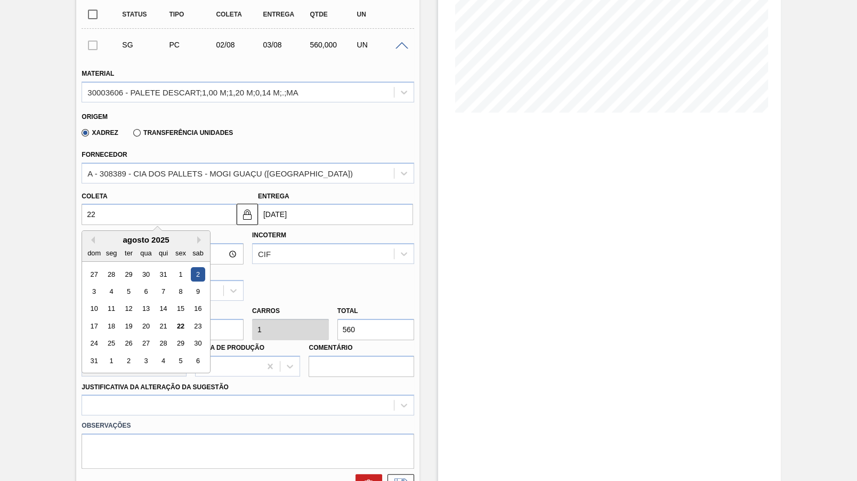
type input "[DATE]"
type input "22/09"
type input "[DATE]"
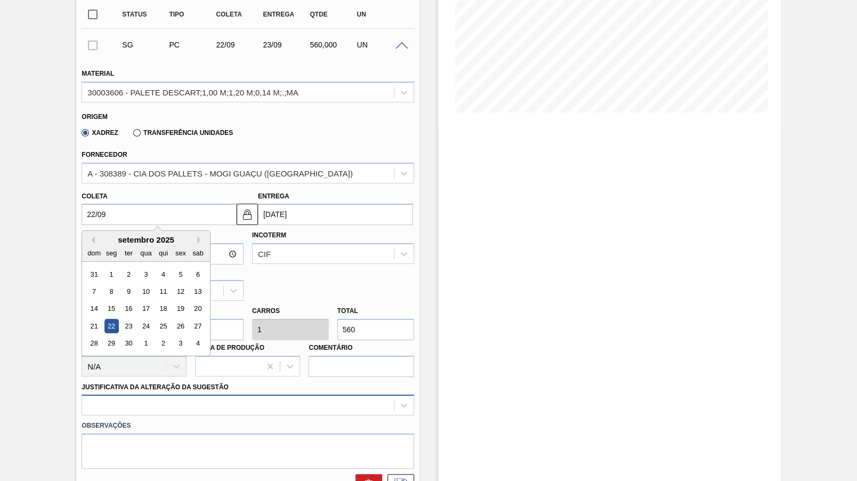
type input "[DATE]"
click at [261, 394] on div at bounding box center [248, 404] width 332 height 21
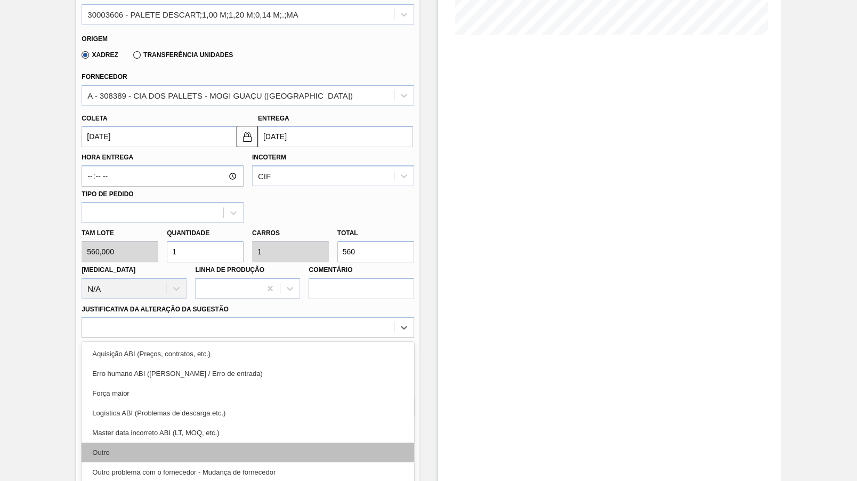
click at [195, 442] on div "Outro" at bounding box center [248, 452] width 332 height 20
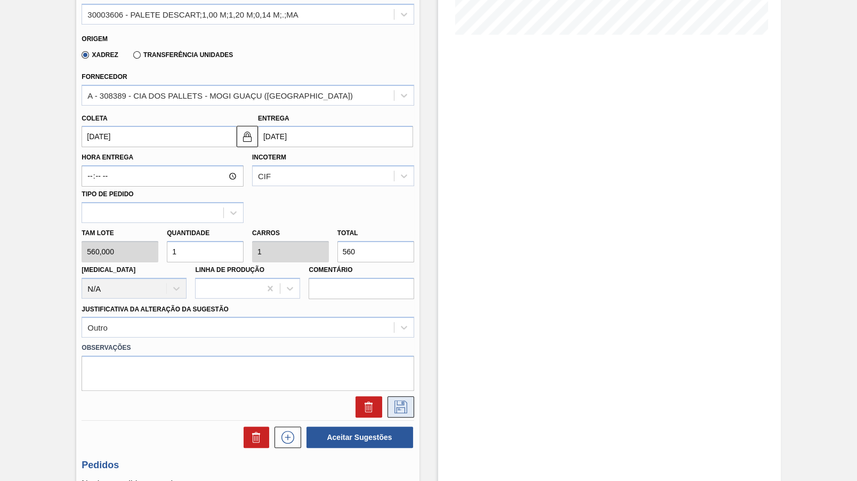
click at [402, 396] on button at bounding box center [401, 406] width 27 height 21
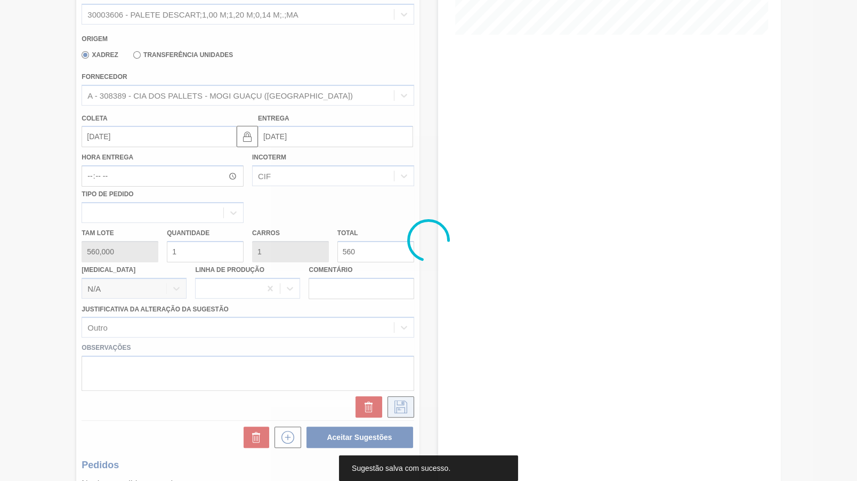
scroll to position [0, 0]
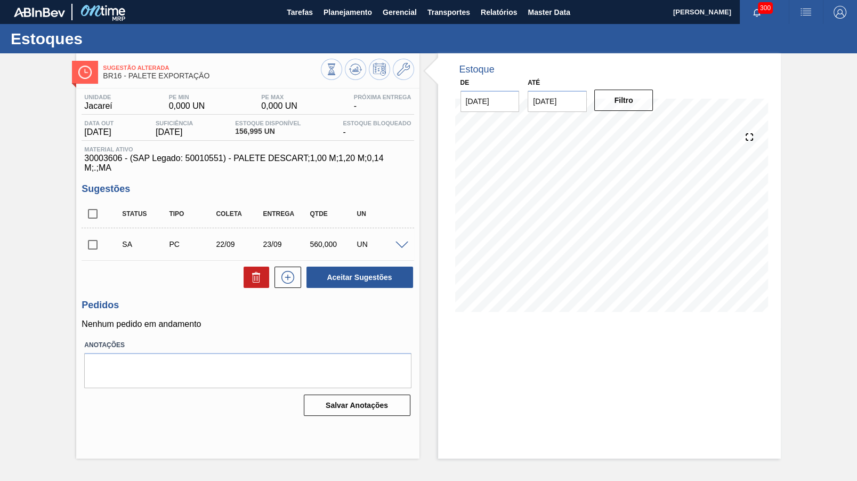
click at [402, 241] on span at bounding box center [402, 245] width 13 height 8
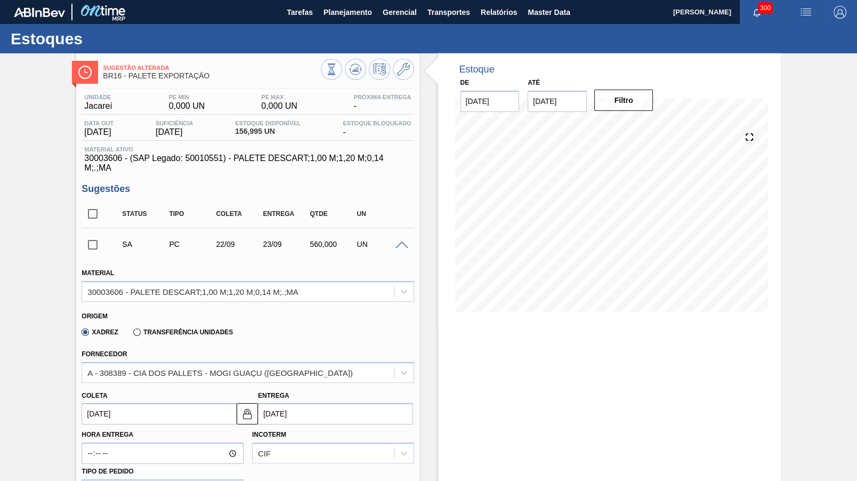
click at [154, 83] on div "Sugestão Alterada BR16 - PALETE EXPORTAÇÃO" at bounding box center [211, 72] width 217 height 24
click at [190, 91] on div "Unidade Jacareí PE MIN 0,000 UN PE MAX 0,000 UN Próxima Entrega - Data out [DAT…" at bounding box center [247, 472] width 343 height 768
click at [176, 81] on div "Sugestão Alterada BR16 - PALETE EXPORTAÇÃO" at bounding box center [211, 72] width 217 height 24
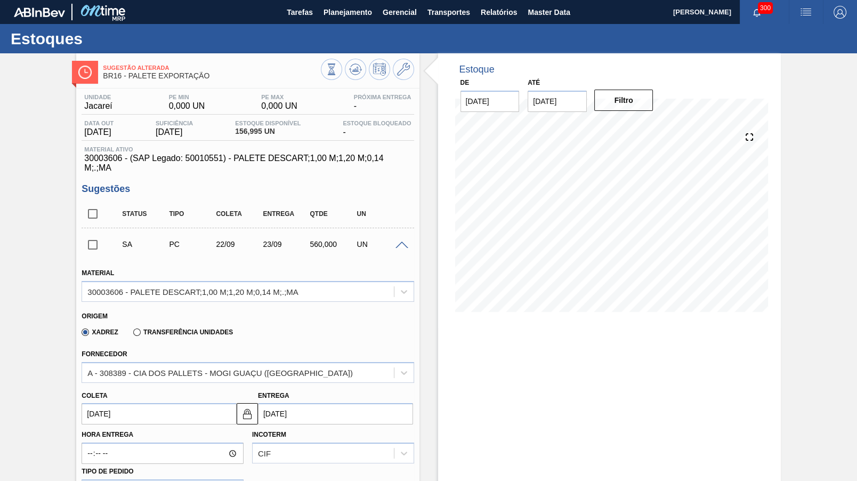
click at [167, 75] on span "BR16 - PALETE EXPORTAÇÃO" at bounding box center [211, 76] width 217 height 8
click at [117, 162] on span "30003606 - (SAP Legado: 50010551) - PALETE DESCART;1,00 M;1,20 M;0,14 M;.;MA" at bounding box center [247, 163] width 327 height 19
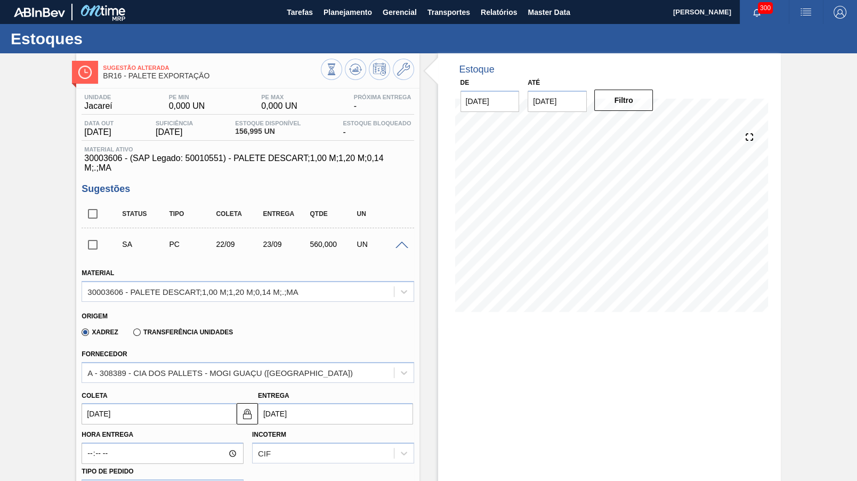
click at [117, 162] on span "30003606 - (SAP Legado: 50010551) - PALETE DESCART;1,00 M;1,20 M;0,14 M;.;MA" at bounding box center [247, 163] width 327 height 19
click at [100, 160] on span "30003606 - (SAP Legado: 50010551) - PALETE DESCART;1,00 M;1,20 M;0,14 M;.;MA" at bounding box center [247, 163] width 327 height 19
copy span "30003606"
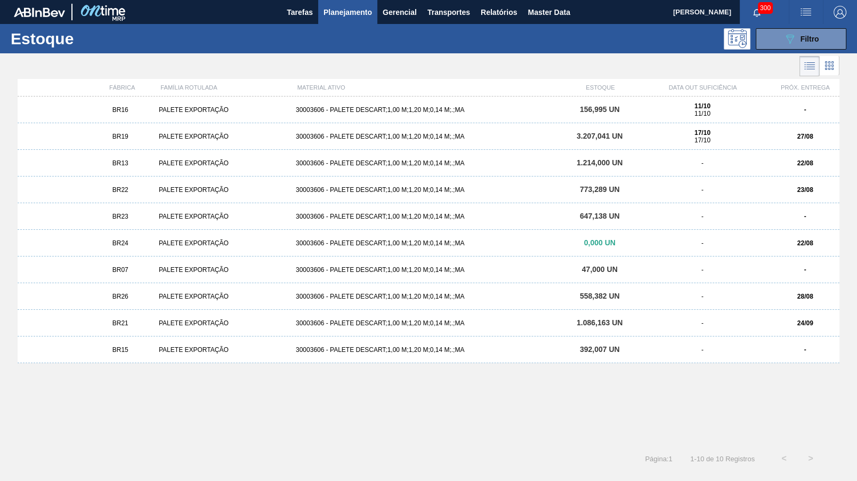
click at [586, 138] on span "3.207,041 UN" at bounding box center [600, 136] width 46 height 9
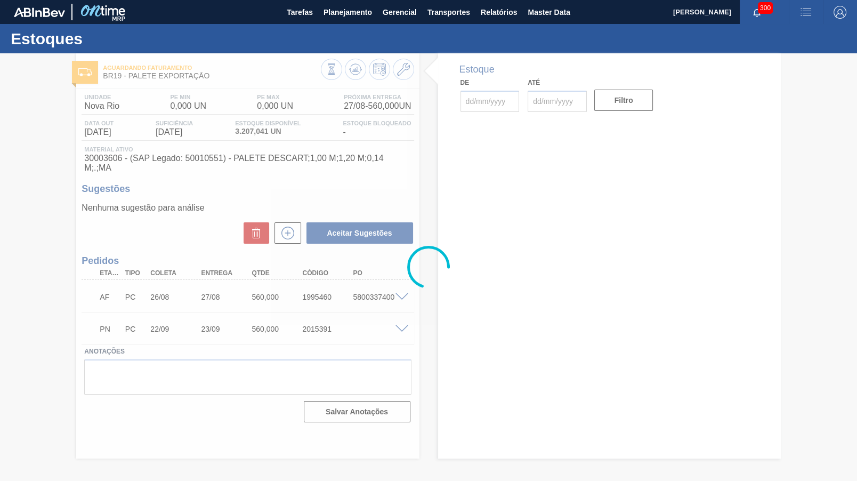
type input "[DATE]"
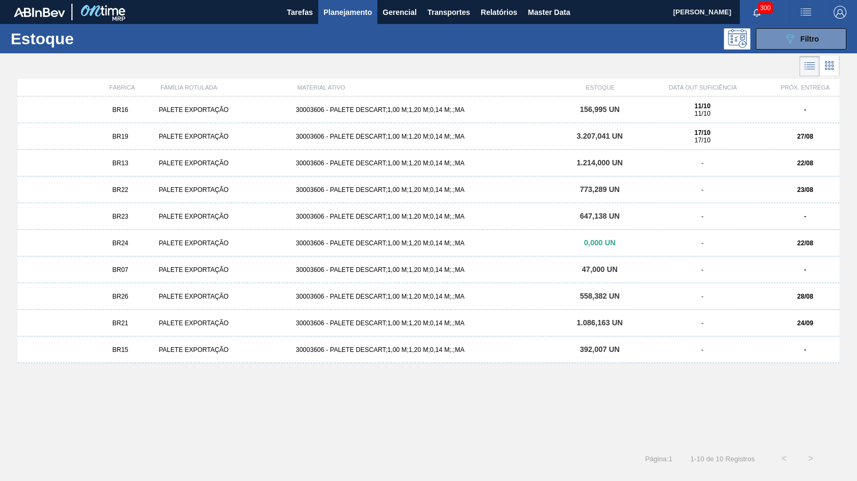
click at [396, 162] on div "30003606 - PALETE DESCART;1,00 M;1,20 M;0,14 M;.;MA" at bounding box center [429, 162] width 274 height 7
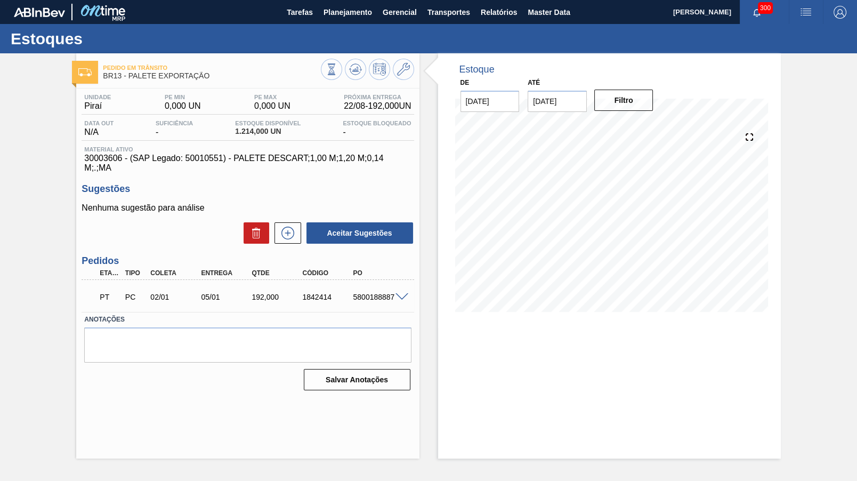
click at [378, 293] on div "5800188887" at bounding box center [378, 297] width 56 height 9
copy div "5800188887"
click at [361, 13] on span "Planejamento" at bounding box center [348, 12] width 49 height 13
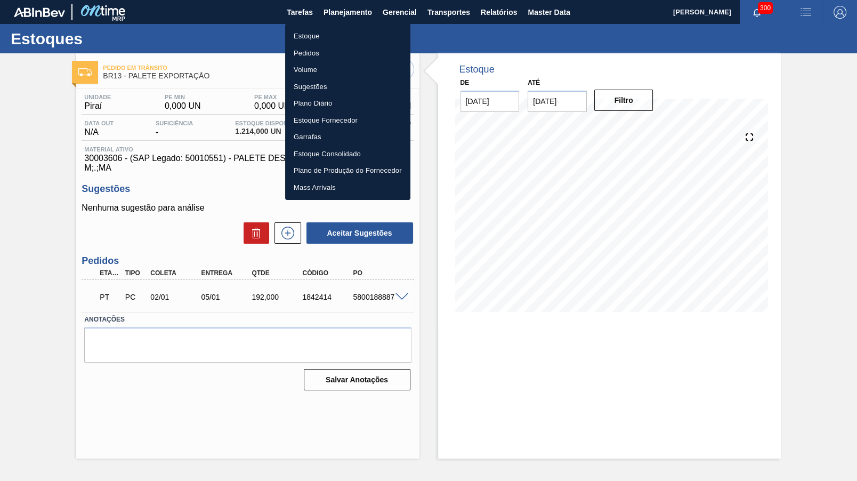
click at [337, 31] on li "Estoque" at bounding box center [347, 36] width 125 height 17
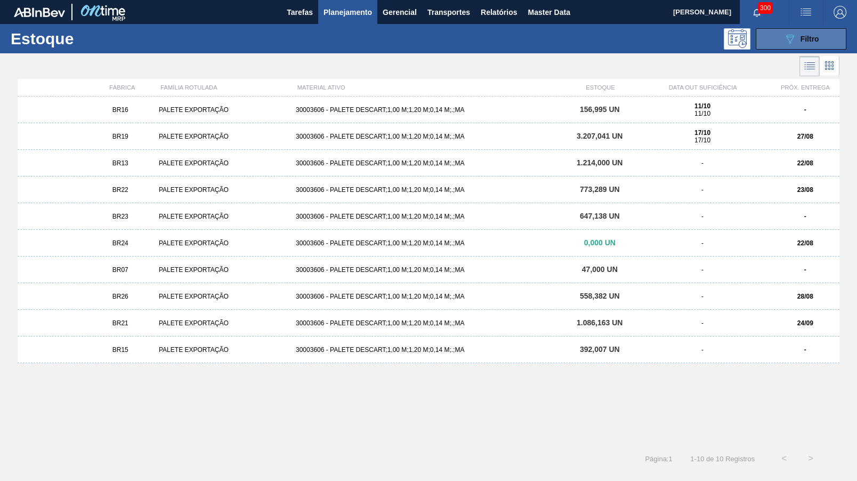
click at [765, 33] on button "089F7B8B-B2A5-4AFE-B5C0-19BA573D28AC Filtro" at bounding box center [801, 38] width 91 height 21
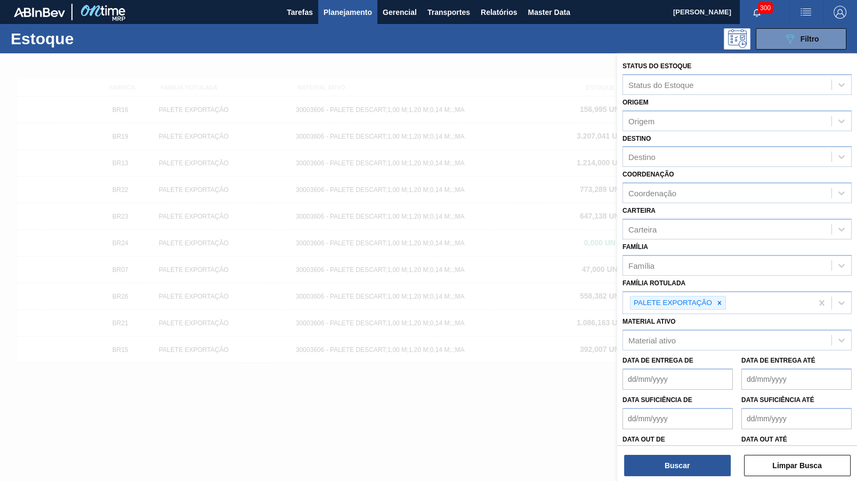
click at [357, 10] on span "Planejamento" at bounding box center [348, 12] width 49 height 13
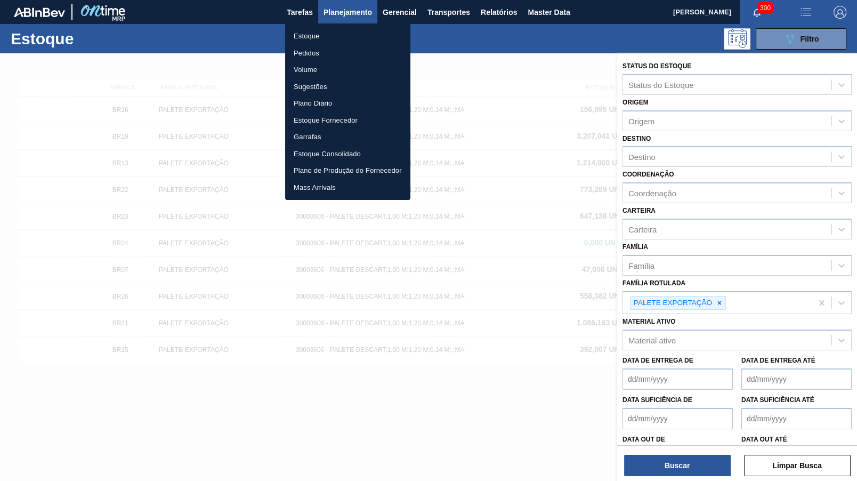
click at [305, 54] on li "Pedidos" at bounding box center [347, 53] width 125 height 17
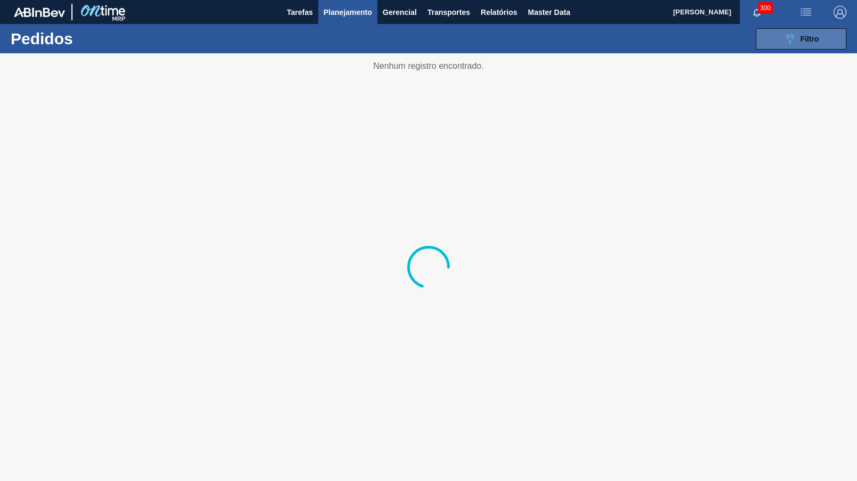
click at [783, 43] on button "089F7B8B-B2A5-4AFE-B5C0-19BA573D28AC Filtro" at bounding box center [801, 38] width 91 height 21
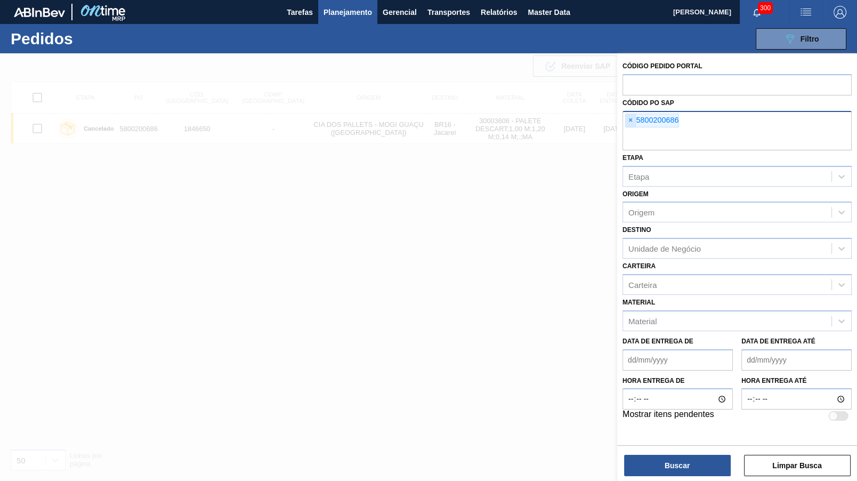
click at [630, 119] on span "×" at bounding box center [631, 120] width 10 height 13
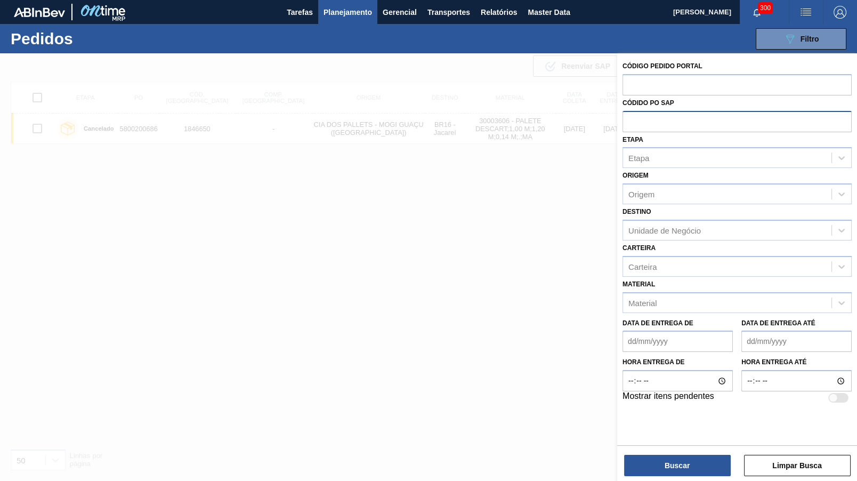
paste input "5800188887"
type input "5800188887"
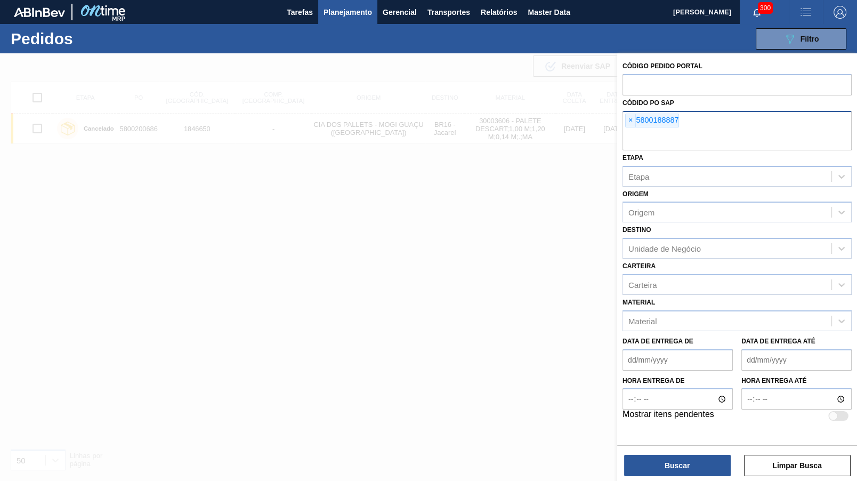
click at [650, 436] on div "Código Pedido Portal Códido PO SAP × 5800188887 Etapa Etapa Origem Origem Desti…" at bounding box center [737, 248] width 240 height 390
click at [655, 450] on div "Buscar Limpar Busca" at bounding box center [737, 460] width 240 height 30
click at [666, 460] on button "Buscar" at bounding box center [677, 465] width 107 height 21
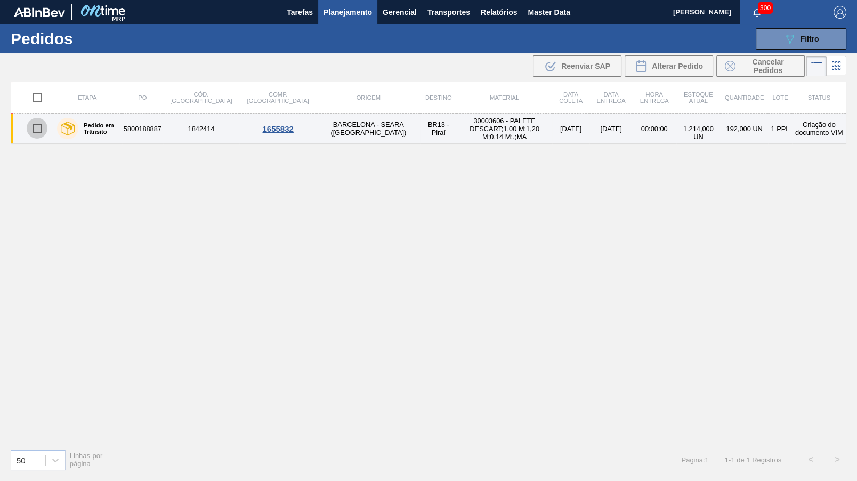
click at [42, 120] on input "checkbox" at bounding box center [37, 128] width 22 height 22
checkbox input "true"
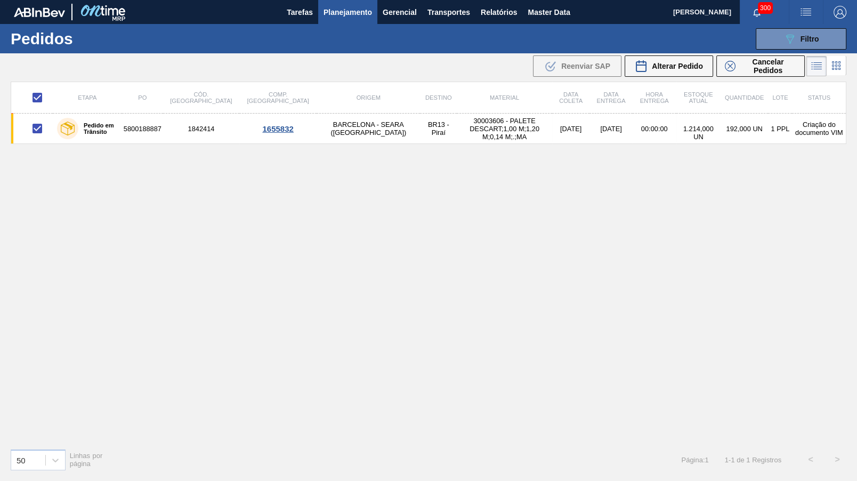
click at [749, 54] on div ".b{fill:var(--color-action-default)} Reenviar SAP Alterar Pedido Cancelar Pedid…" at bounding box center [668, 66] width 275 height 25
click at [754, 57] on button "Cancelar Pedidos" at bounding box center [760, 65] width 88 height 21
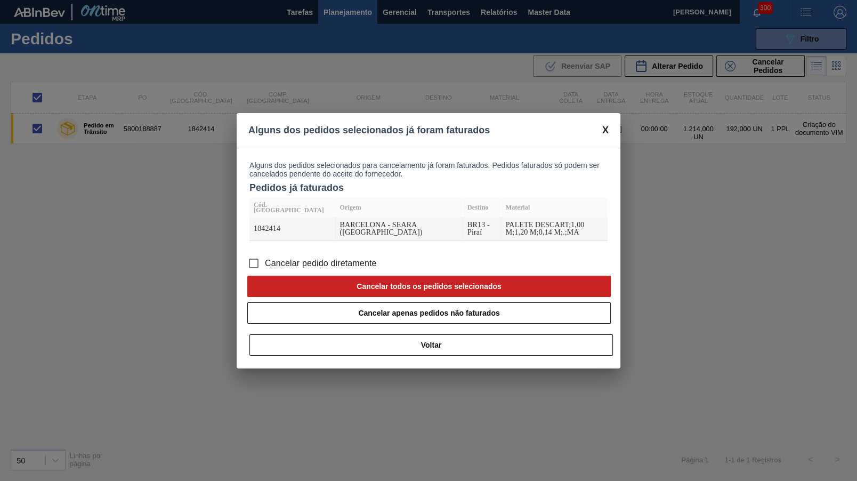
click at [320, 257] on label "Cancelar pedido diretamente" at bounding box center [310, 263] width 134 height 22
click at [265, 257] on input "Cancelar pedido diretamente" at bounding box center [254, 263] width 22 height 22
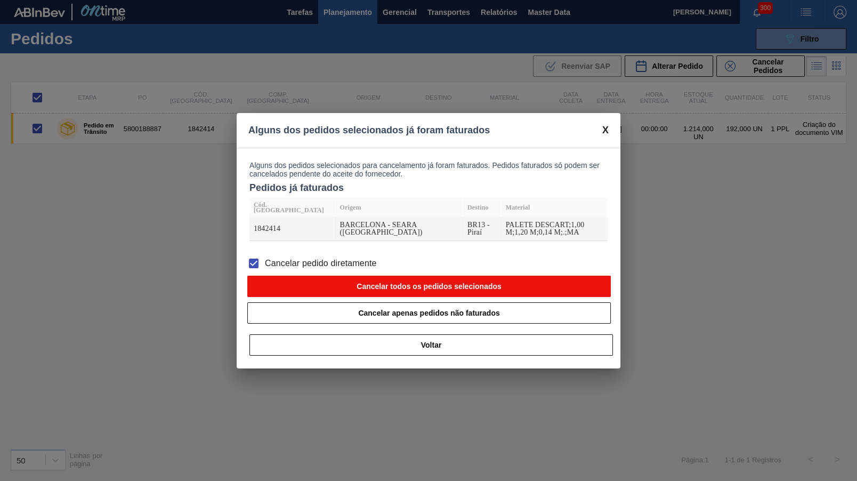
click at [366, 278] on button "Cancelar todos os pedidos selecionados" at bounding box center [429, 286] width 364 height 21
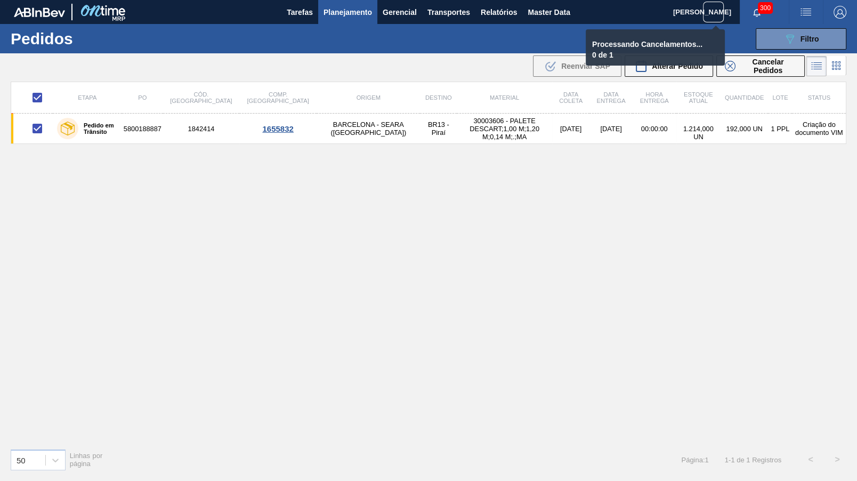
checkbox input "false"
click at [340, 13] on span "Planejamento" at bounding box center [348, 12] width 49 height 13
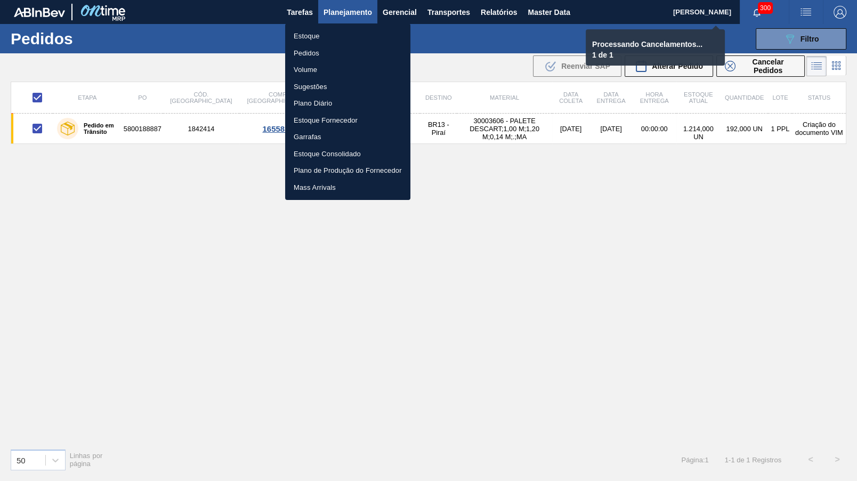
checkbox input "false"
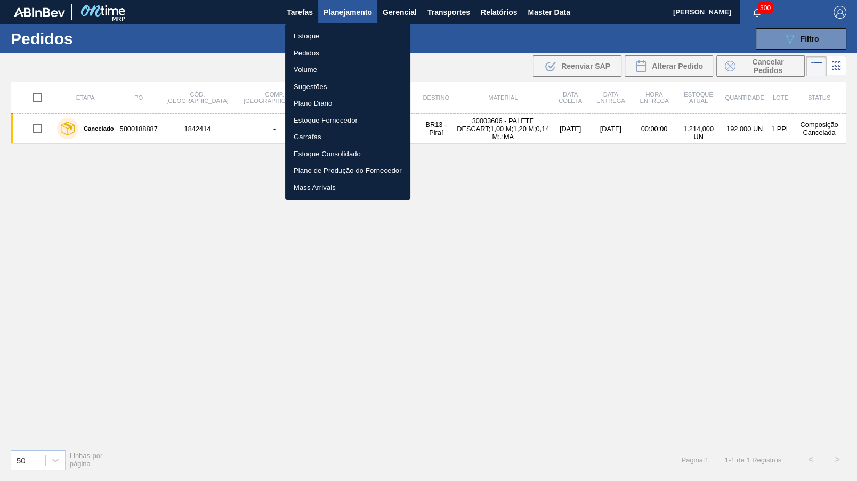
click at [296, 33] on li "Estoque" at bounding box center [347, 36] width 125 height 17
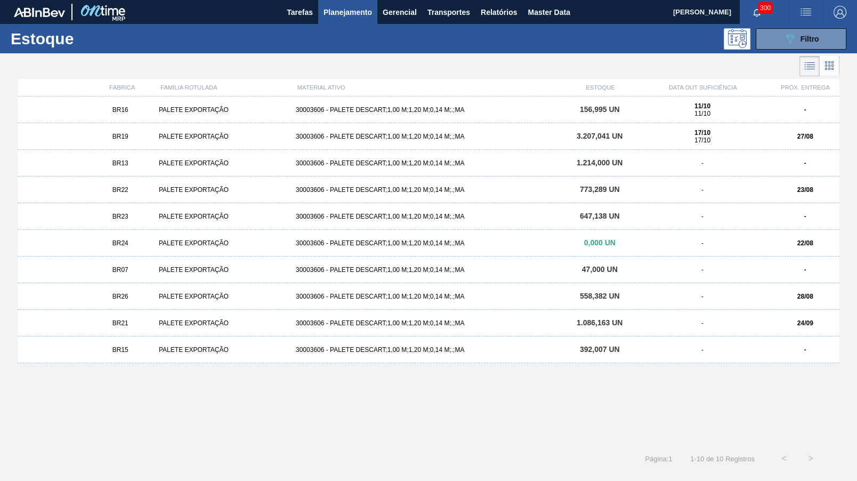
click at [173, 198] on div "BR22 PALETE EXPORTAÇÃO 30003606 - PALETE DESCART;1,00 M;1,20 M;0,14 M;.;MA 773,…" at bounding box center [429, 189] width 822 height 27
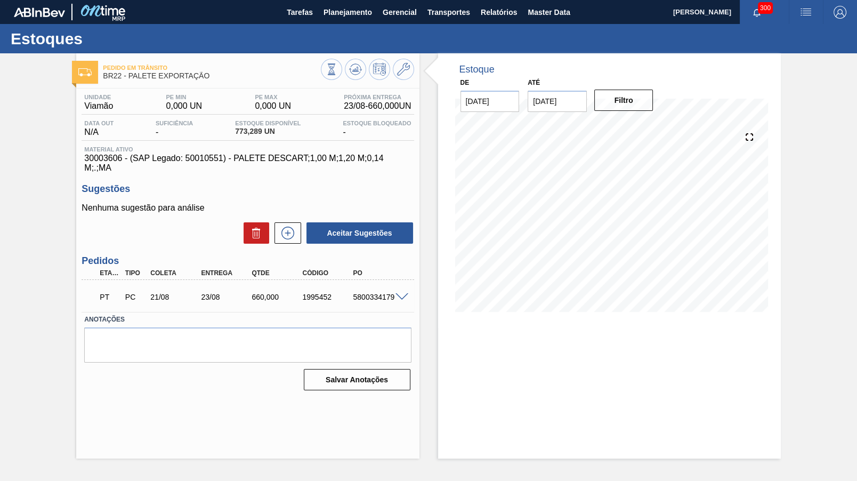
click at [370, 295] on div "PT PC 21/08 23/08 660,000 1995452 5800334179" at bounding box center [248, 296] width 332 height 27
click at [354, 79] on button at bounding box center [355, 69] width 21 height 21
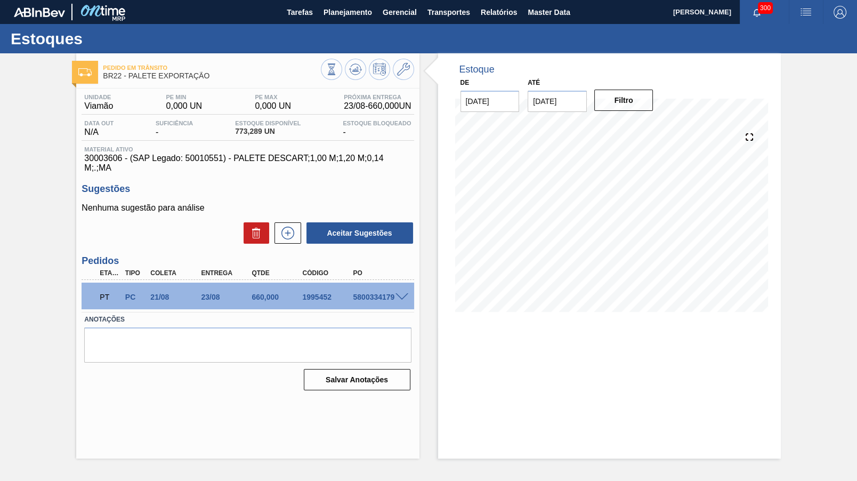
click at [402, 293] on span at bounding box center [402, 297] width 13 height 8
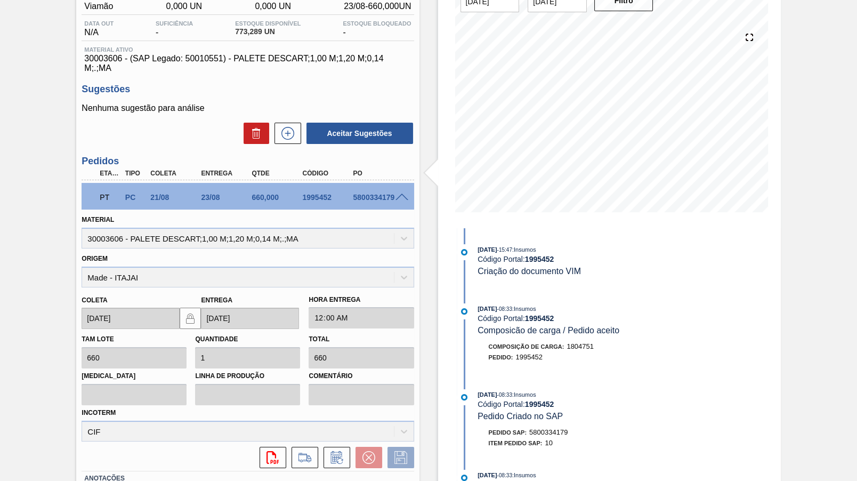
scroll to position [50, 0]
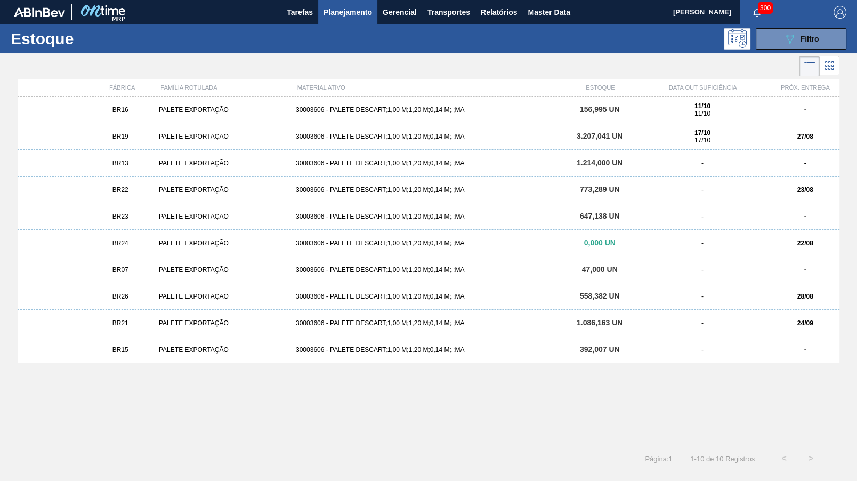
click at [191, 214] on div "PALETE EXPORTAÇÃO" at bounding box center [223, 216] width 137 height 7
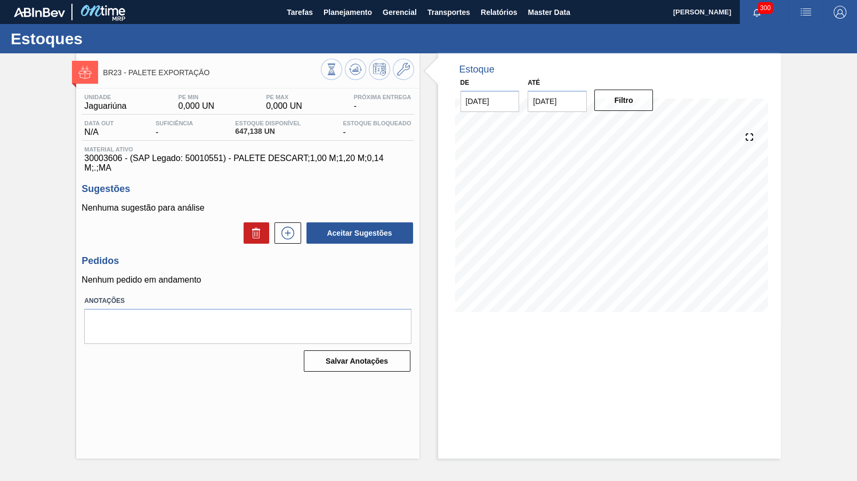
click at [297, 221] on div "Aceitar Sugestões" at bounding box center [248, 232] width 332 height 23
click at [291, 222] on button at bounding box center [288, 232] width 27 height 21
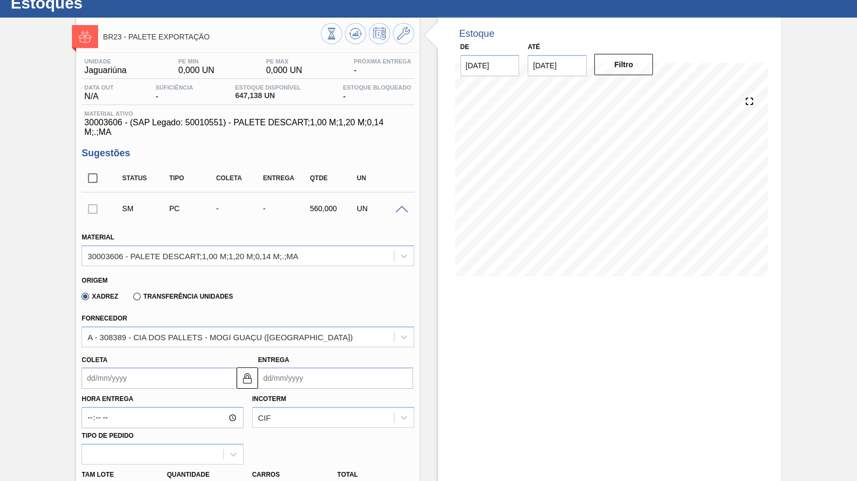
scroll to position [50, 0]
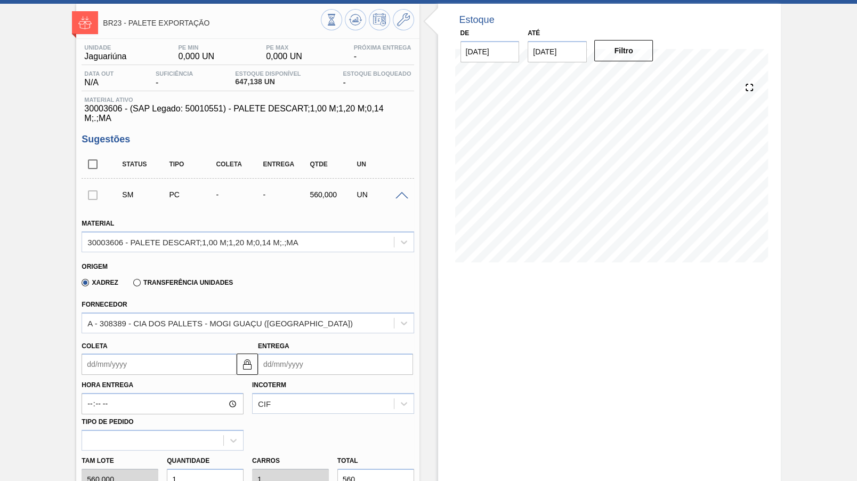
click at [150, 353] on input "Coleta" at bounding box center [159, 363] width 155 height 21
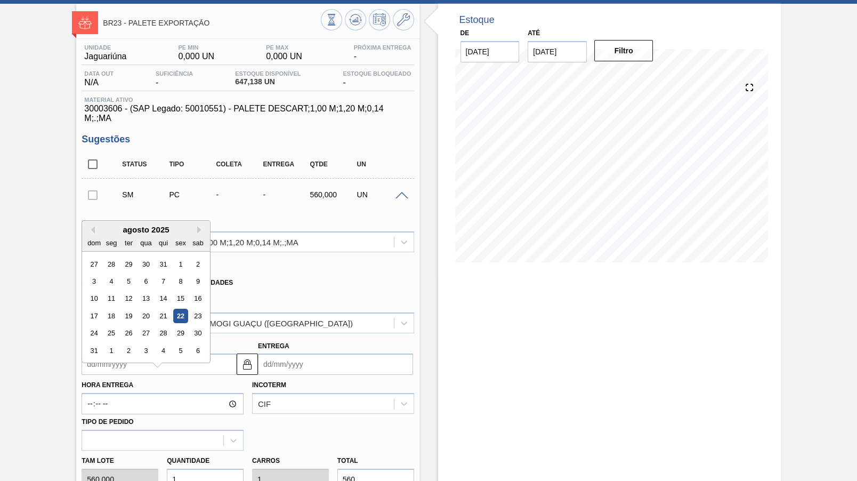
click at [197, 338] on div "Coleta Previous Month Next Month [DATE] dom seg ter qua qui sex sab 27 28 29 30…" at bounding box center [159, 356] width 155 height 37
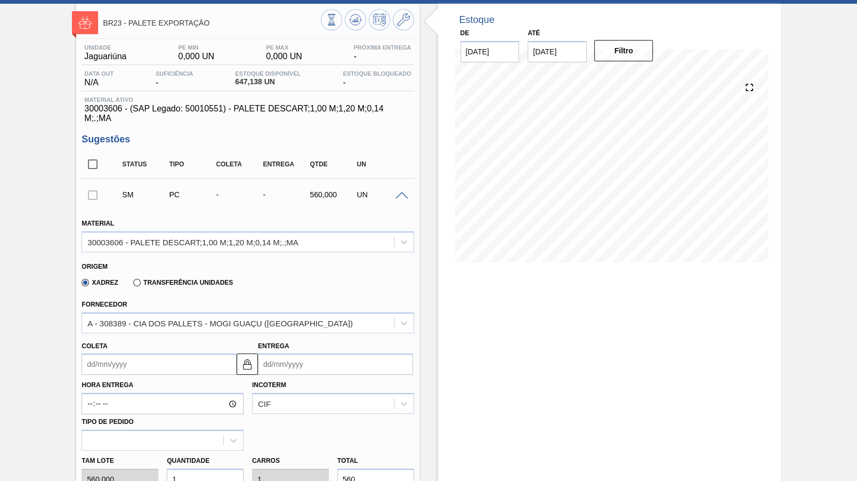
click at [199, 353] on input "Coleta" at bounding box center [159, 363] width 155 height 21
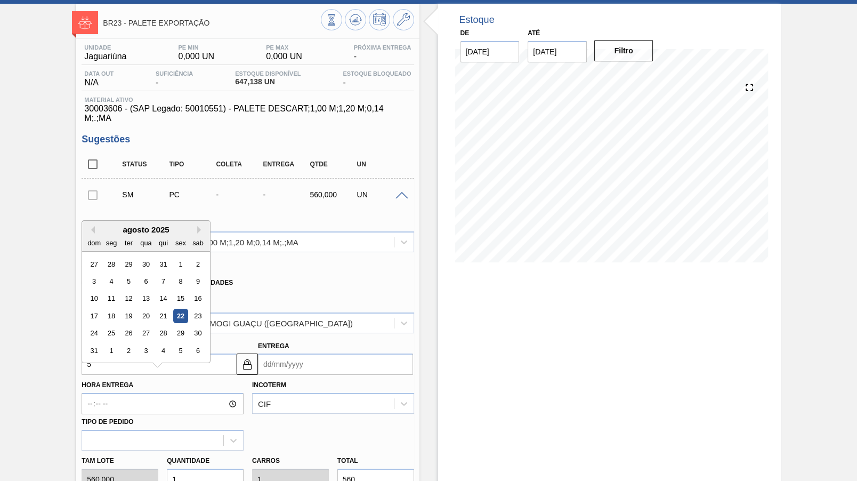
type input "52"
type input "[DATE]"
type input "5"
type input "[DATE]"
type input "2"
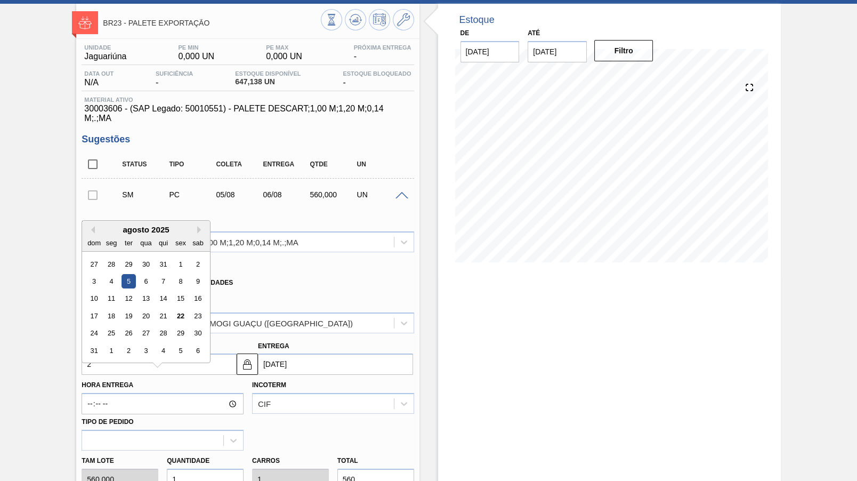
type input "[DATE]"
type input "22"
type input "[DATE]"
type input "22/09"
type input "[DATE]"
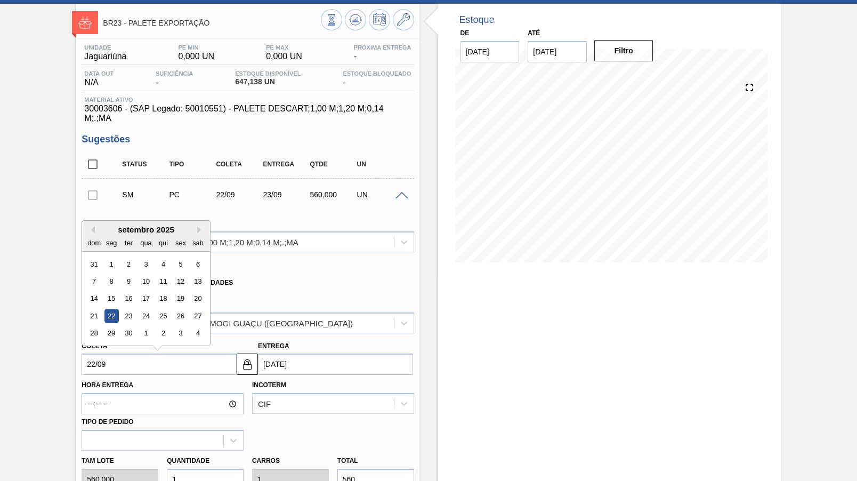
type input "[DATE]"
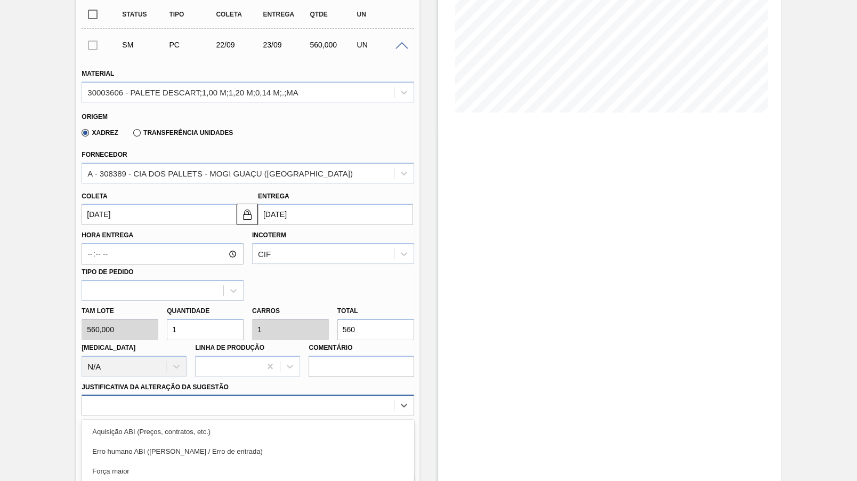
click at [257, 394] on div "option Força maior focused, 3 of 18. 18 results available. Use Up and Down to c…" at bounding box center [248, 404] width 332 height 21
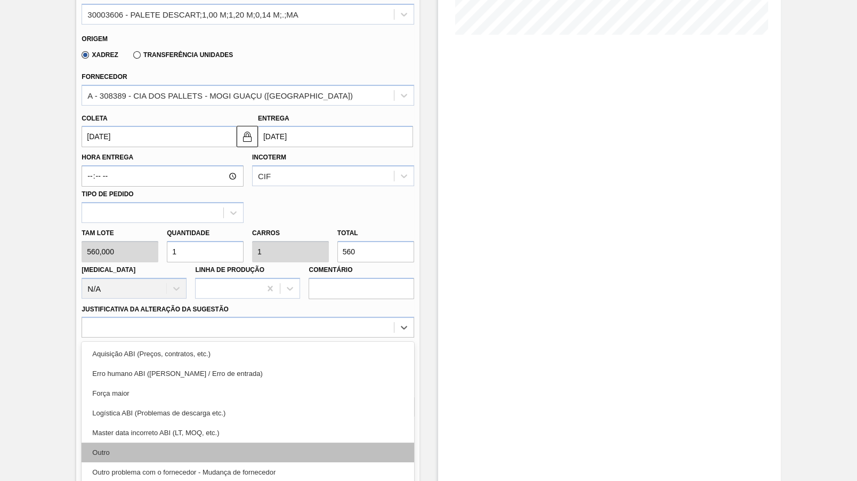
click at [112, 442] on div "Outro" at bounding box center [248, 452] width 332 height 20
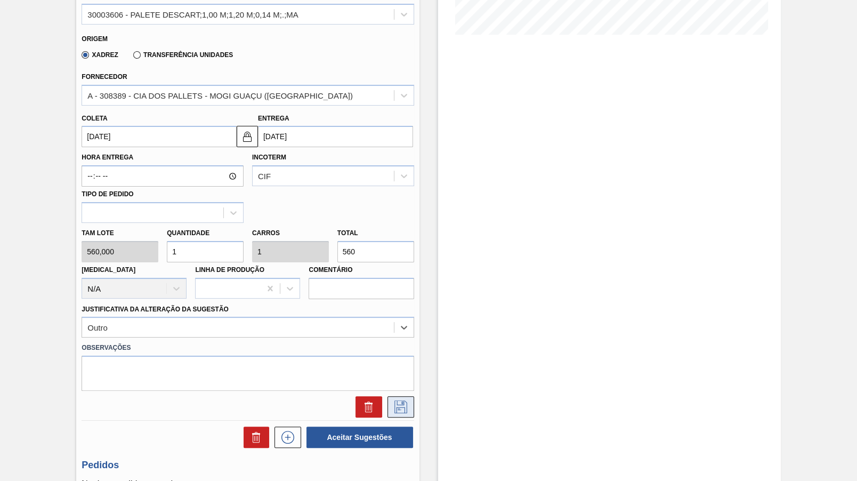
click at [393, 400] on icon at bounding box center [400, 406] width 17 height 13
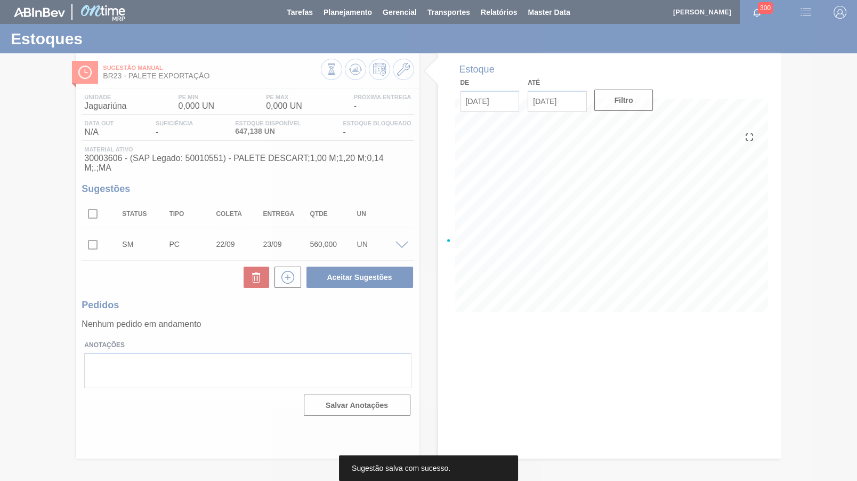
scroll to position [0, 0]
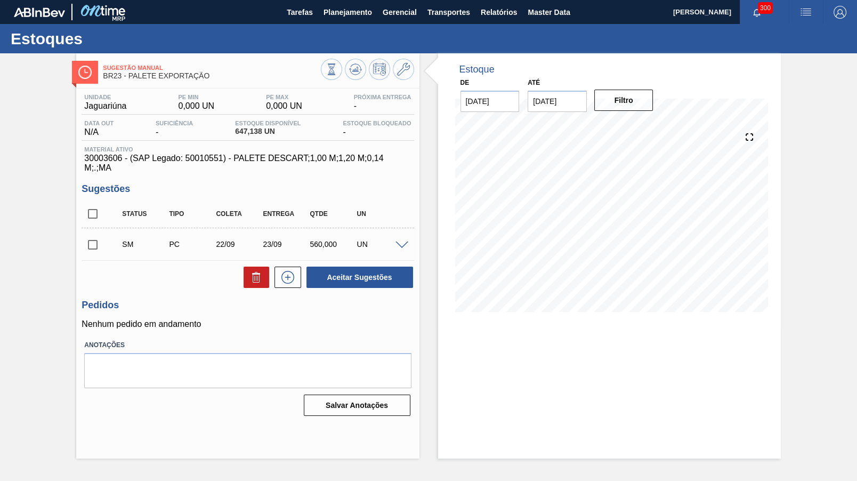
click at [119, 203] on div "Status Tipo Coleta Entrega Qtde UN" at bounding box center [255, 214] width 281 height 22
click at [82, 206] on input "checkbox" at bounding box center [93, 214] width 22 height 22
checkbox input "true"
click at [343, 276] on button "Aceitar Sugestões" at bounding box center [360, 277] width 107 height 21
checkbox input "false"
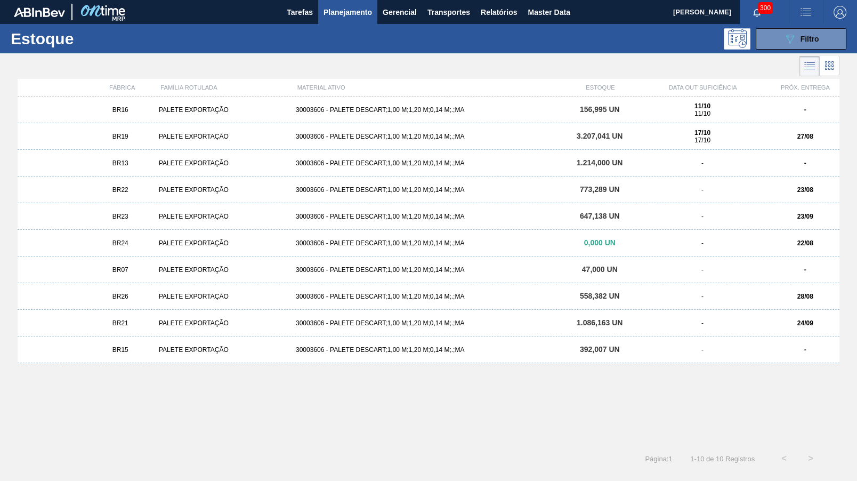
click at [164, 237] on div "BR24 PALETE EXPORTAÇÃO 30003606 - PALETE DESCART;1,00 M;1,20 M;0,14 M;.;MA 0,00…" at bounding box center [429, 243] width 822 height 27
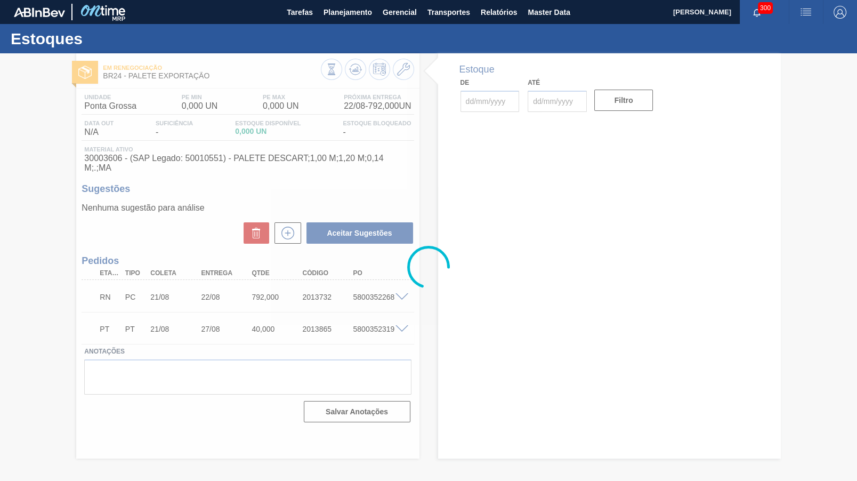
type input "[DATE]"
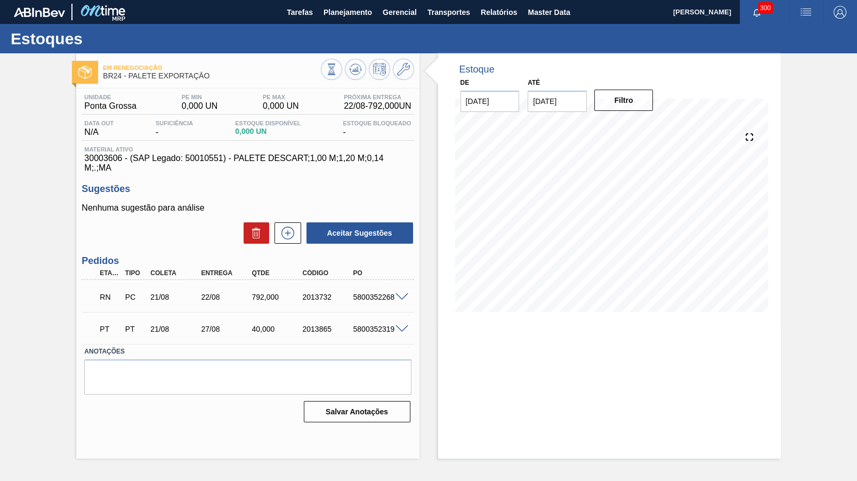
click at [402, 293] on span at bounding box center [402, 297] width 13 height 8
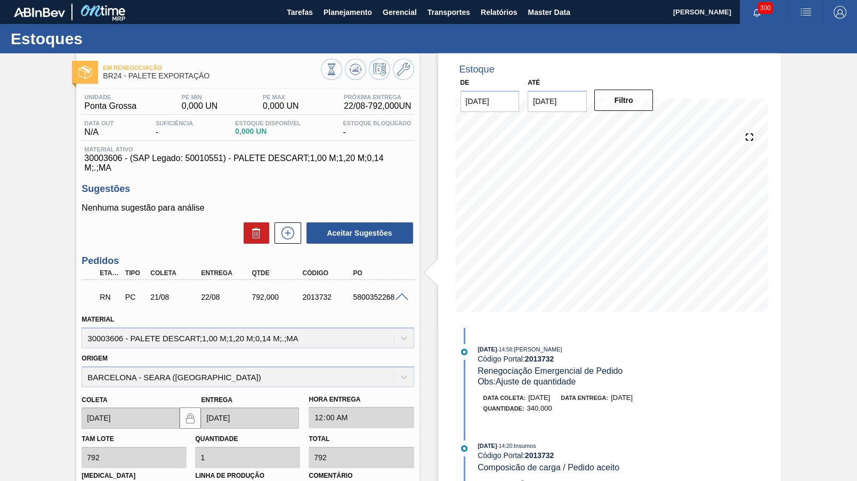
click at [562, 346] on span ": [PERSON_NAME]" at bounding box center [537, 349] width 50 height 6
click at [398, 293] on span at bounding box center [402, 297] width 13 height 8
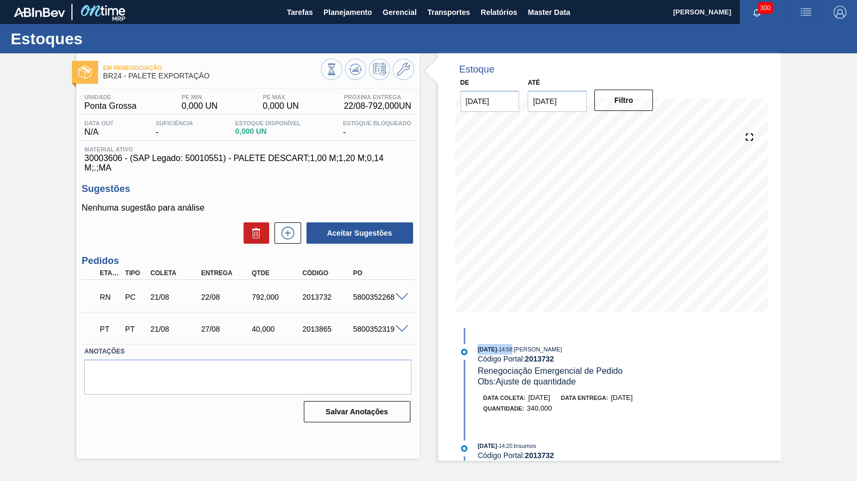
click at [403, 293] on span at bounding box center [402, 297] width 13 height 8
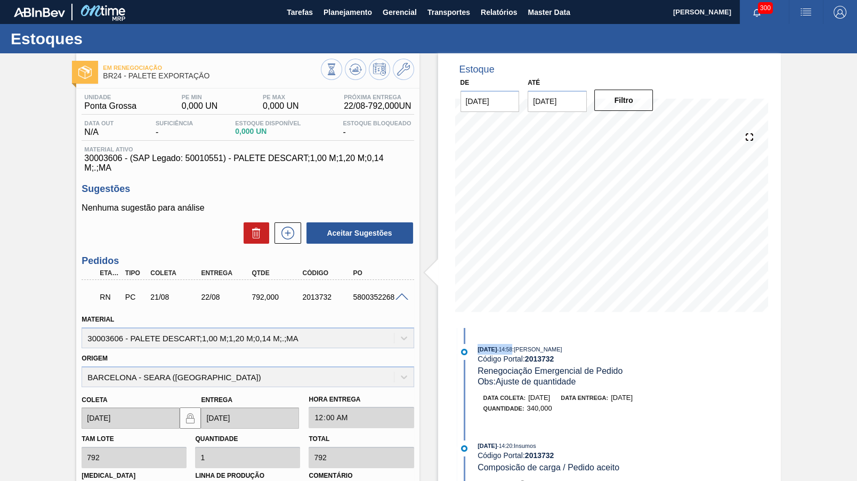
scroll to position [186, 0]
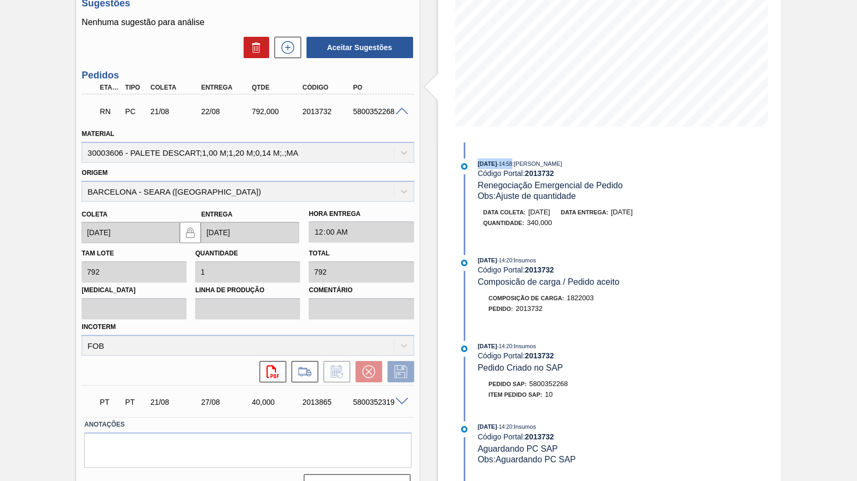
click at [390, 100] on div "RN PC 21/08 22/08 792,000 2013732 5800352268" at bounding box center [245, 110] width 304 height 21
click at [384, 100] on div "RN PC 21/08 22/08 792,000 2013732 5800352268" at bounding box center [245, 110] width 304 height 21
copy div "5800352268"
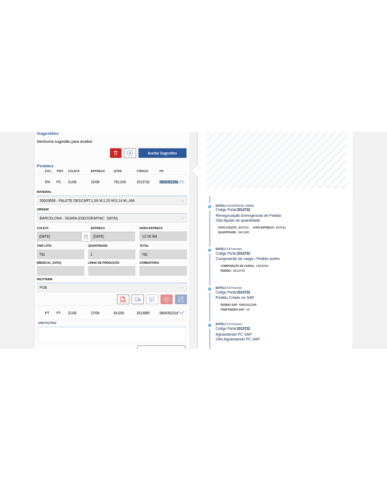
scroll to position [0, 0]
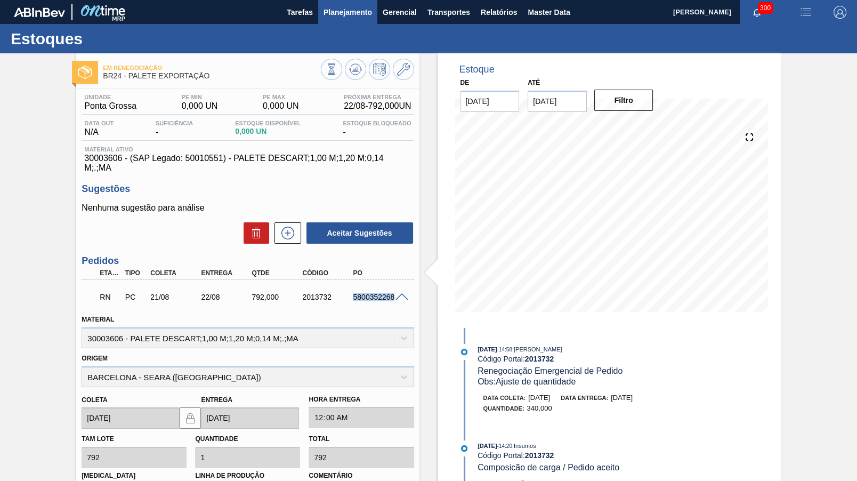
click at [330, 9] on span "Planejamento" at bounding box center [348, 12] width 49 height 13
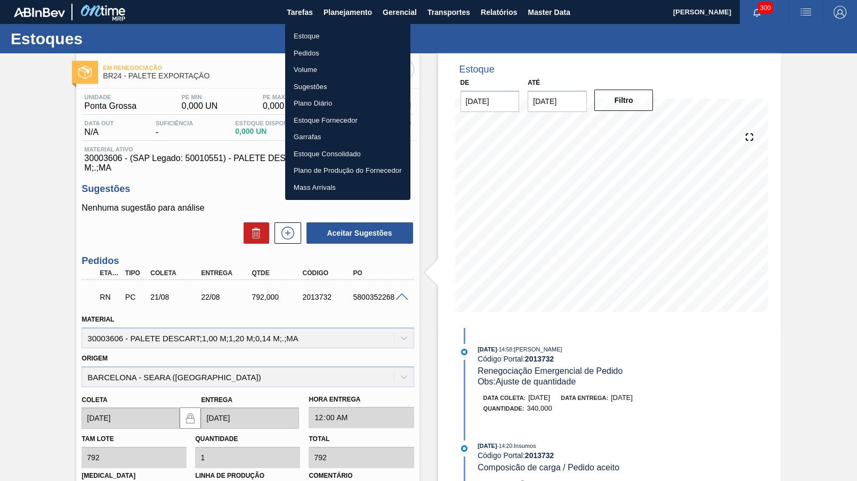
click at [320, 55] on li "Pedidos" at bounding box center [347, 53] width 125 height 17
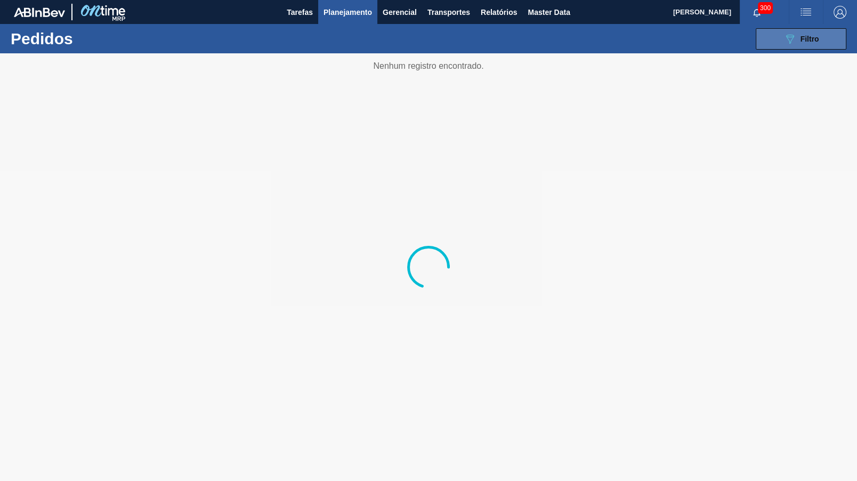
click at [811, 30] on button "089F7B8B-B2A5-4AFE-B5C0-19BA573D28AC Filtro" at bounding box center [801, 38] width 91 height 21
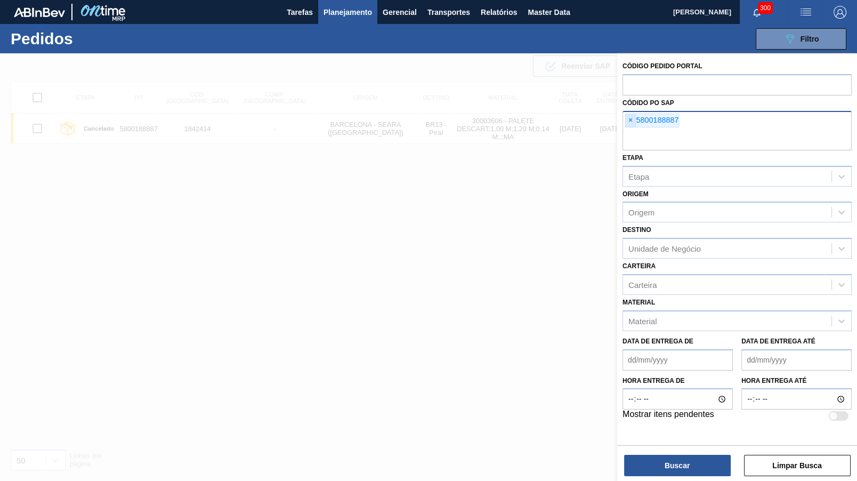
click at [631, 115] on span "×" at bounding box center [631, 120] width 10 height 13
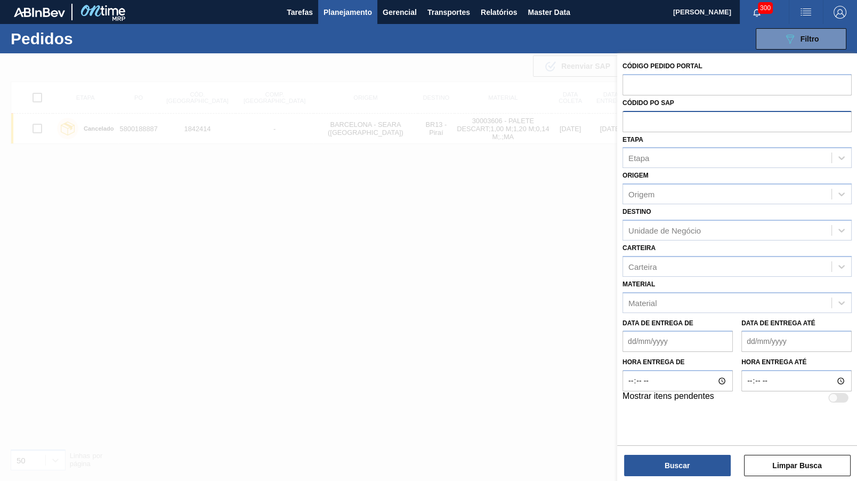
paste input "5800352268"
type input "5800352268"
click at [652, 473] on button "Buscar" at bounding box center [677, 465] width 107 height 21
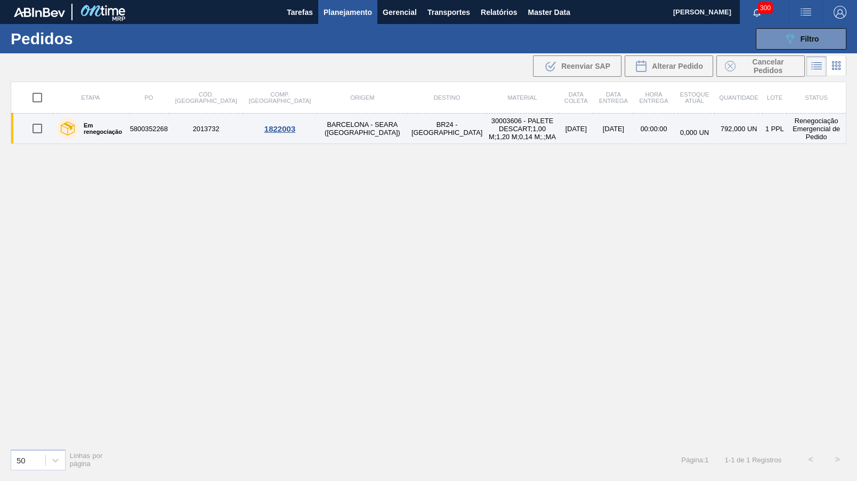
click at [41, 126] on input "checkbox" at bounding box center [37, 128] width 22 height 22
checkbox input "true"
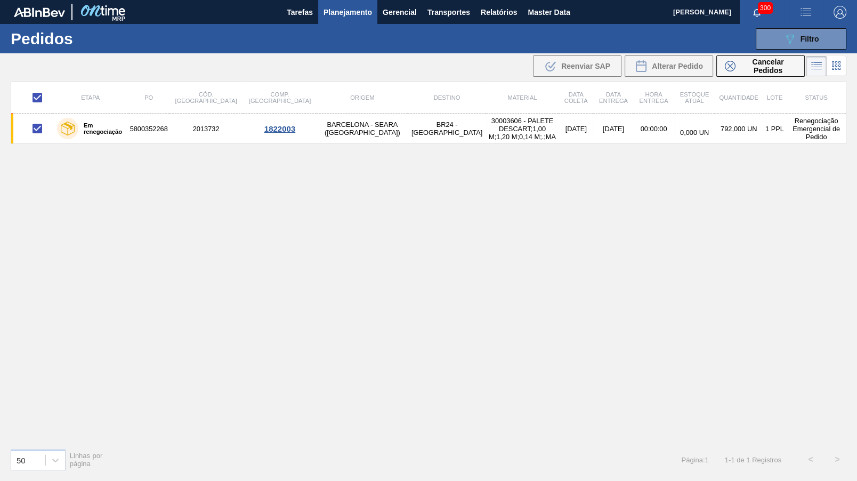
click at [755, 79] on main "Tarefas Planejamento Gerencial Transportes Relatórios Master Data [PERSON_NAME]…" at bounding box center [428, 240] width 857 height 481
click at [754, 71] on span "Cancelar Pedidos" at bounding box center [768, 66] width 57 height 17
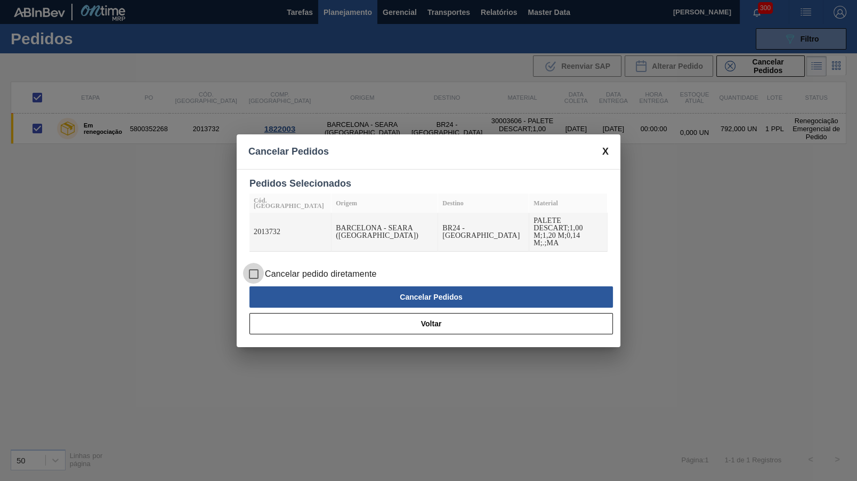
click at [260, 273] on input "Cancelar pedido diretamente" at bounding box center [254, 274] width 22 height 22
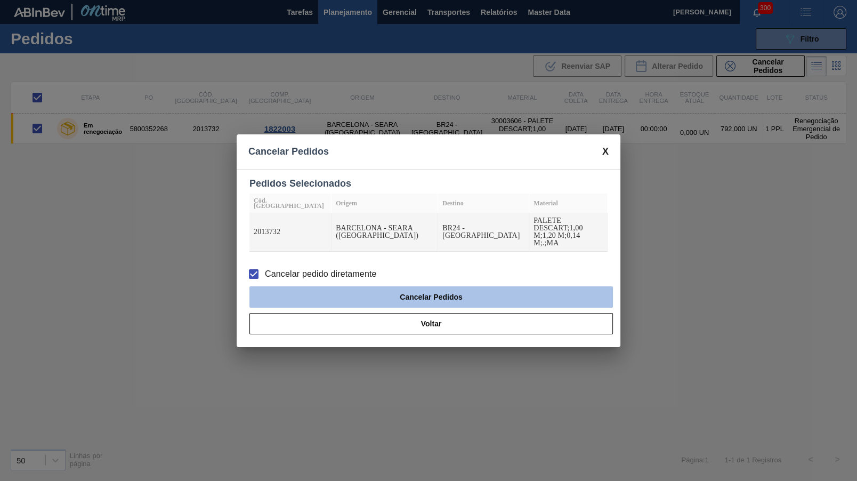
click at [393, 286] on button "Cancelar Pedidos" at bounding box center [431, 296] width 364 height 21
checkbox input "false"
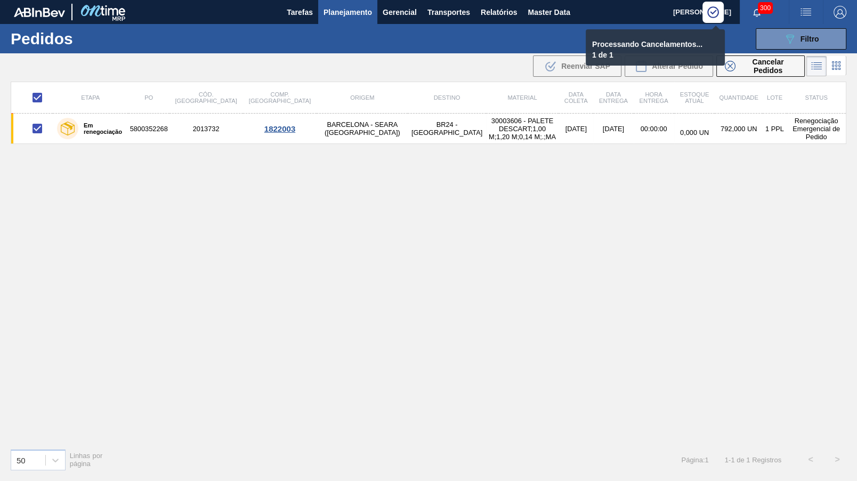
click at [361, 17] on span "Planejamento" at bounding box center [348, 12] width 49 height 13
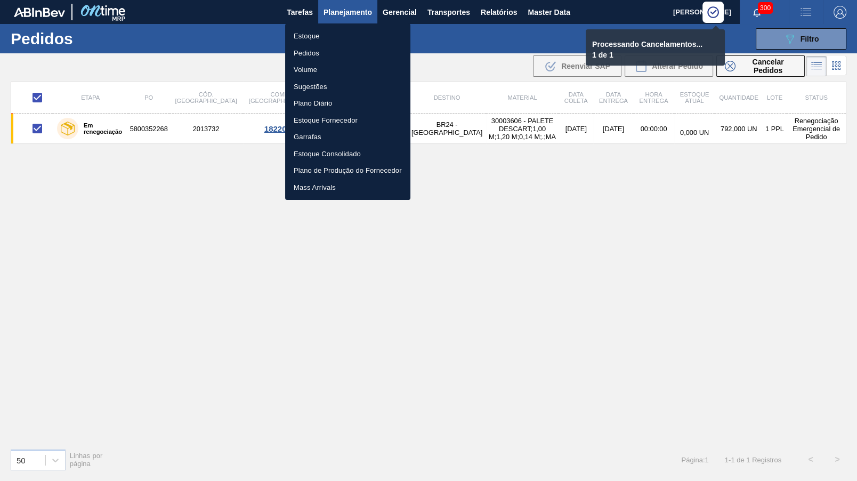
click at [305, 35] on li "Estoque" at bounding box center [347, 36] width 125 height 17
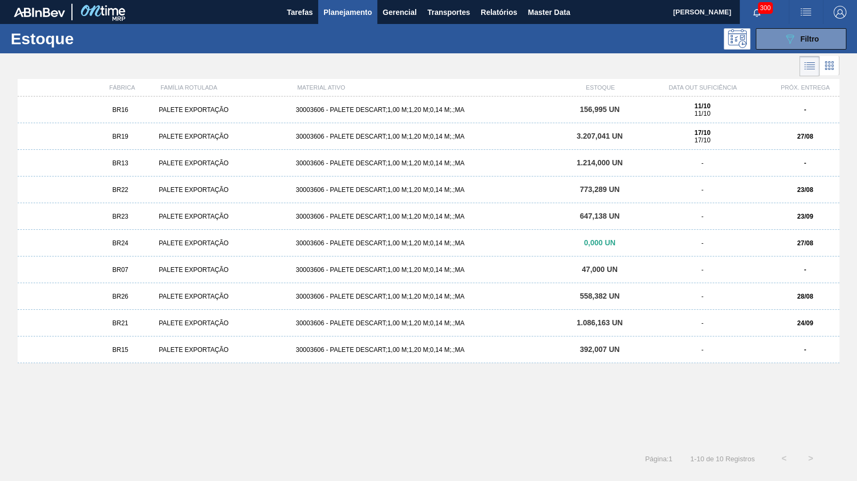
click at [191, 263] on div "BR07 PALETE EXPORTAÇÃO 30003606 - PALETE DESCART;1,00 M;1,20 M;0,14 M;.;MA 47,0…" at bounding box center [429, 269] width 822 height 27
click at [232, 357] on div "BR15 PALETE EXPORTAÇÃO 30003606 - PALETE DESCART;1,00 M;1,20 M;0,14 M;.;MA 392,…" at bounding box center [429, 349] width 822 height 27
click at [122, 114] on div "BR16 PALETE EXPORTAÇÃO 30003606 - PALETE DESCART;1,00 M;1,20 M;0,14 M;.;MA 156,…" at bounding box center [429, 109] width 822 height 27
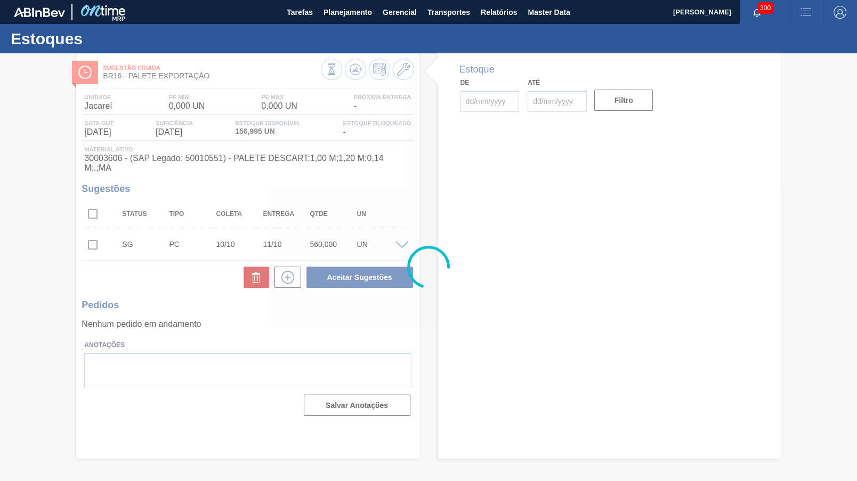
type input "[DATE]"
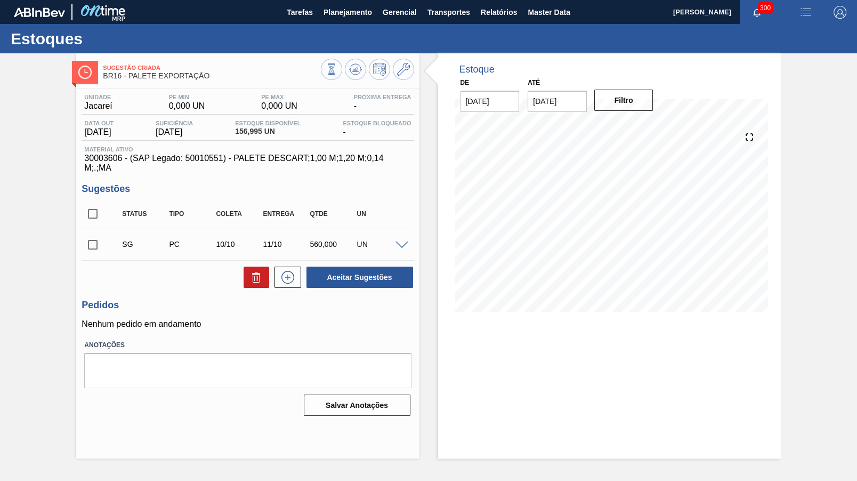
click at [94, 203] on input "checkbox" at bounding box center [93, 214] width 22 height 22
checkbox input "true"
click at [248, 267] on button at bounding box center [257, 277] width 26 height 21
checkbox input "false"
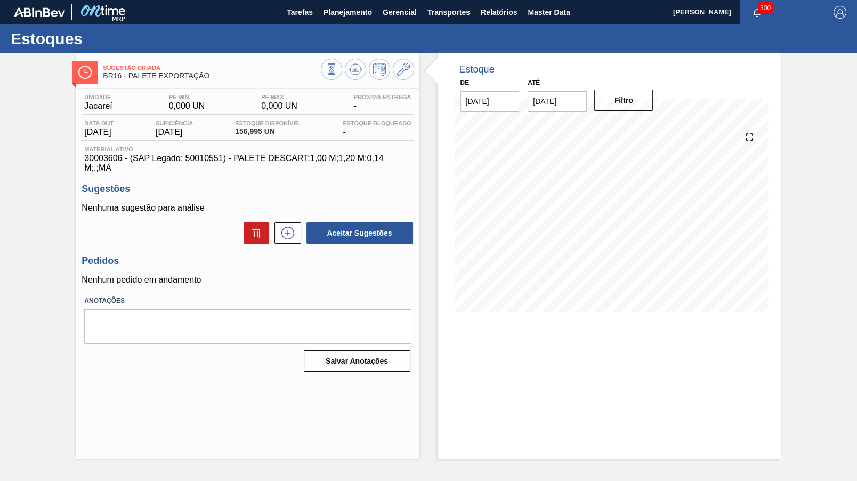
click at [262, 402] on div "Sugestão Criada BR16 - PALETE EXPORTAÇÃO Unidade Jacareí PE MIN 0,000 UN PE MAX…" at bounding box center [247, 255] width 343 height 405
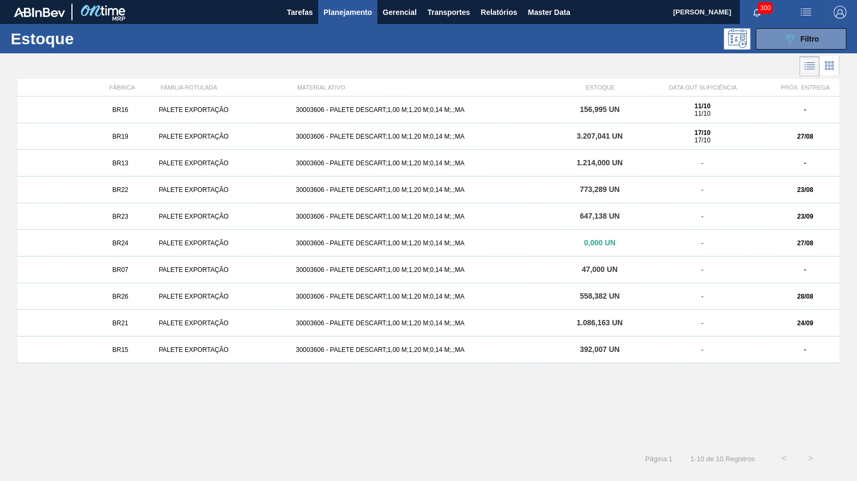
click at [701, 133] on strong "17/10" at bounding box center [703, 132] width 16 height 7
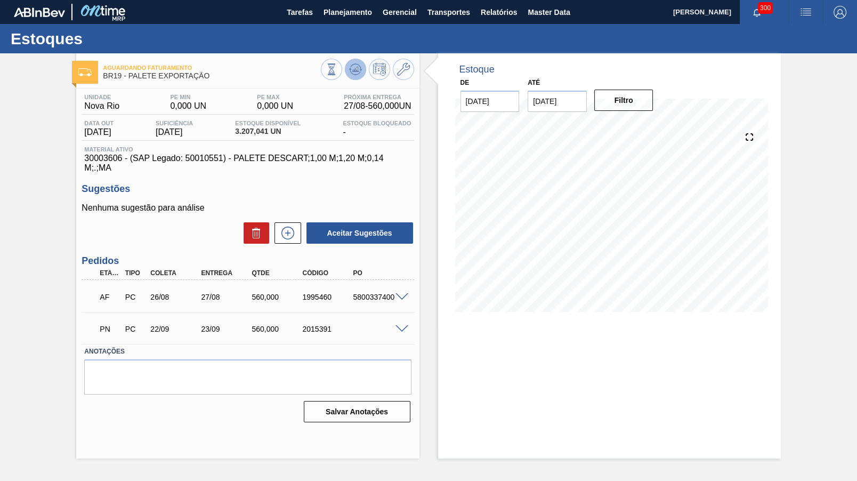
click at [348, 71] on button at bounding box center [355, 69] width 21 height 21
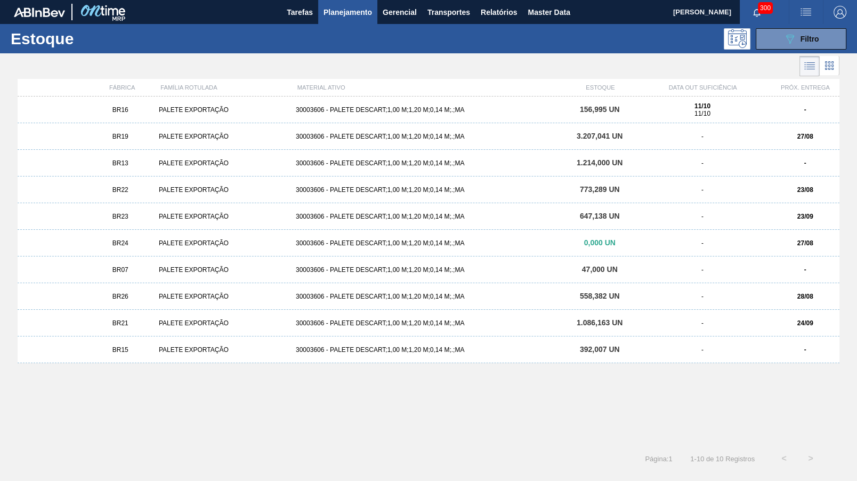
click at [525, 112] on div "30003606 - PALETE DESCART;1,00 M;1,20 M;0,14 M;.;MA" at bounding box center [429, 109] width 274 height 7
click at [167, 302] on div "BR26 PALETE EXPORTAÇÃO 30003606 - PALETE DESCART;1,00 M;1,20 M;0,14 M;.;MA 558,…" at bounding box center [429, 296] width 822 height 27
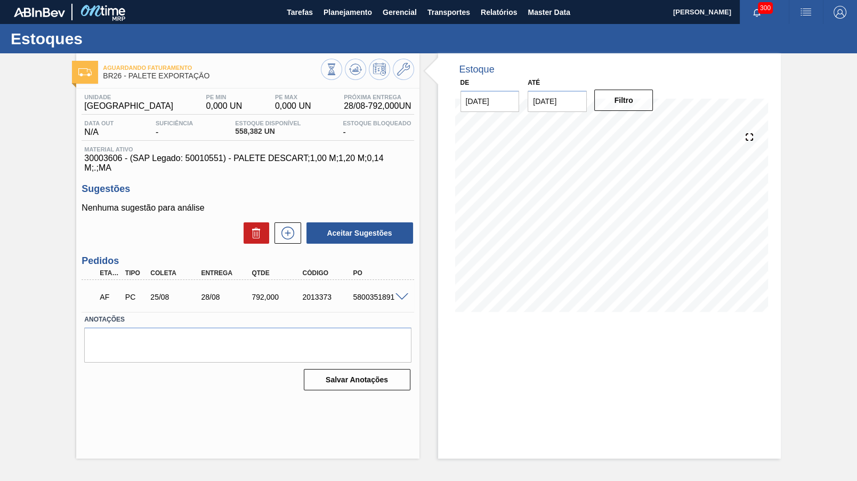
click at [342, 312] on label "Anotações" at bounding box center [247, 319] width 327 height 15
click at [358, 295] on div "AF PC 25/08 28/08 792,000 2013373 5800351891" at bounding box center [248, 296] width 332 height 27
click at [345, 293] on div "2013373" at bounding box center [328, 297] width 56 height 9
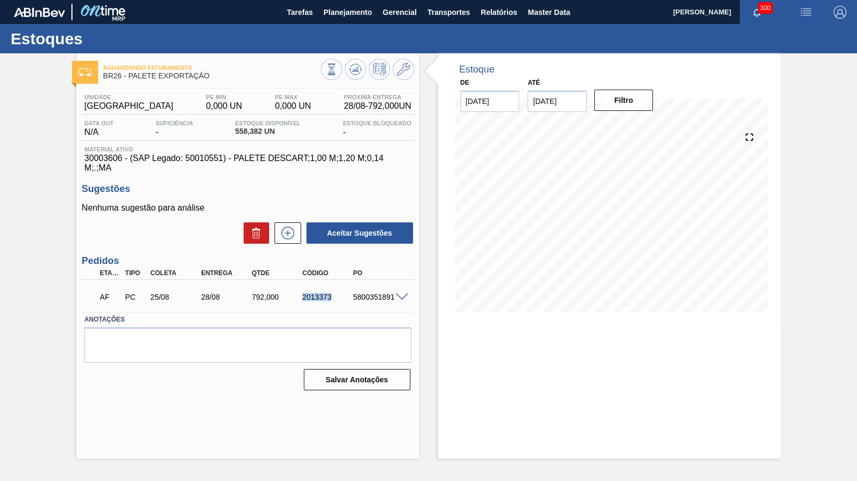
click at [345, 293] on div "2013373" at bounding box center [328, 297] width 56 height 9
click at [396, 293] on div "5800351891" at bounding box center [378, 297] width 56 height 9
click at [393, 293] on div "5800351891" at bounding box center [378, 297] width 56 height 9
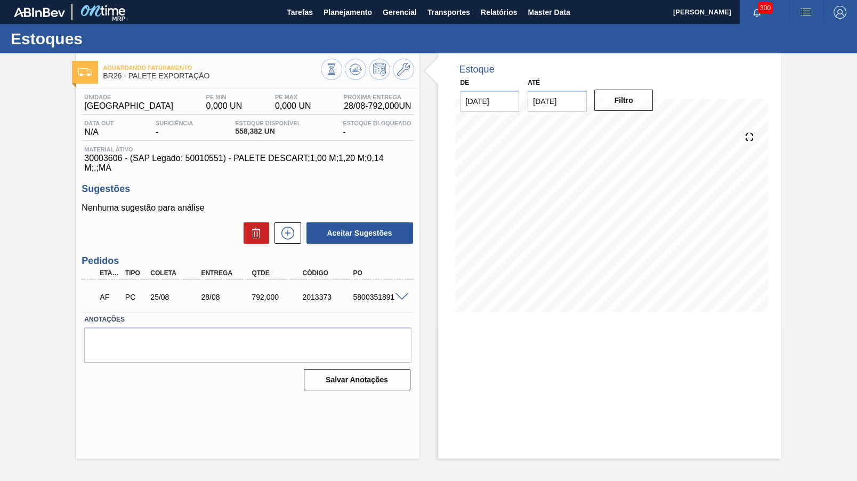
click at [68, 431] on div "Aguardando Faturamento BR26 - PALETE EXPORTAÇÃO Unidade Uberlândia PE MIN 0,000…" at bounding box center [428, 255] width 857 height 405
